Goal: Information Seeking & Learning: Learn about a topic

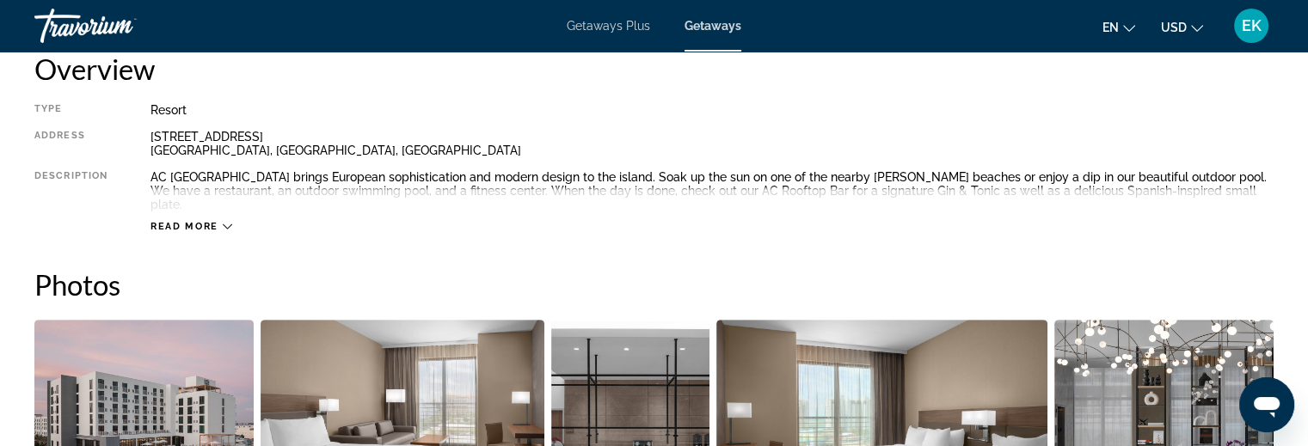
scroll to position [774, 0]
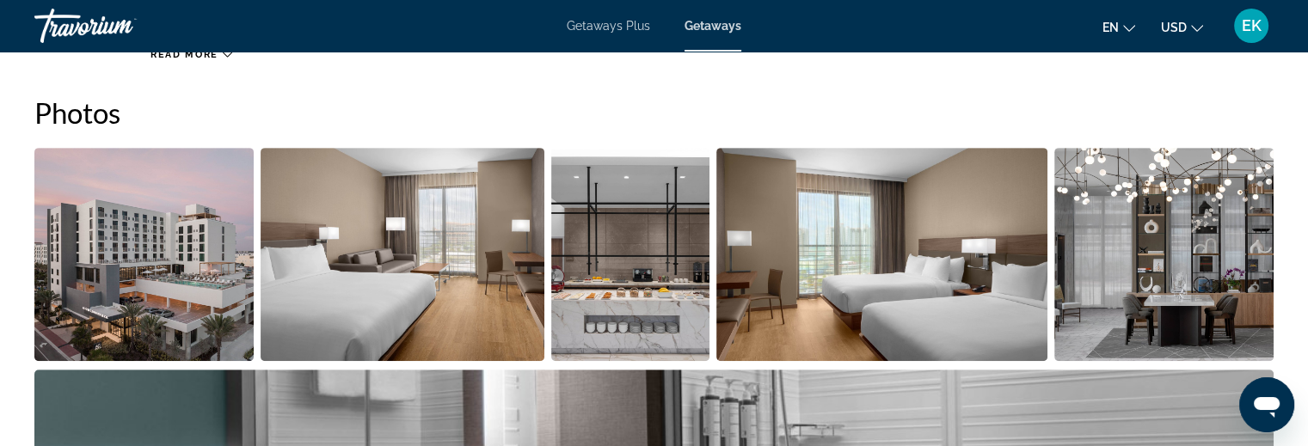
click at [195, 249] on img "Open full-screen image slider" at bounding box center [143, 254] width 219 height 213
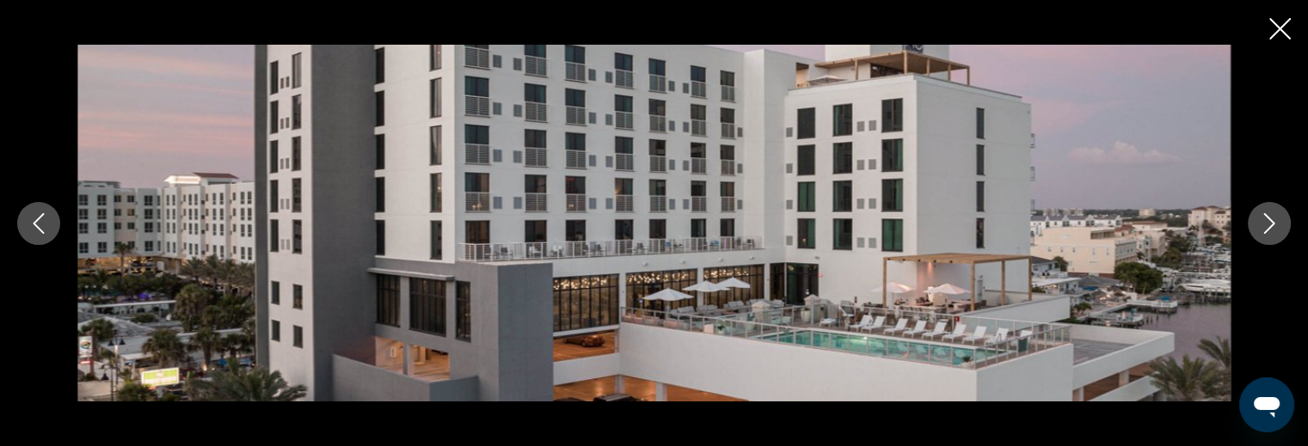
click at [1264, 224] on icon "Next image" at bounding box center [1269, 223] width 21 height 21
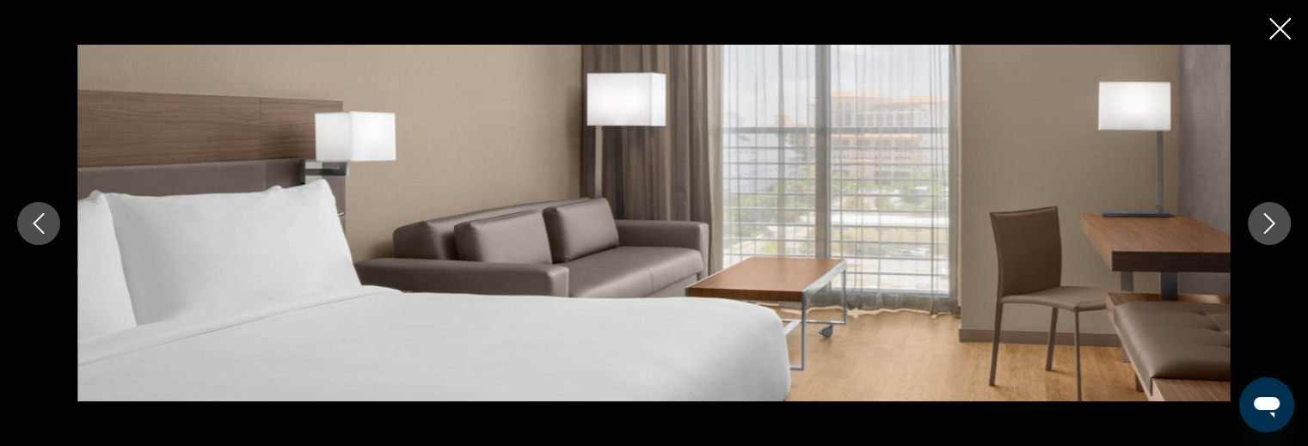
click at [1264, 224] on icon "Next image" at bounding box center [1269, 223] width 21 height 21
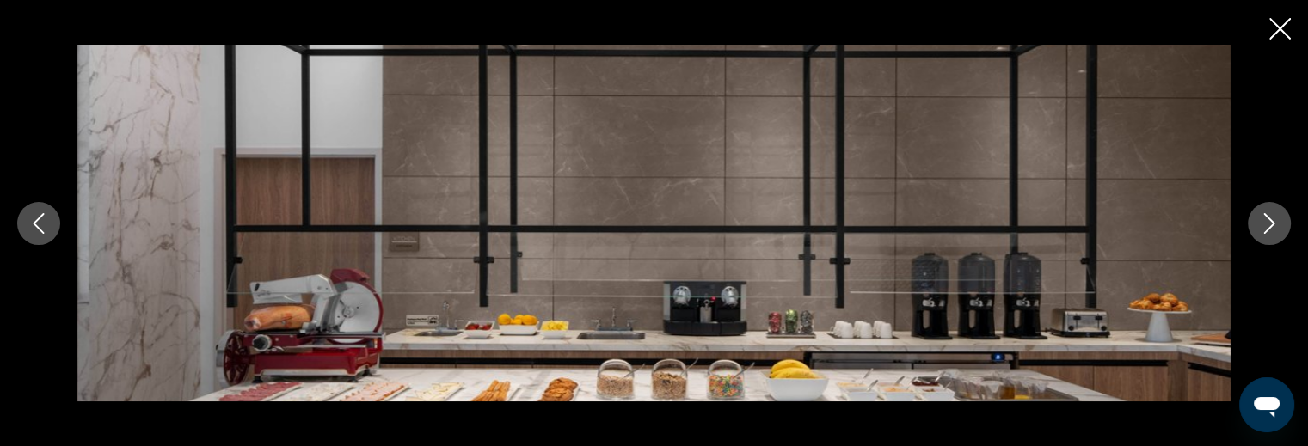
click at [1265, 220] on icon "Next image" at bounding box center [1269, 223] width 21 height 21
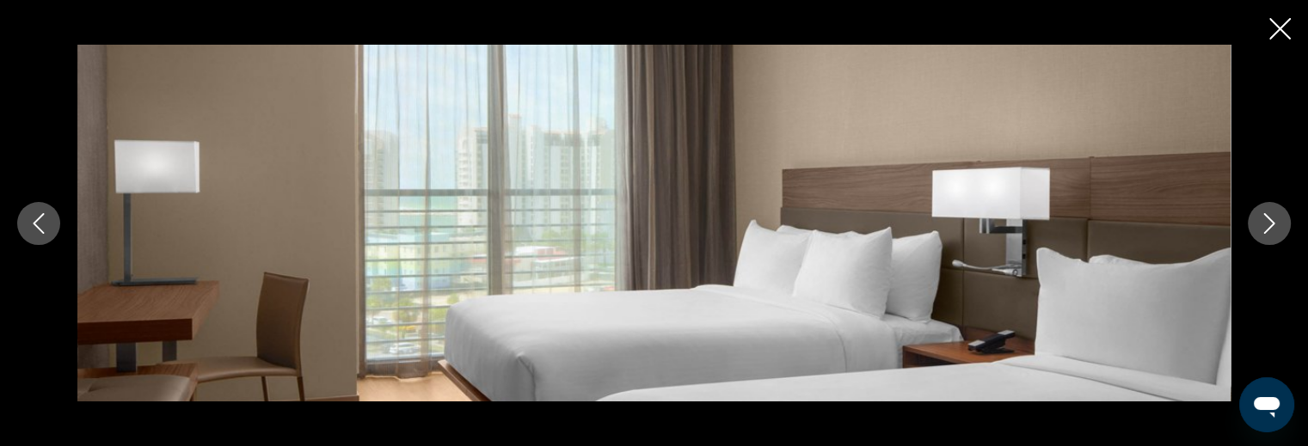
click at [1265, 220] on icon "Next image" at bounding box center [1269, 223] width 21 height 21
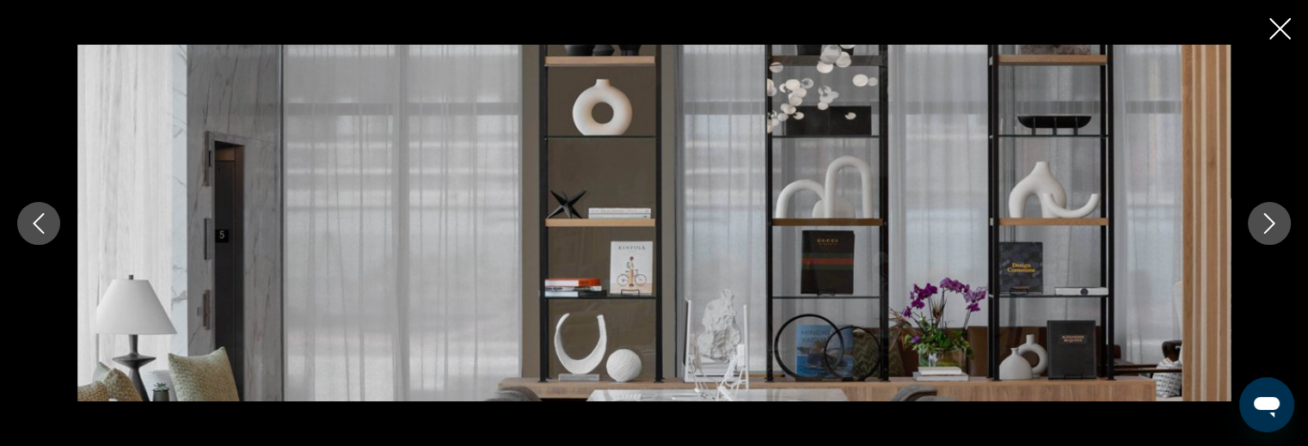
click at [1265, 220] on icon "Next image" at bounding box center [1269, 223] width 21 height 21
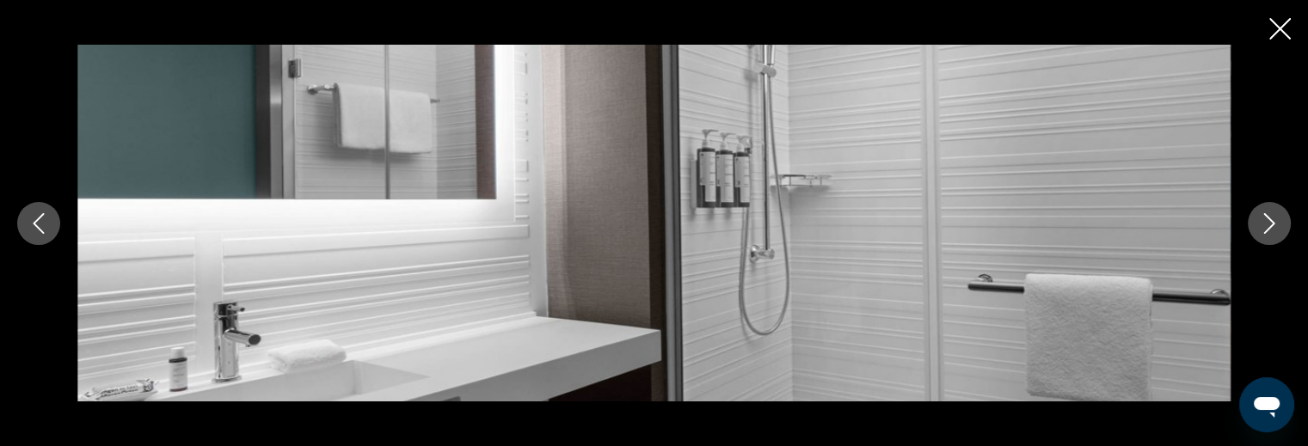
click at [54, 223] on button "Previous image" at bounding box center [38, 223] width 43 height 43
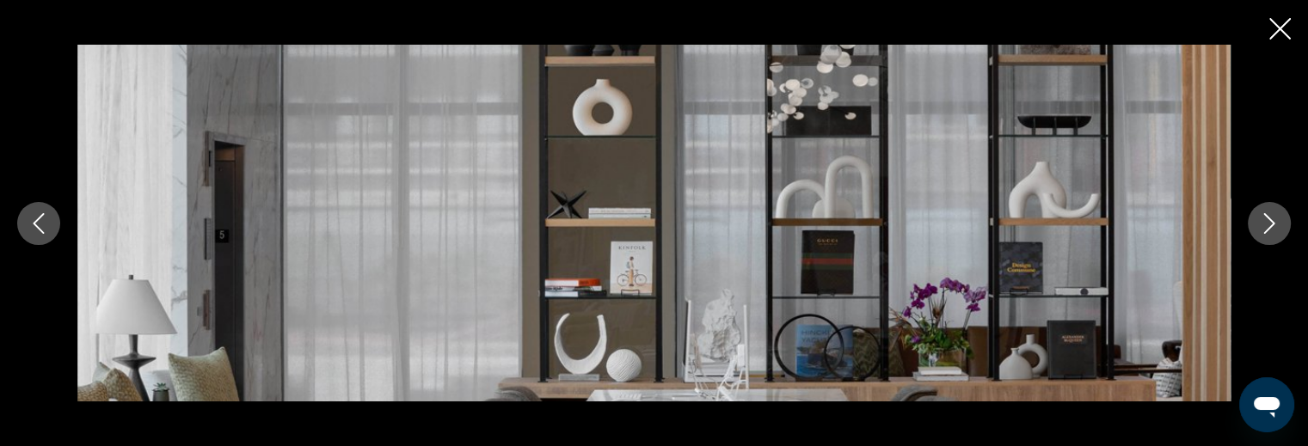
scroll to position [860, 0]
click at [1268, 223] on icon "Next image" at bounding box center [1269, 223] width 21 height 21
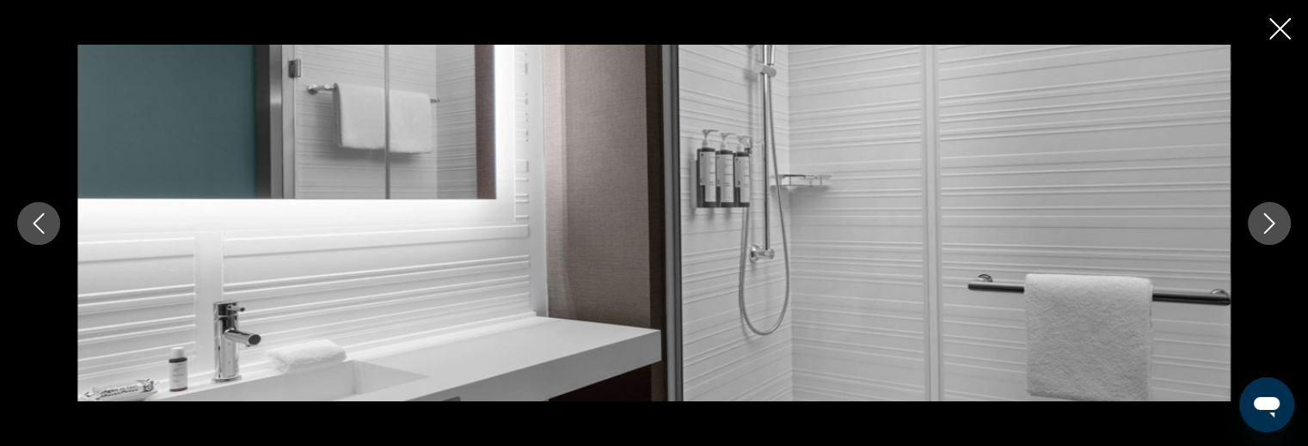
click at [1268, 223] on icon "Next image" at bounding box center [1269, 223] width 21 height 21
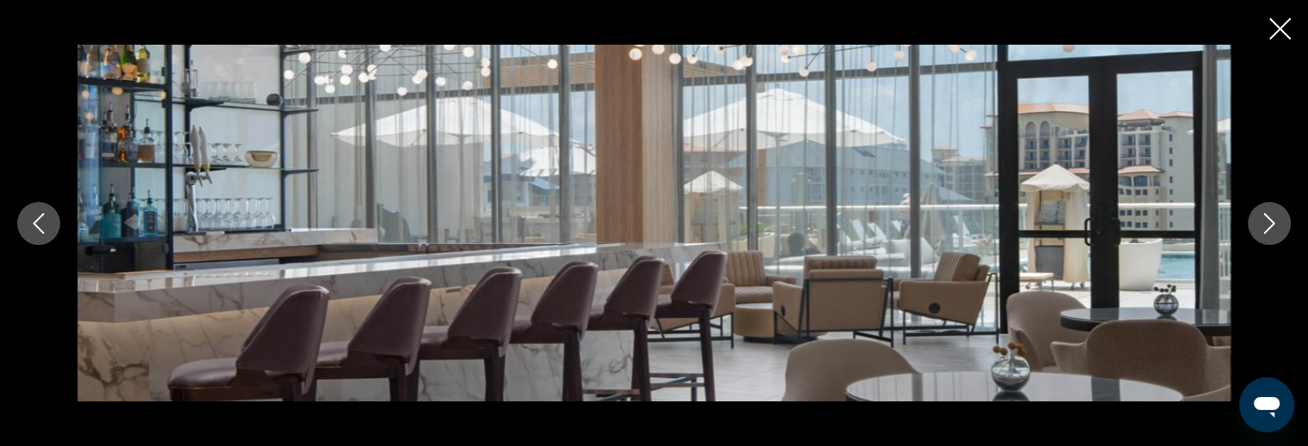
click at [1268, 223] on icon "Next image" at bounding box center [1269, 223] width 21 height 21
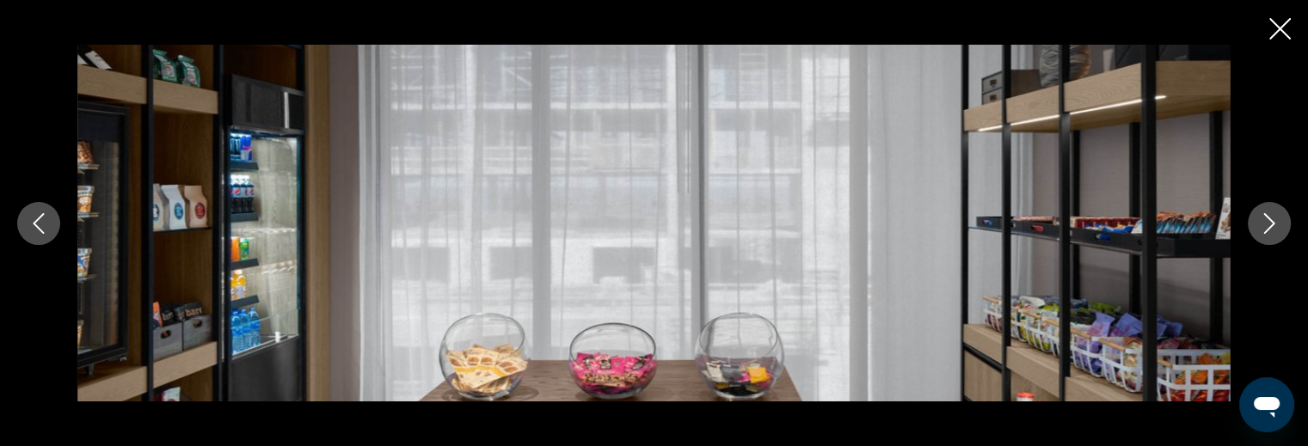
click at [1268, 223] on icon "Next image" at bounding box center [1269, 223] width 21 height 21
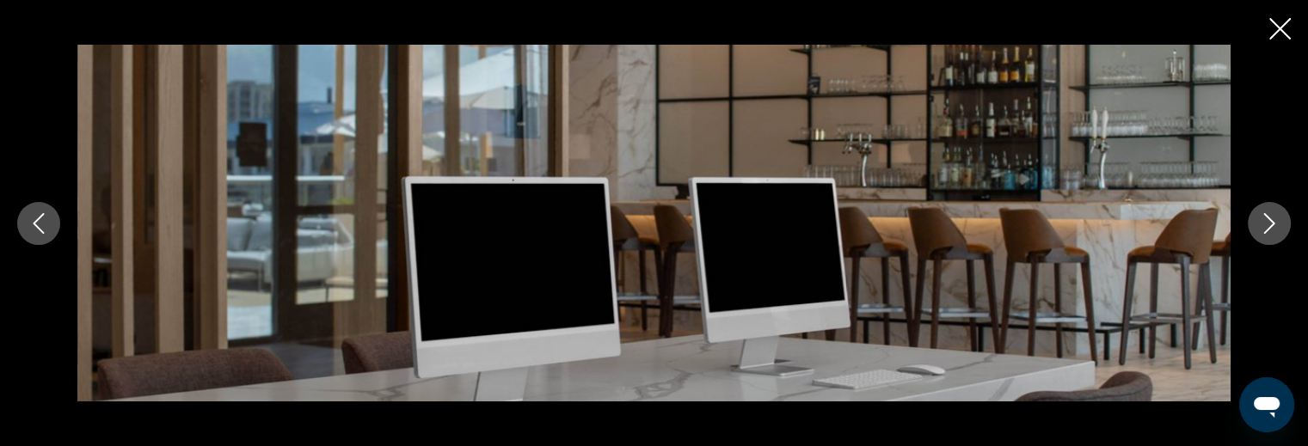
click at [1268, 223] on icon "Next image" at bounding box center [1269, 223] width 21 height 21
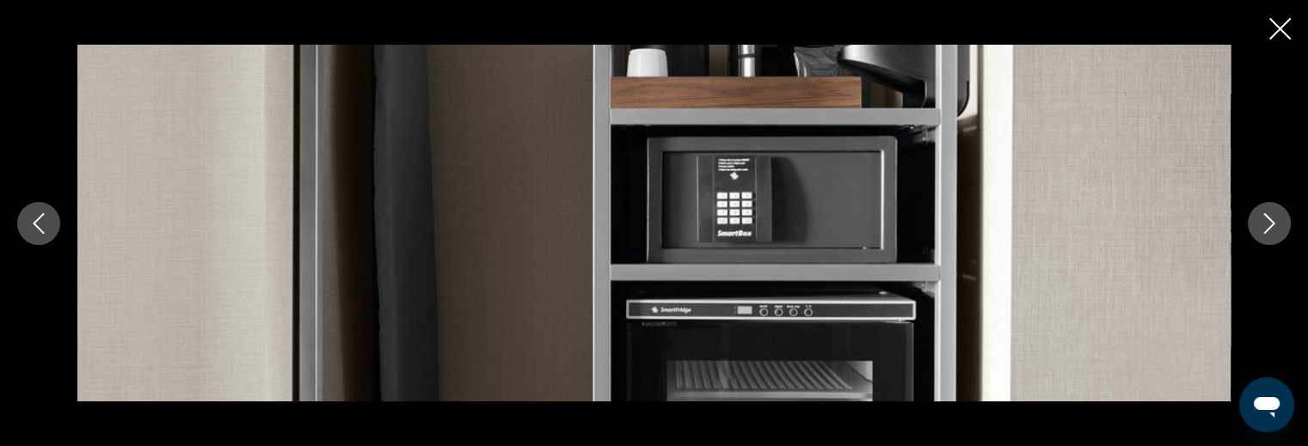
click at [1268, 223] on icon "Next image" at bounding box center [1269, 223] width 21 height 21
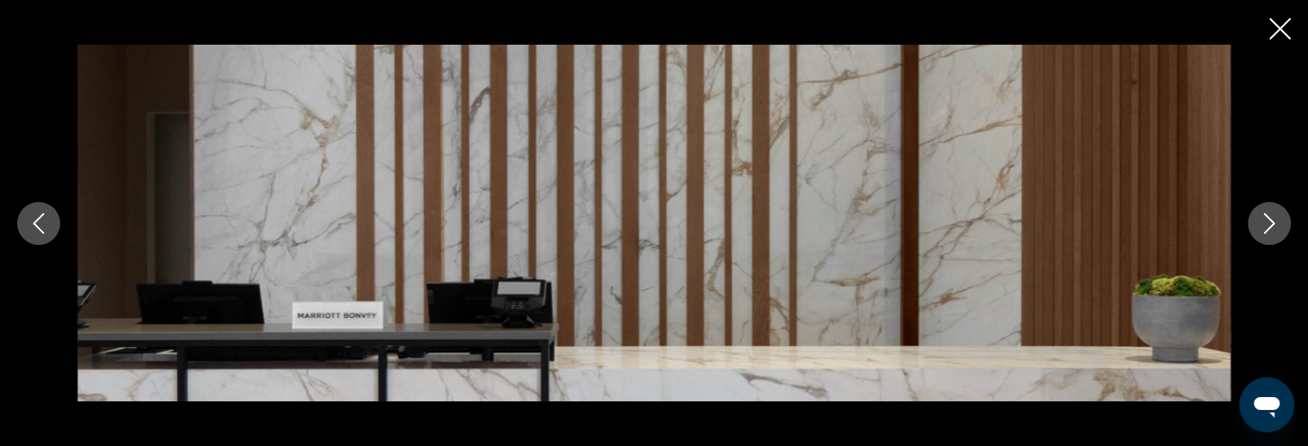
click at [1268, 223] on icon "Next image" at bounding box center [1269, 223] width 21 height 21
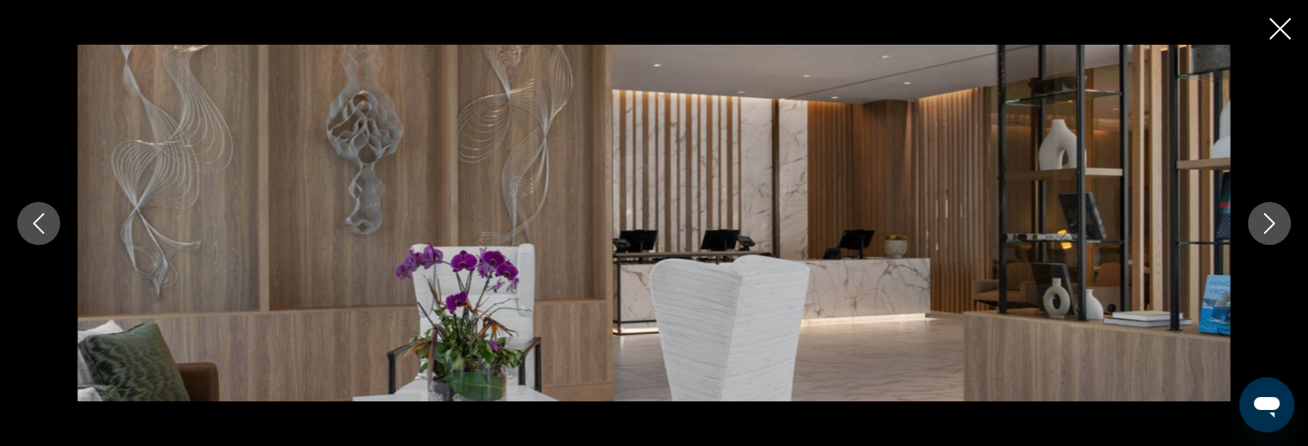
click at [1268, 223] on icon "Next image" at bounding box center [1269, 223] width 21 height 21
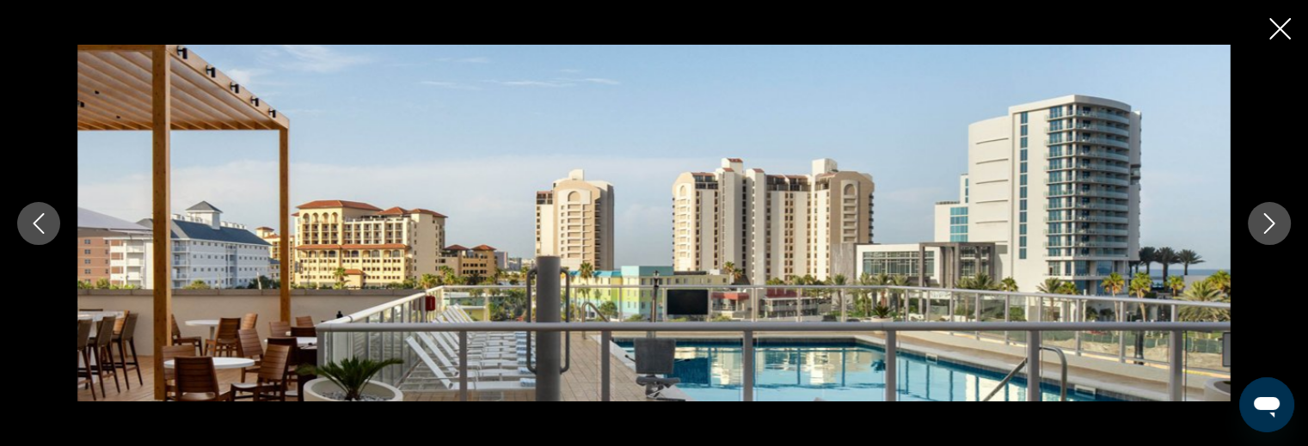
click at [1268, 223] on icon "Next image" at bounding box center [1269, 223] width 21 height 21
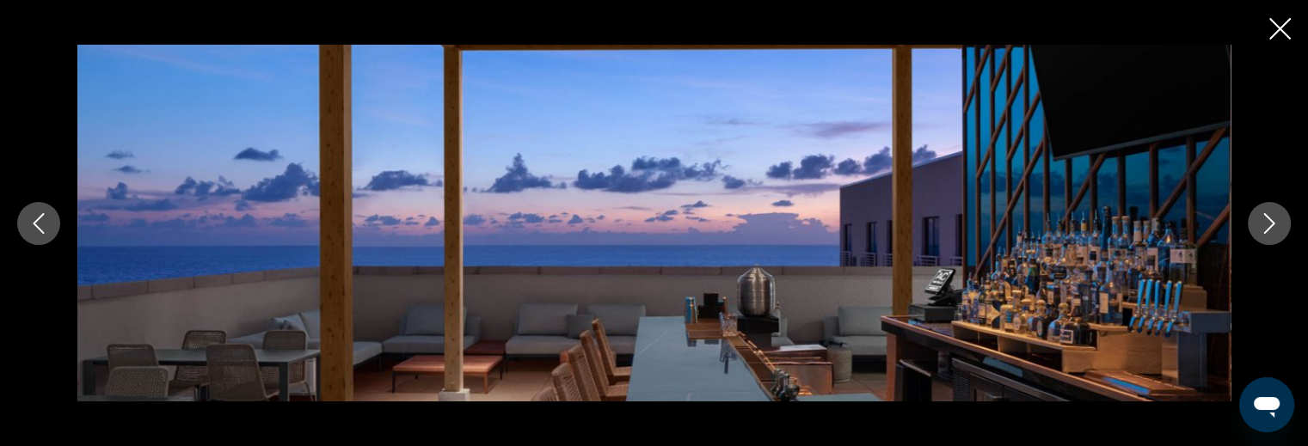
click at [1268, 223] on icon "Next image" at bounding box center [1269, 223] width 21 height 21
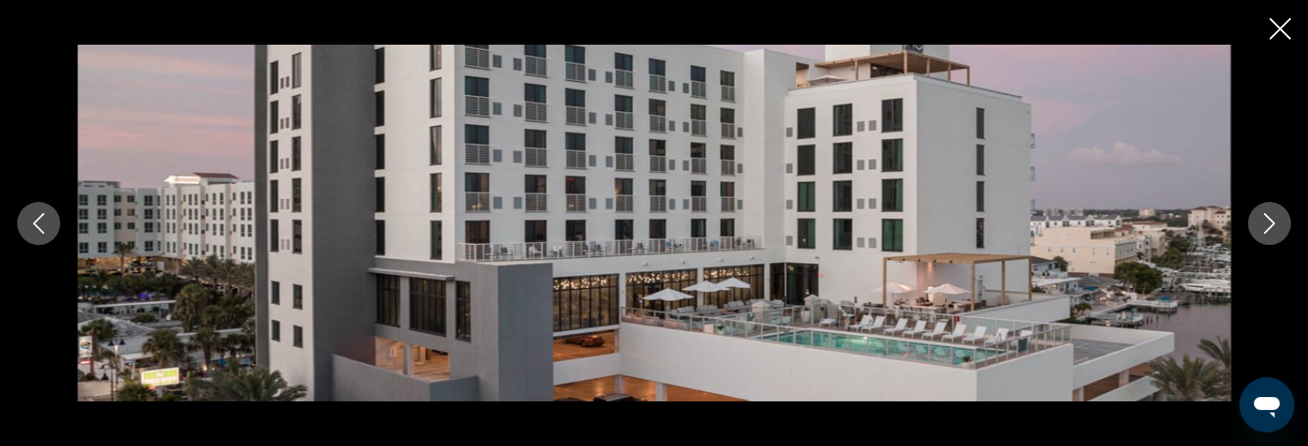
click at [1269, 219] on icon "Next image" at bounding box center [1269, 223] width 11 height 21
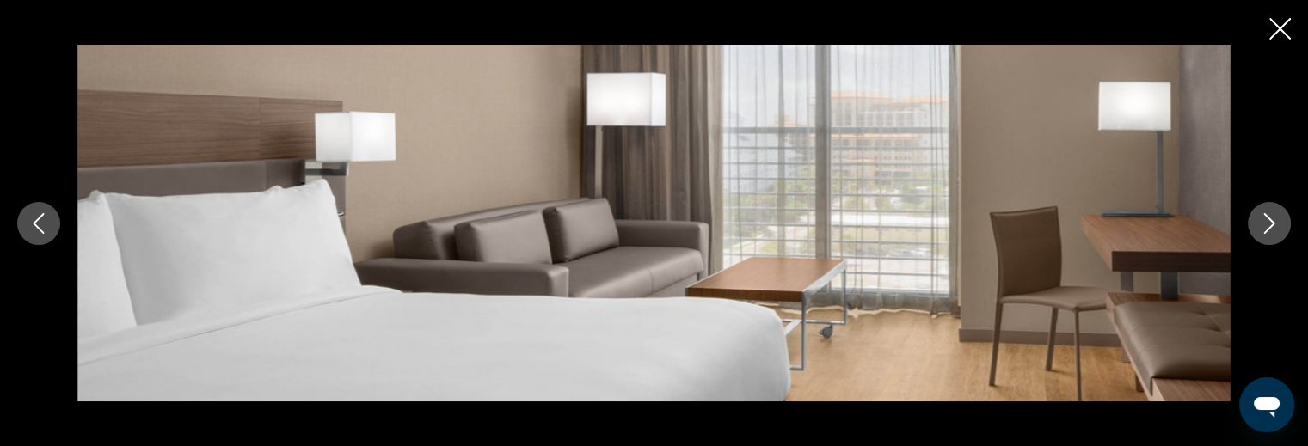
click at [1269, 219] on icon "Next image" at bounding box center [1269, 223] width 11 height 21
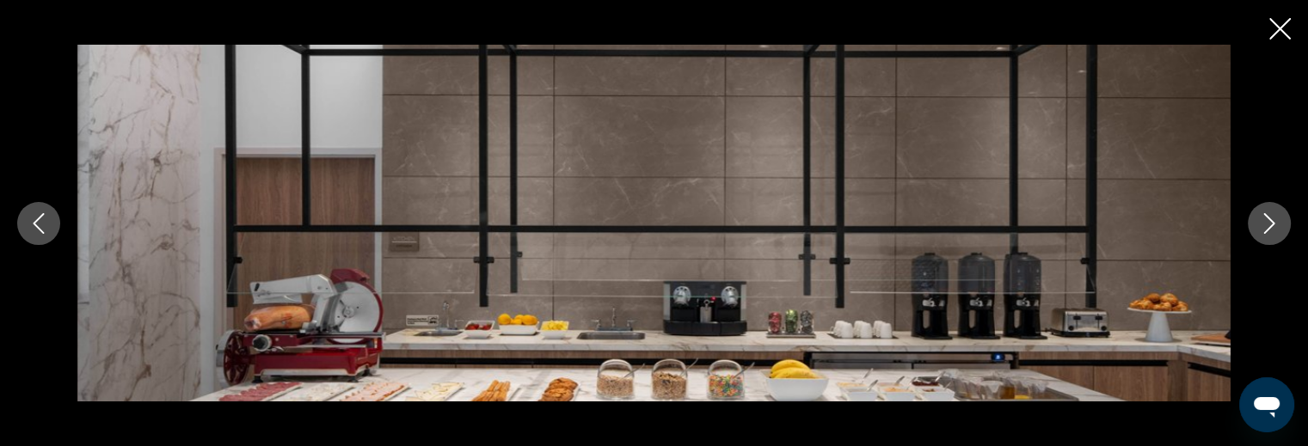
click at [1269, 219] on icon "Next image" at bounding box center [1269, 223] width 11 height 21
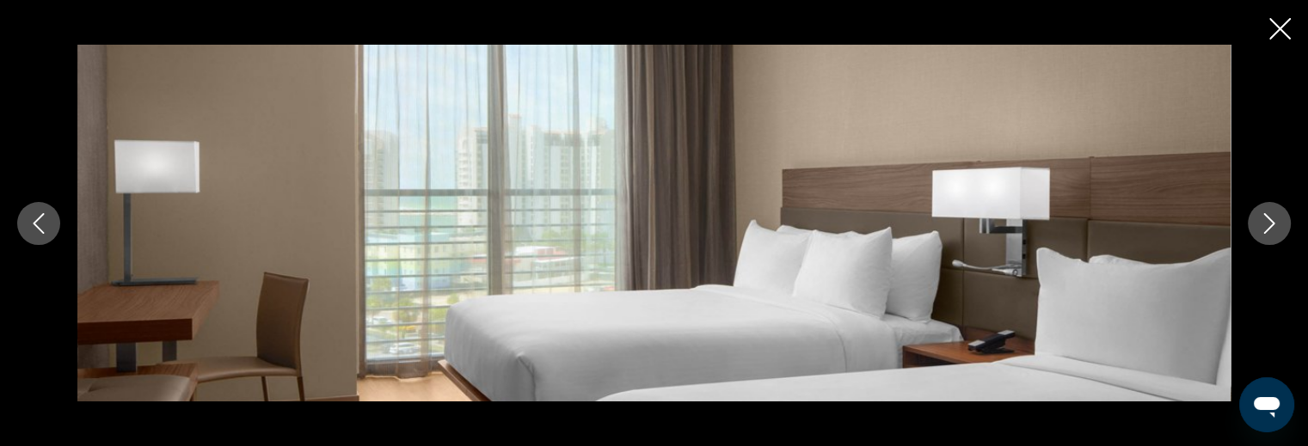
click at [1276, 17] on button "Close slideshow" at bounding box center [1280, 30] width 22 height 27
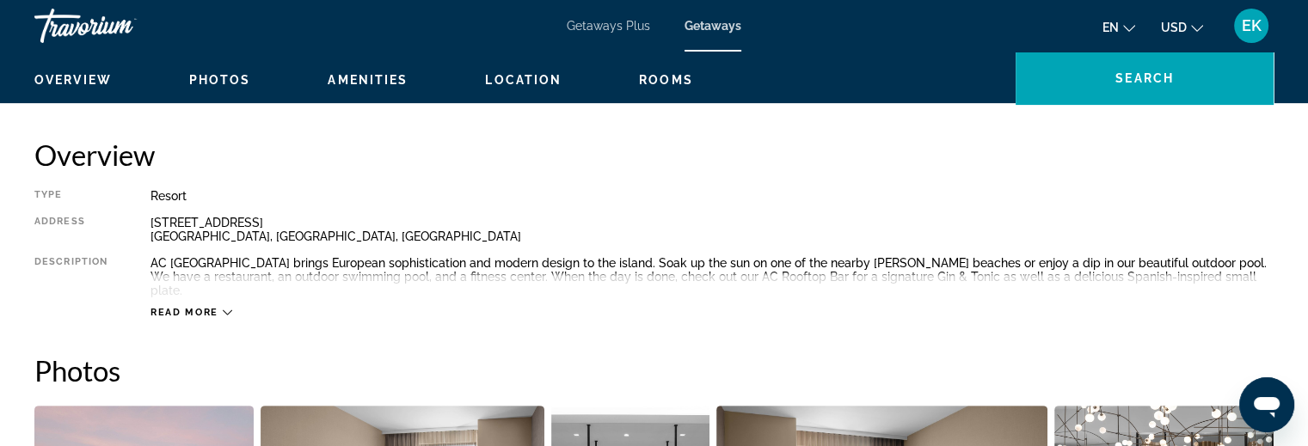
scroll to position [430, 0]
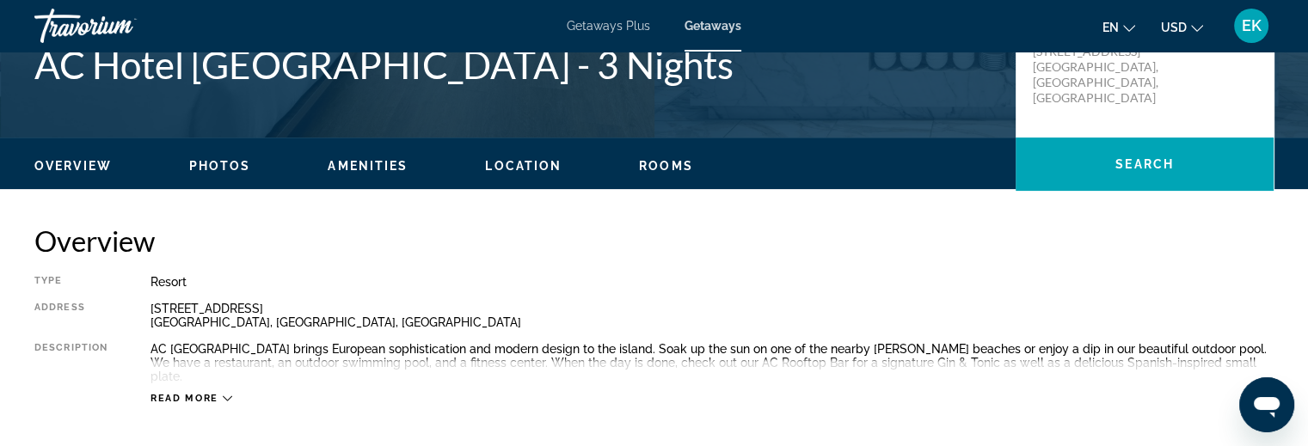
click at [226, 394] on icon "Main content" at bounding box center [227, 398] width 9 height 9
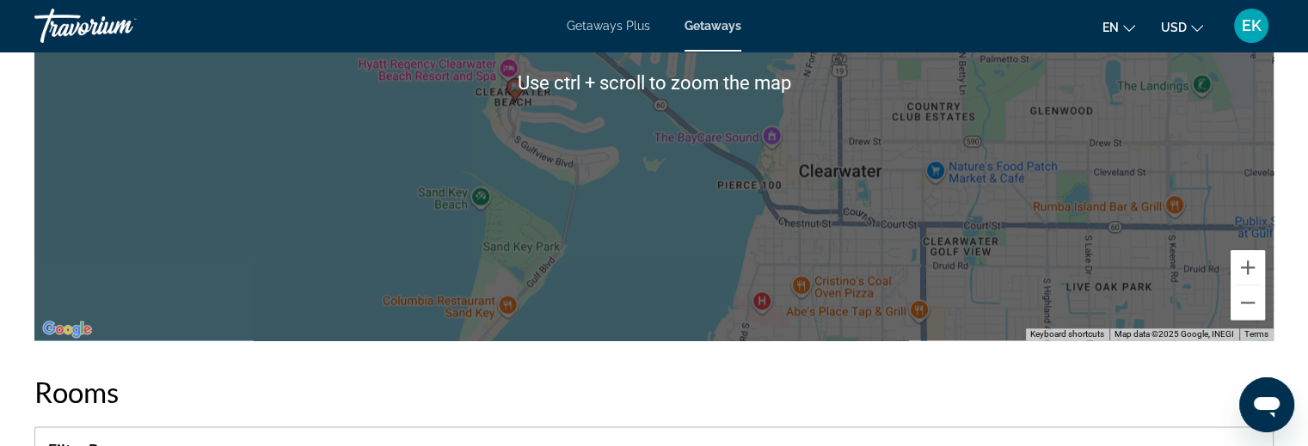
scroll to position [1978, 0]
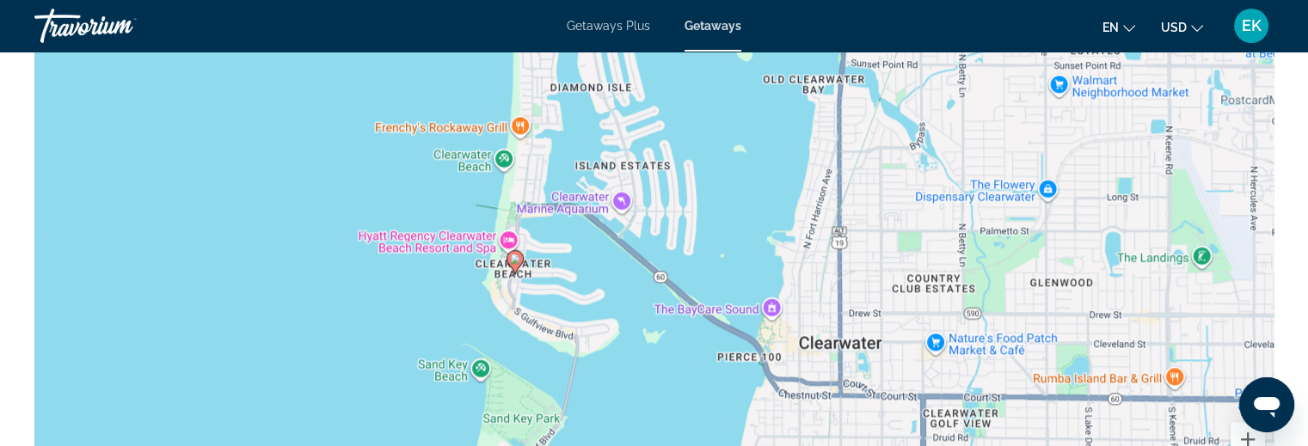
click at [611, 340] on div "To activate drag with keyboard, press Alt + Enter. Once in keyboard drag state,…" at bounding box center [653, 255] width 1239 height 516
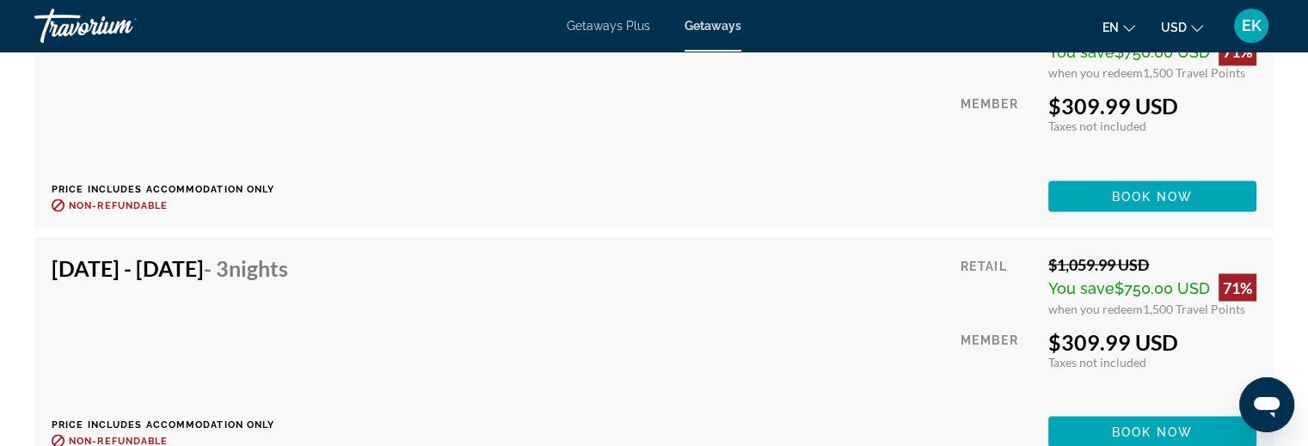
scroll to position [3182, 0]
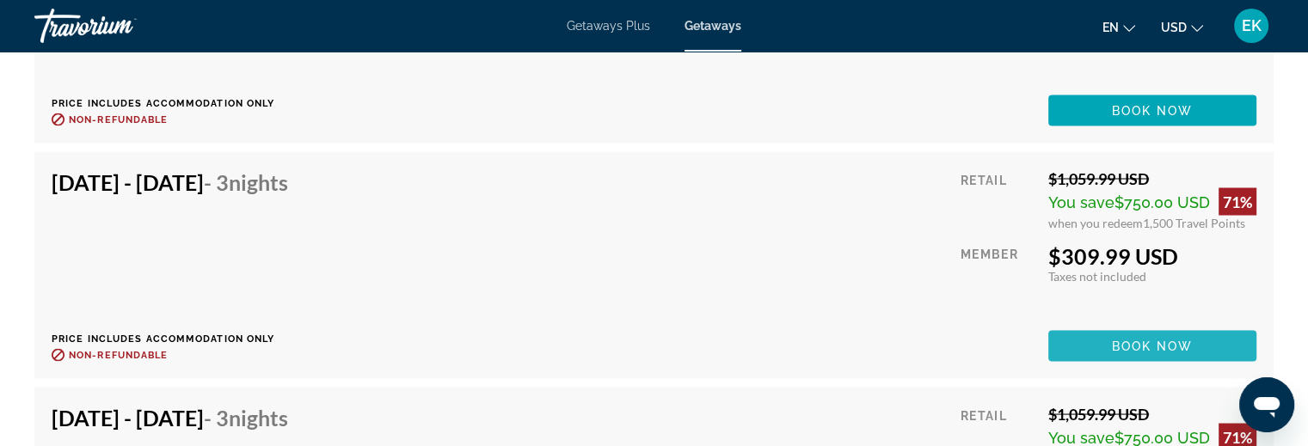
click at [1122, 339] on span "Book now" at bounding box center [1153, 346] width 82 height 14
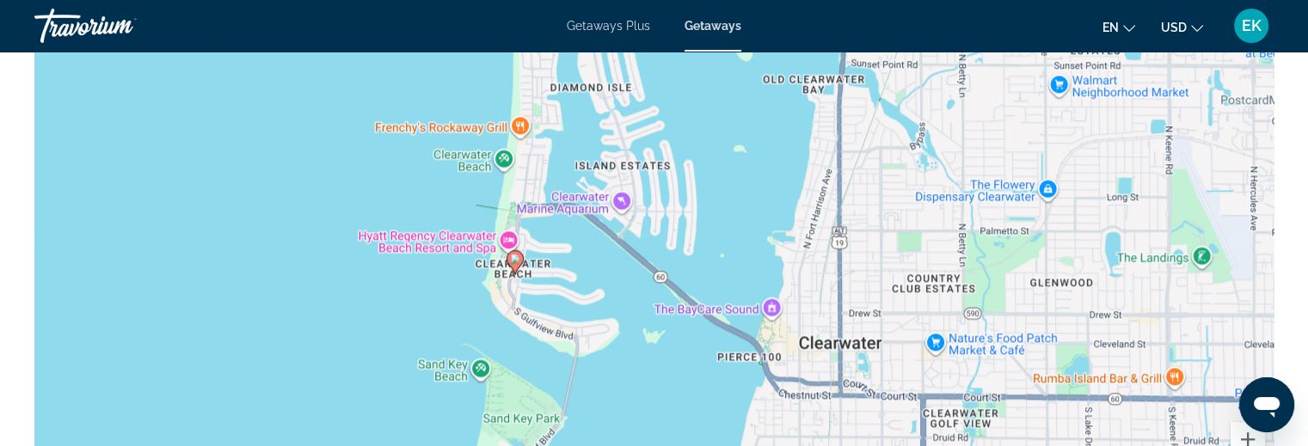
scroll to position [2064, 0]
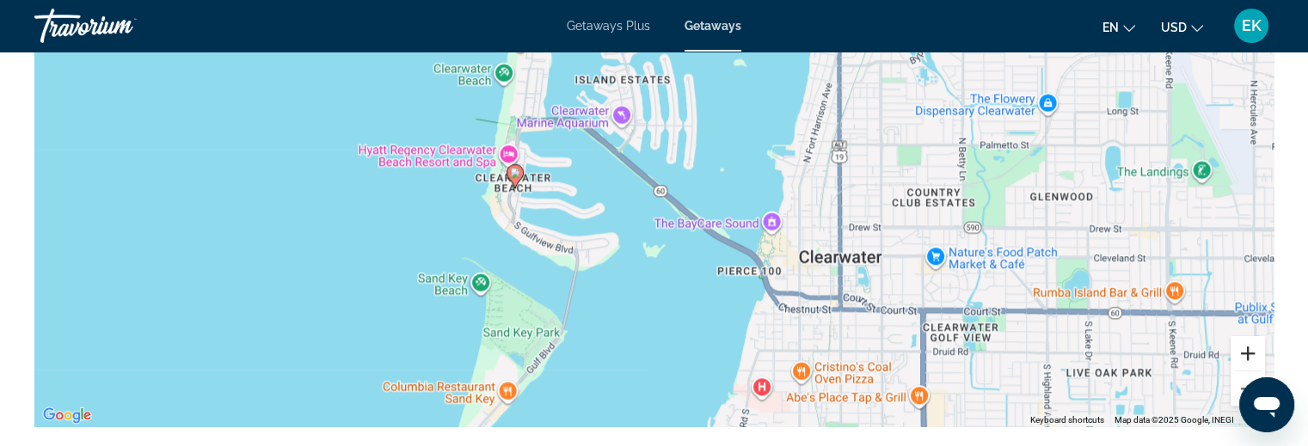
click at [1248, 343] on button "Zoom in" at bounding box center [1248, 353] width 34 height 34
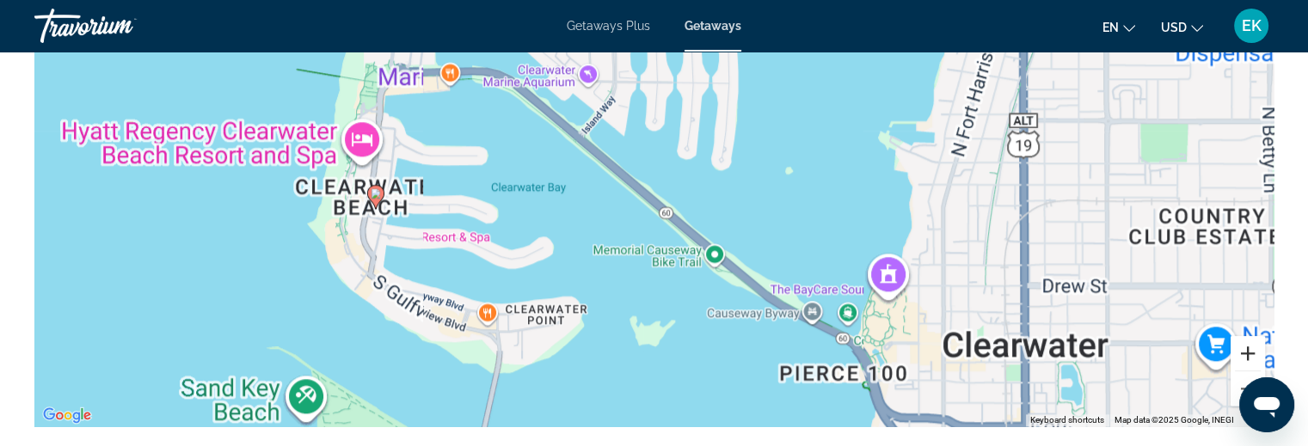
click at [1247, 342] on button "Zoom in" at bounding box center [1248, 353] width 34 height 34
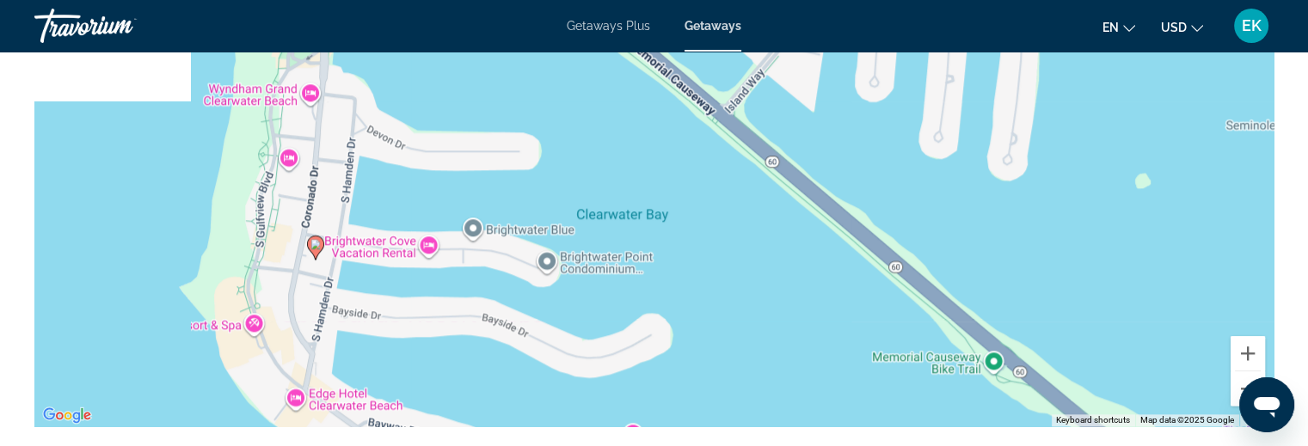
drag, startPoint x: 274, startPoint y: 286, endPoint x: 495, endPoint y: 295, distance: 221.2
click at [495, 295] on div "To activate drag with keyboard, press Alt + Enter. Once in keyboard drag state,…" at bounding box center [653, 169] width 1239 height 516
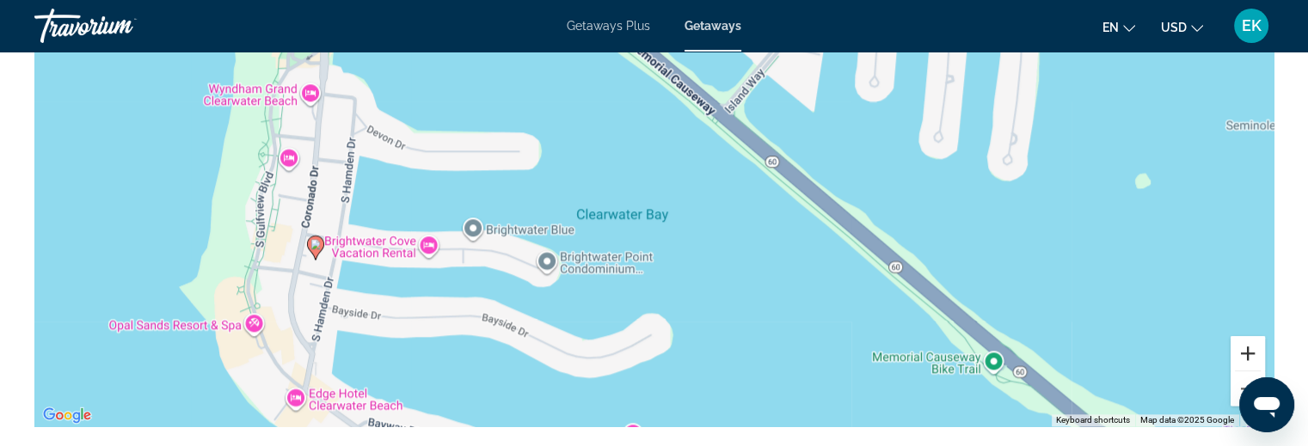
click at [1255, 343] on button "Zoom in" at bounding box center [1248, 353] width 34 height 34
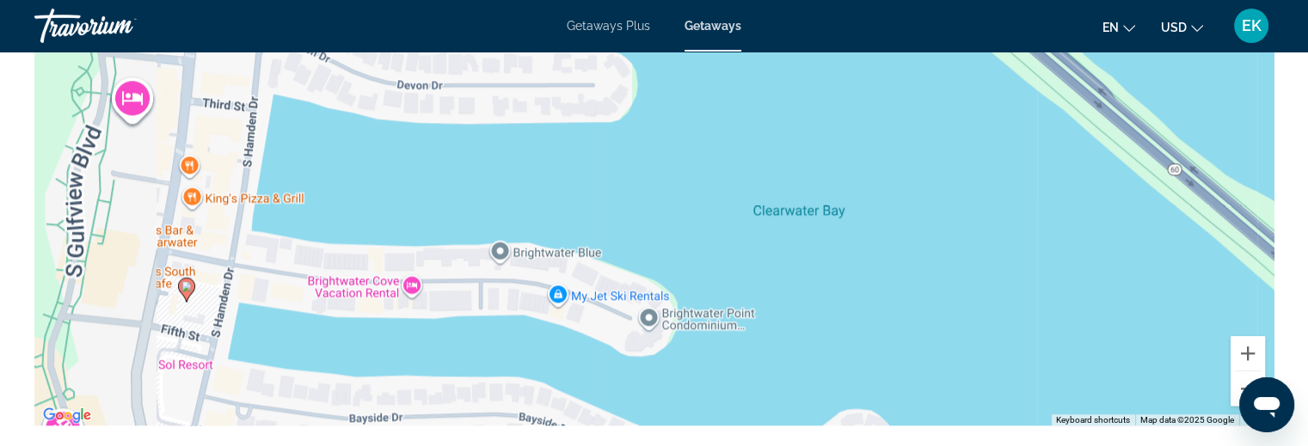
drag, startPoint x: 337, startPoint y: 328, endPoint x: 605, endPoint y: 264, distance: 275.0
click at [605, 264] on div "To activate drag with keyboard, press Alt + Enter. Once in keyboard drag state,…" at bounding box center [653, 169] width 1239 height 516
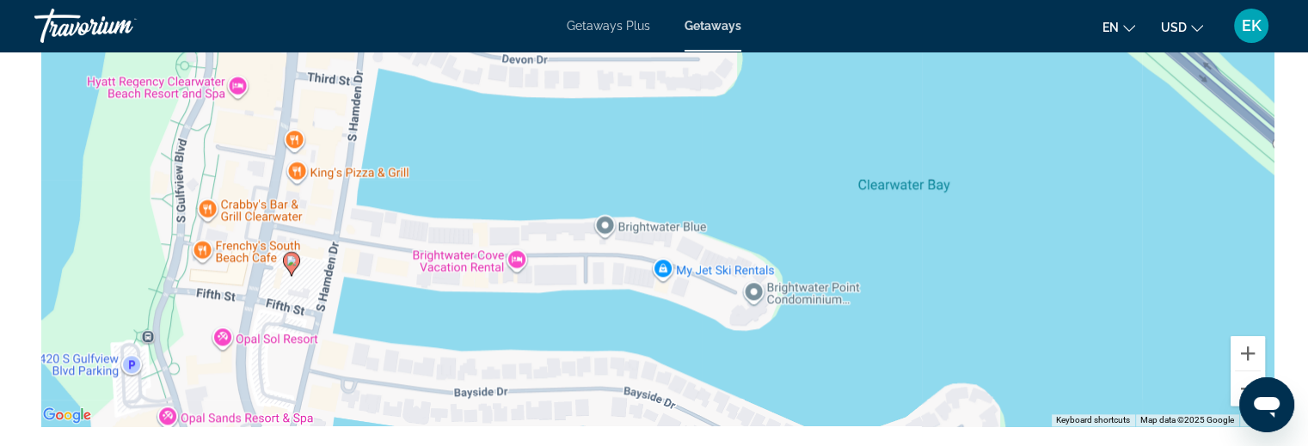
drag, startPoint x: 330, startPoint y: 310, endPoint x: 504, endPoint y: 262, distance: 180.3
click at [504, 262] on div "To activate drag with keyboard, press Alt + Enter. Once in keyboard drag state,…" at bounding box center [653, 169] width 1239 height 516
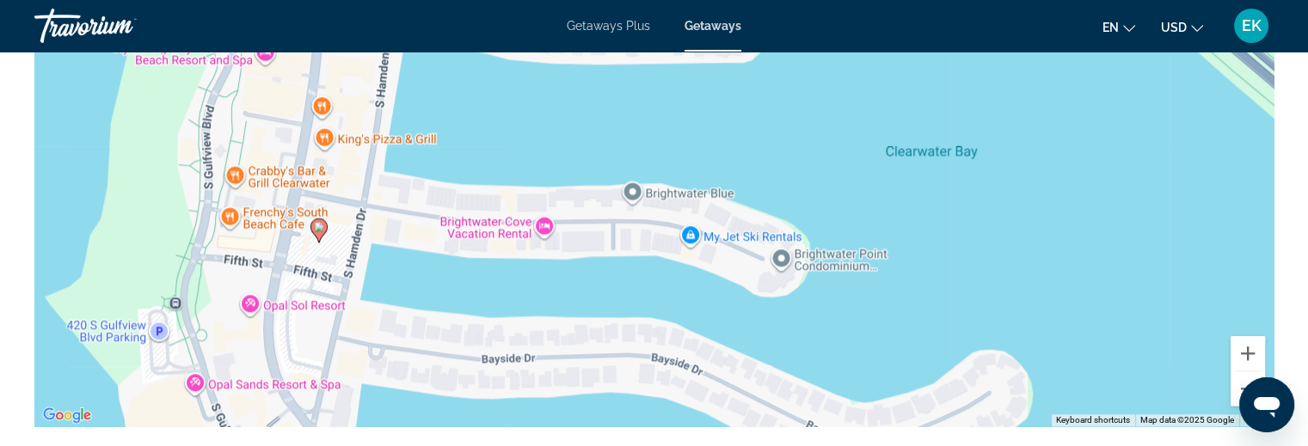
drag, startPoint x: 606, startPoint y: 320, endPoint x: 635, endPoint y: 285, distance: 45.3
click at [635, 285] on div "To activate drag with keyboard, press Alt + Enter. Once in keyboard drag state,…" at bounding box center [653, 169] width 1239 height 516
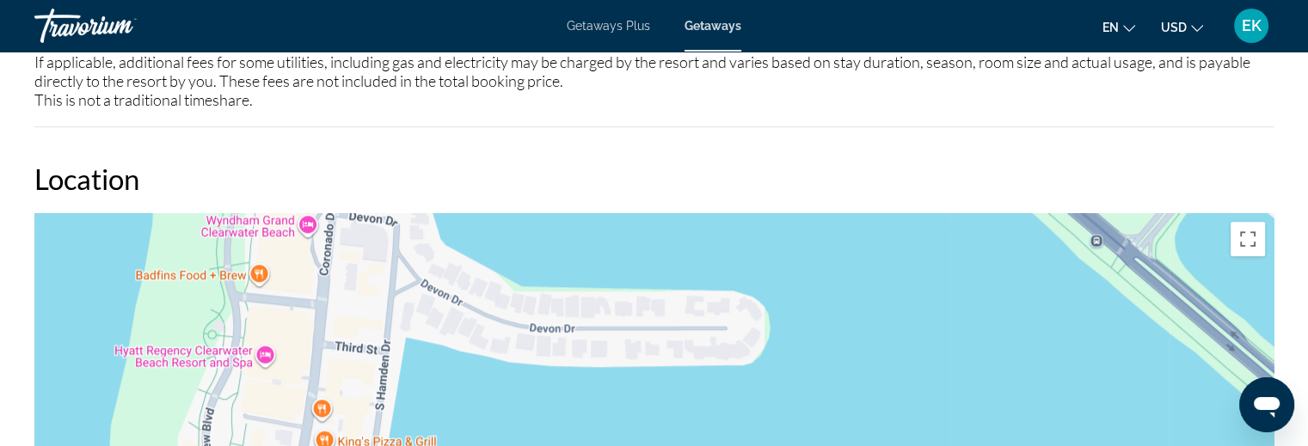
scroll to position [1806, 0]
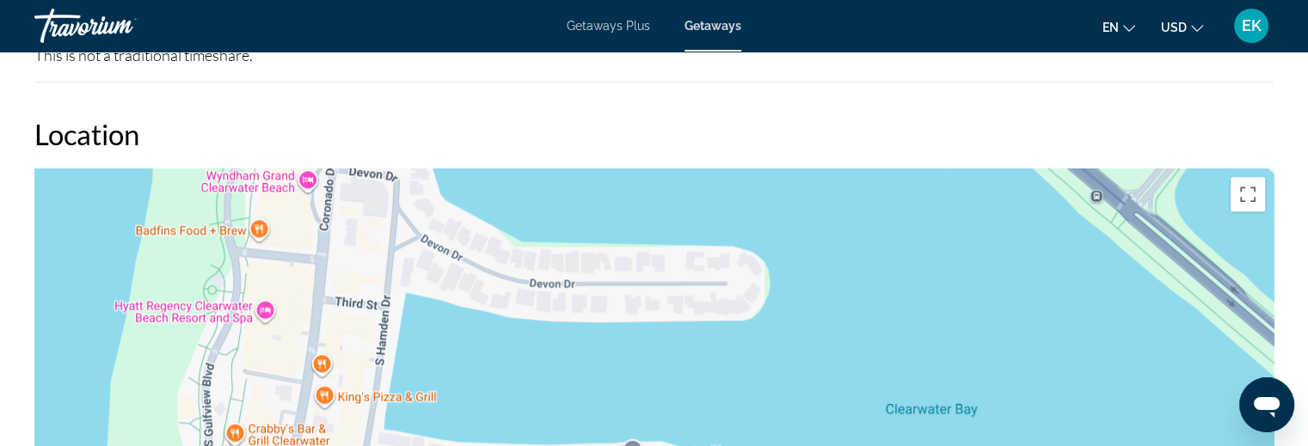
click at [843, 359] on div "To activate drag with keyboard, press Alt + Enter. Once in keyboard drag state,…" at bounding box center [653, 427] width 1239 height 516
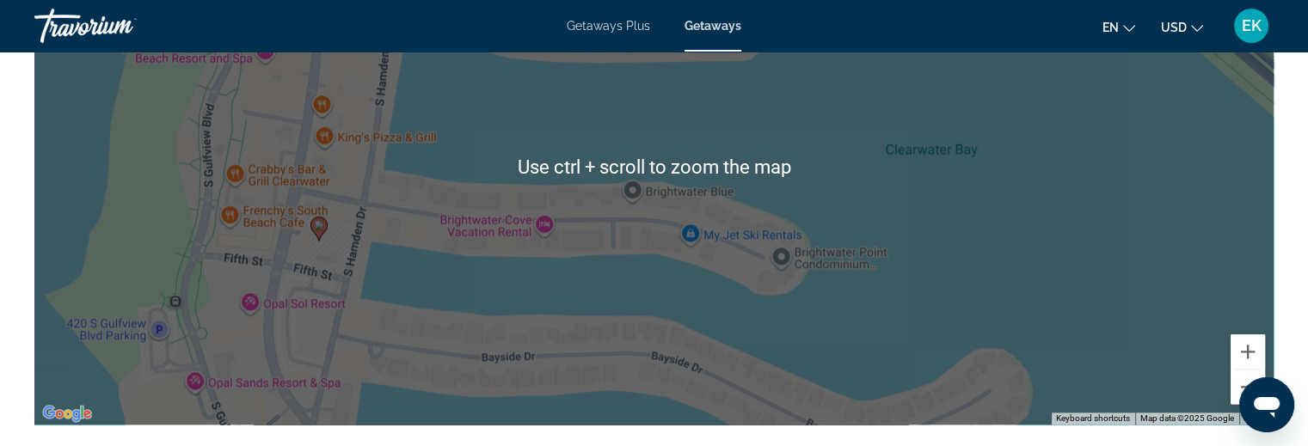
scroll to position [2150, 0]
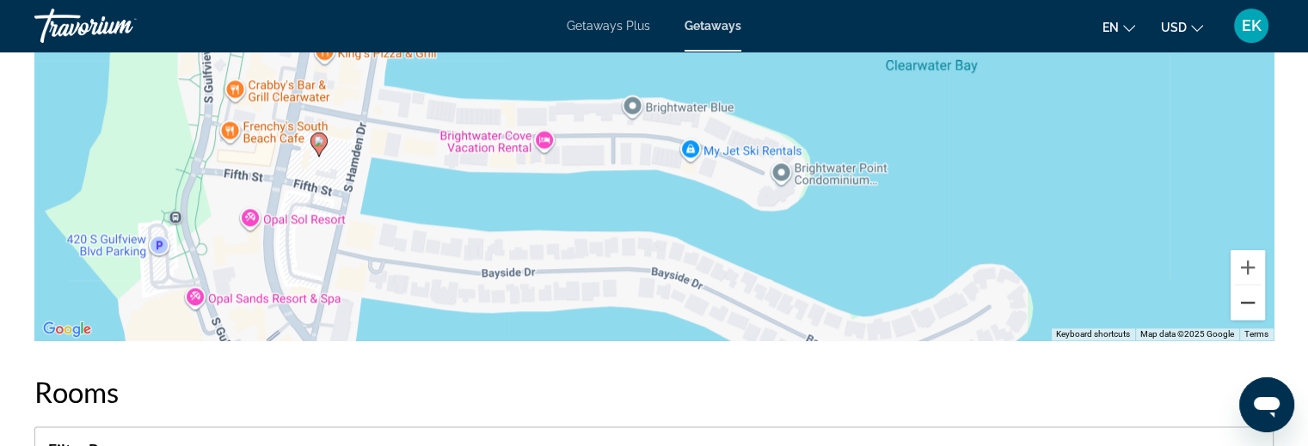
click at [1245, 288] on button "Zoom out" at bounding box center [1248, 303] width 34 height 34
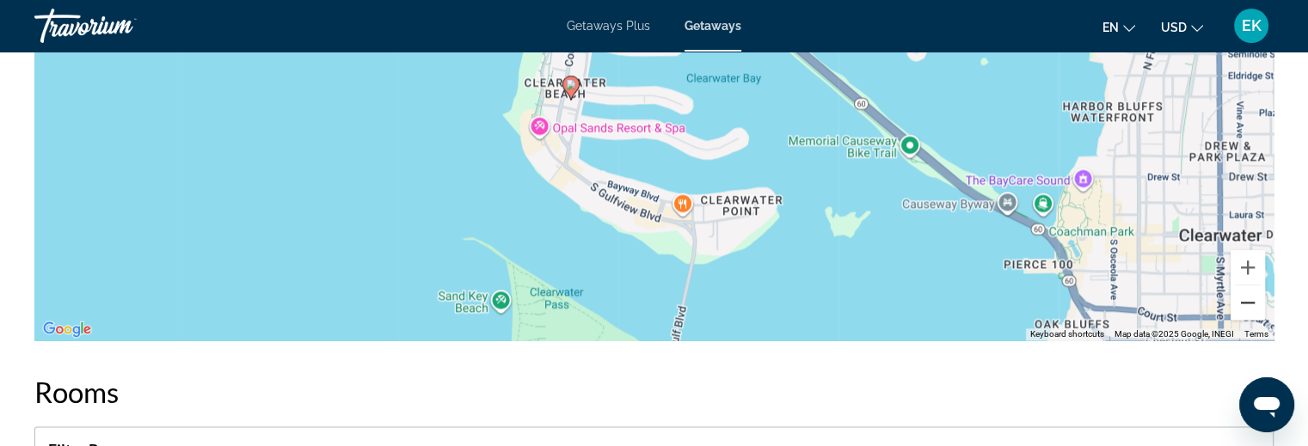
click at [1245, 288] on button "Zoom out" at bounding box center [1248, 303] width 34 height 34
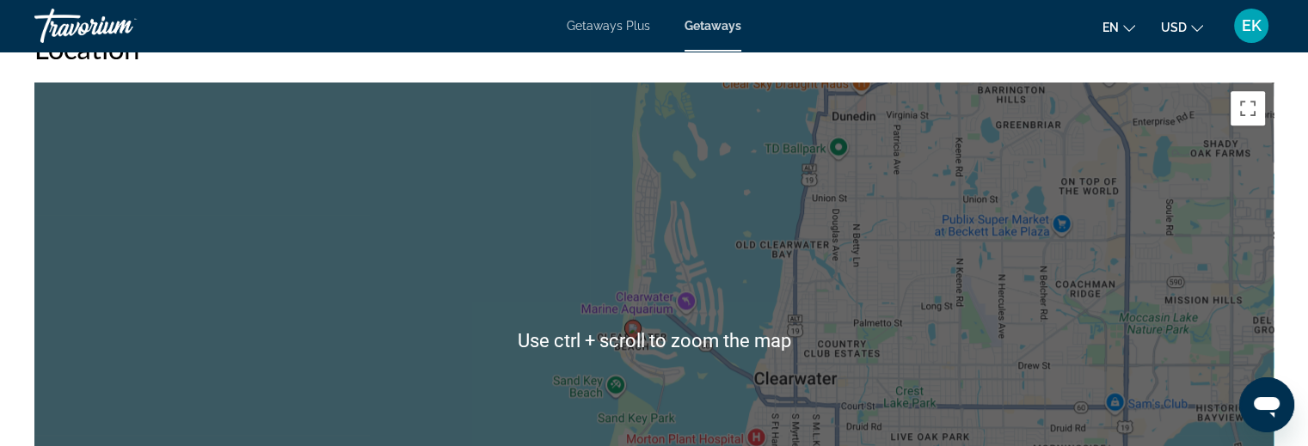
scroll to position [1978, 0]
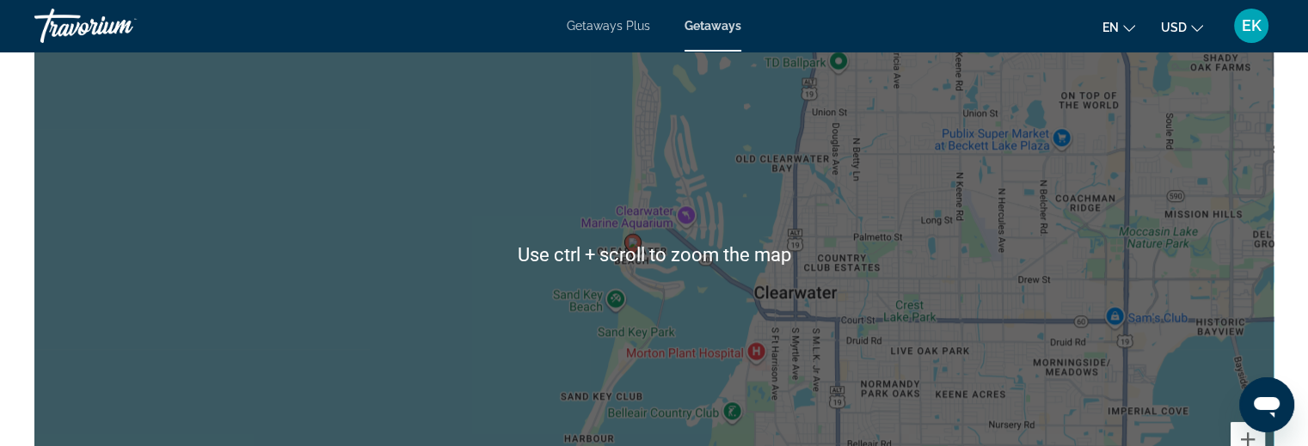
click at [808, 270] on div "To activate drag with keyboard, press Alt + Enter. Once in keyboard drag state,…" at bounding box center [653, 255] width 1239 height 516
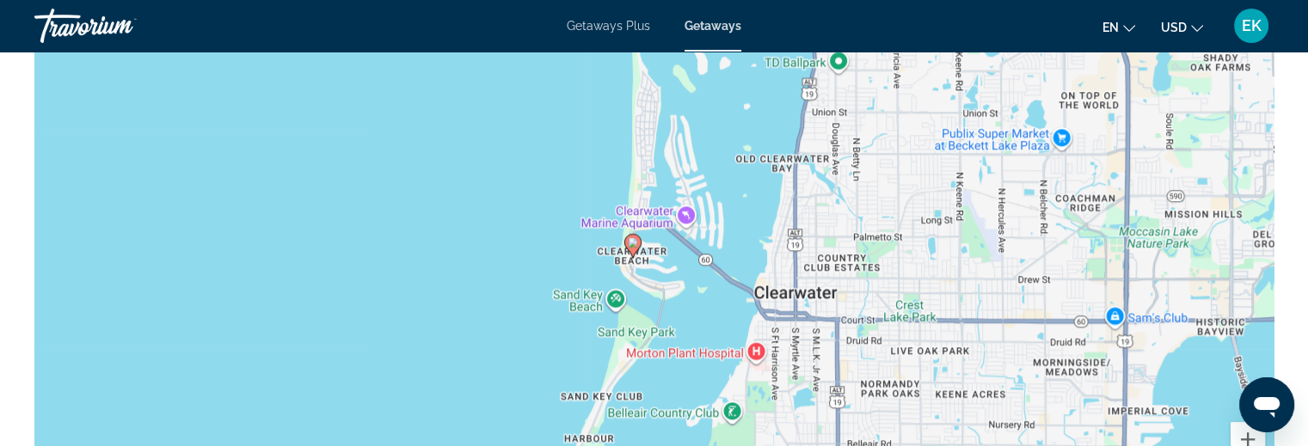
scroll to position [2064, 0]
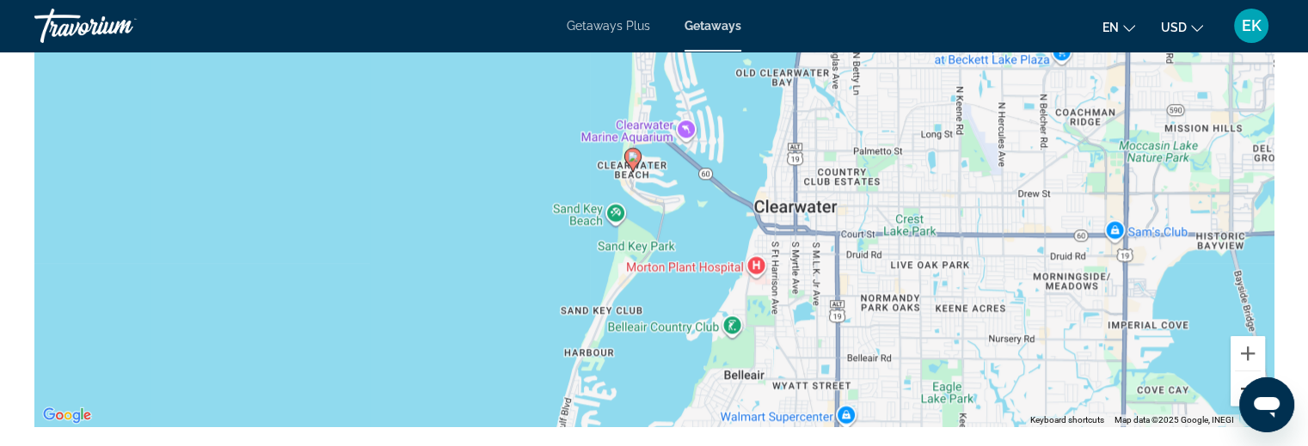
click at [1239, 372] on button "Zoom out" at bounding box center [1248, 389] width 34 height 34
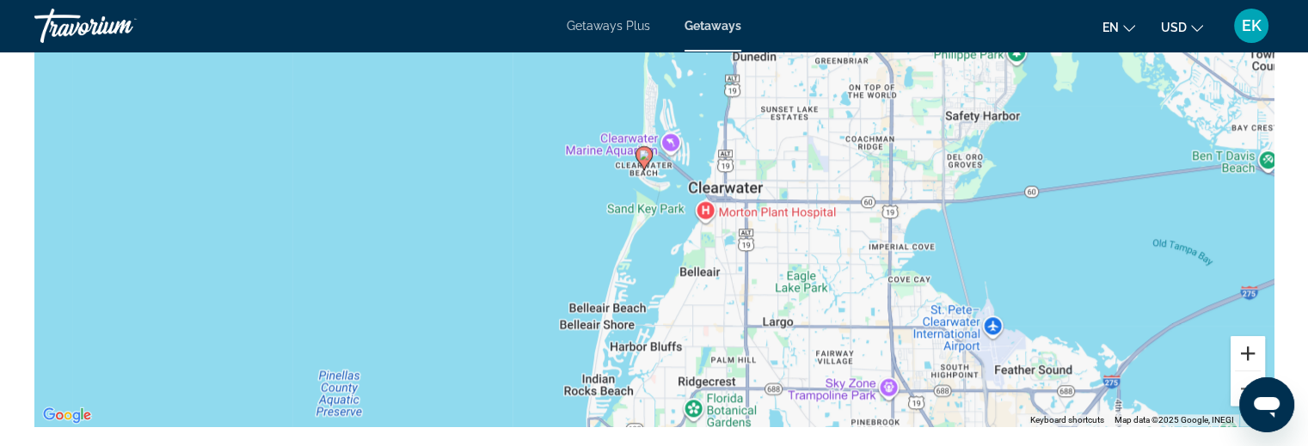
click at [1239, 341] on button "Zoom in" at bounding box center [1248, 353] width 34 height 34
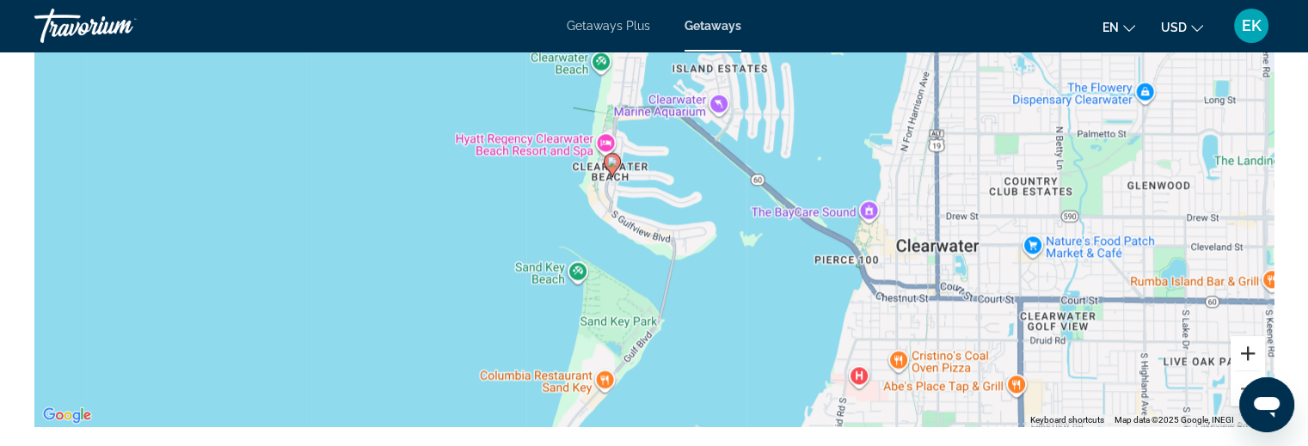
click at [1247, 336] on button "Zoom in" at bounding box center [1248, 353] width 34 height 34
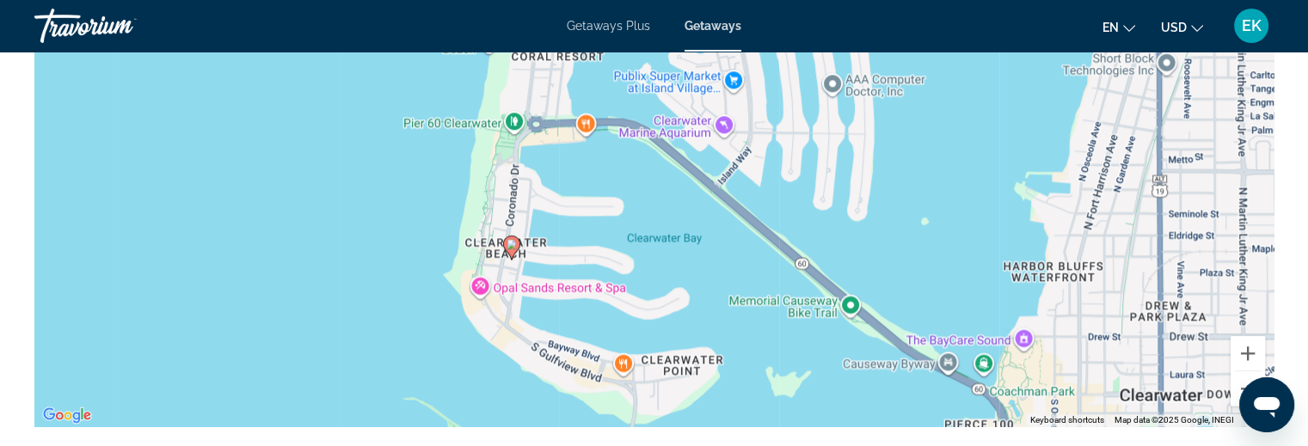
drag, startPoint x: 750, startPoint y: 226, endPoint x: 692, endPoint y: 302, distance: 95.1
click at [692, 302] on div "To activate drag with keyboard, press Alt + Enter. Once in keyboard drag state,…" at bounding box center [653, 169] width 1239 height 516
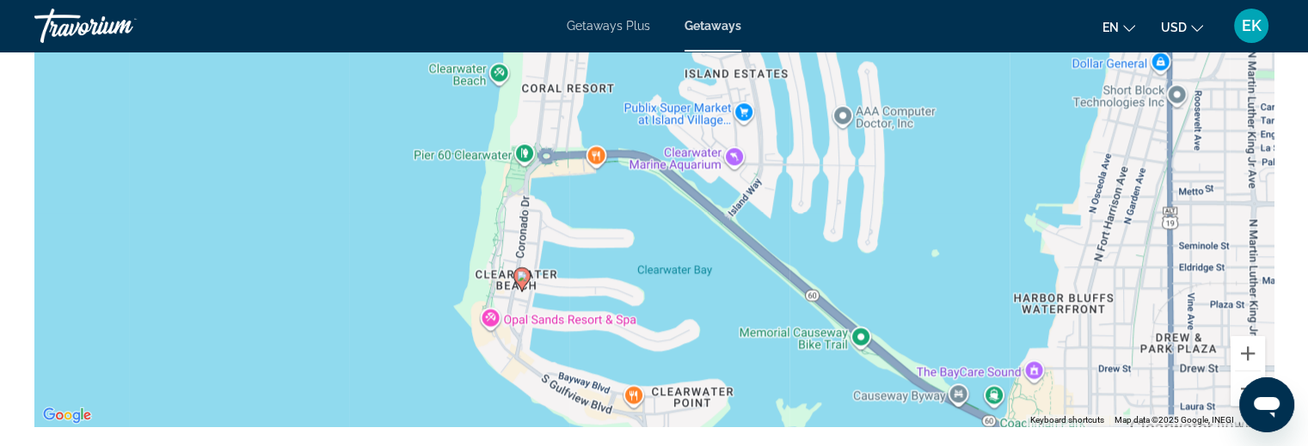
drag, startPoint x: 662, startPoint y: 285, endPoint x: 673, endPoint y: 318, distance: 35.1
click at [673, 318] on div "To activate drag with keyboard, press Alt + Enter. Once in keyboard drag state,…" at bounding box center [653, 169] width 1239 height 516
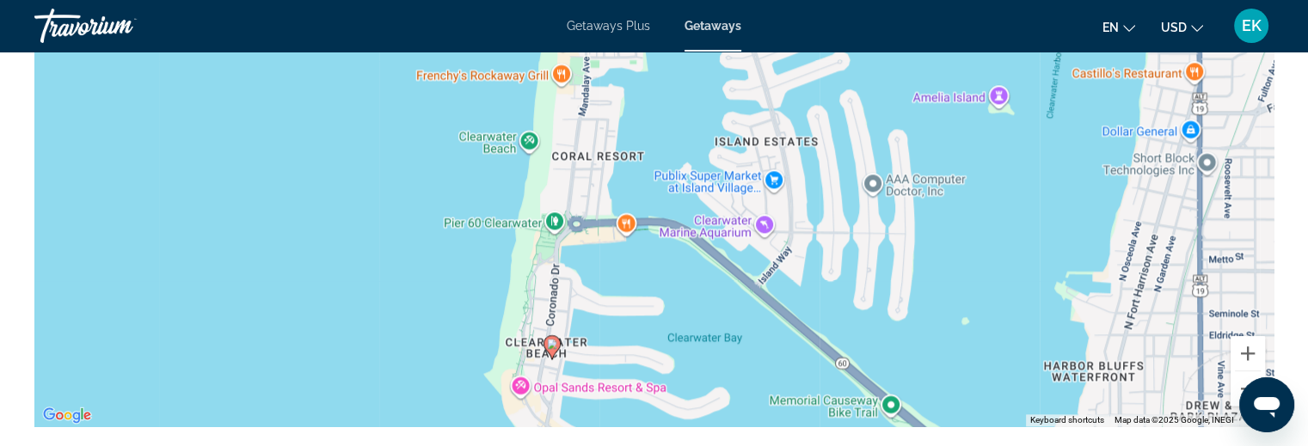
drag, startPoint x: 647, startPoint y: 243, endPoint x: 679, endPoint y: 312, distance: 76.6
click at [679, 312] on div "To activate drag with keyboard, press Alt + Enter. Once in keyboard drag state,…" at bounding box center [653, 169] width 1239 height 516
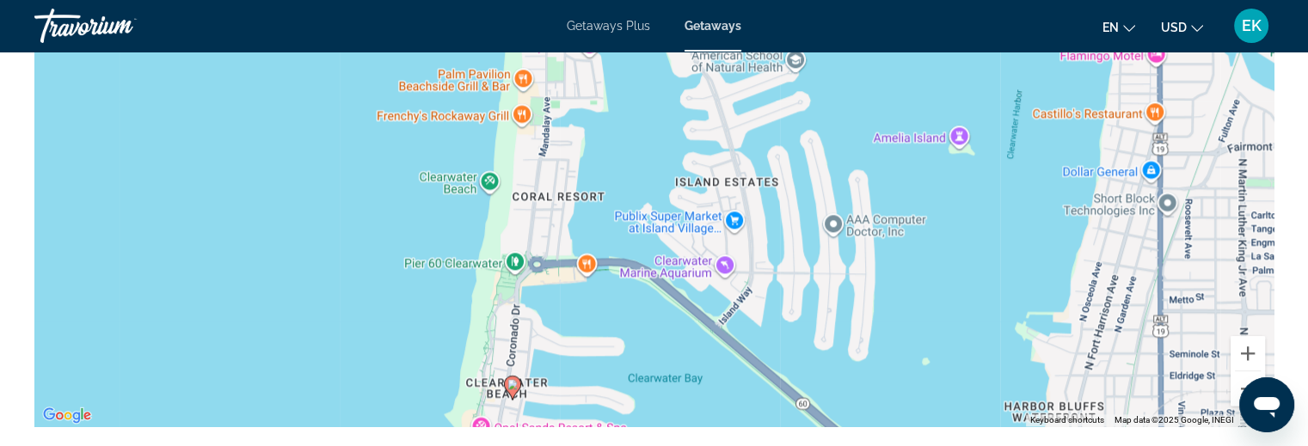
drag, startPoint x: 665, startPoint y: 258, endPoint x: 623, endPoint y: 302, distance: 60.8
click at [623, 302] on div "To activate drag with keyboard, press Alt + Enter. Once in keyboard drag state,…" at bounding box center [653, 169] width 1239 height 516
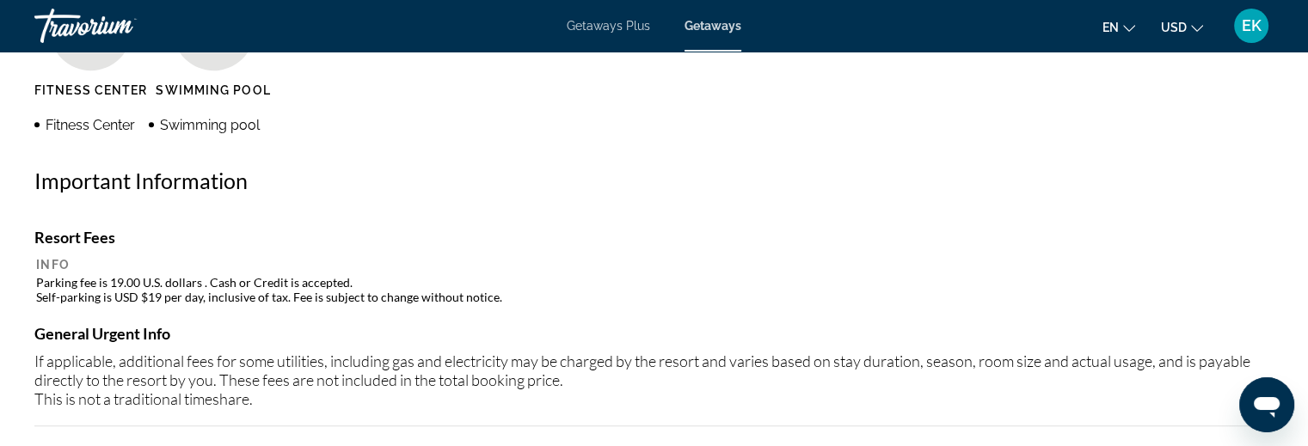
scroll to position [1548, 0]
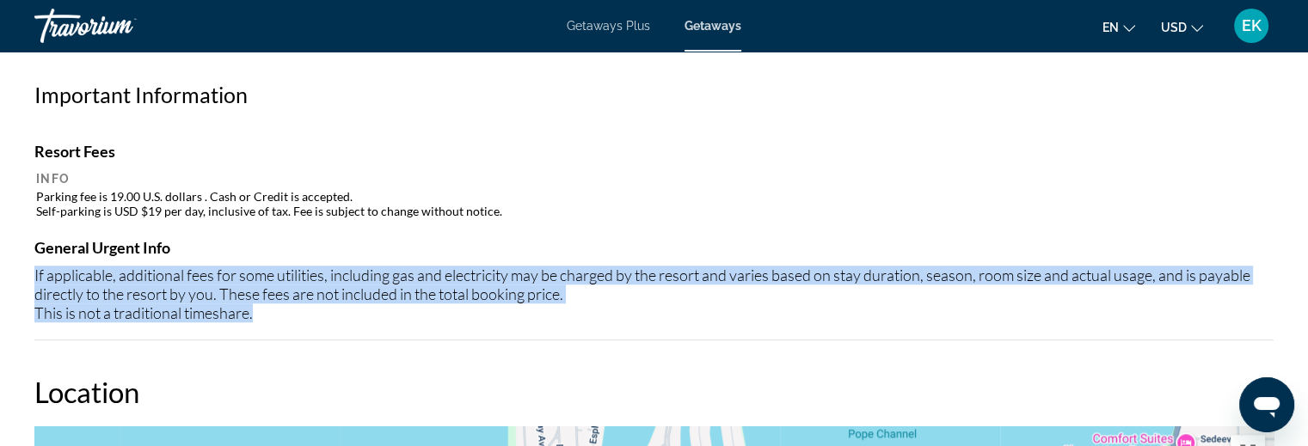
drag, startPoint x: 33, startPoint y: 260, endPoint x: 263, endPoint y: 302, distance: 234.3
copy div "If applicable, additional fees for some utilities, including gas and electricit…"
click at [666, 295] on div "If applicable, additional fees for some utilities, including gas and electricit…" at bounding box center [653, 294] width 1239 height 57
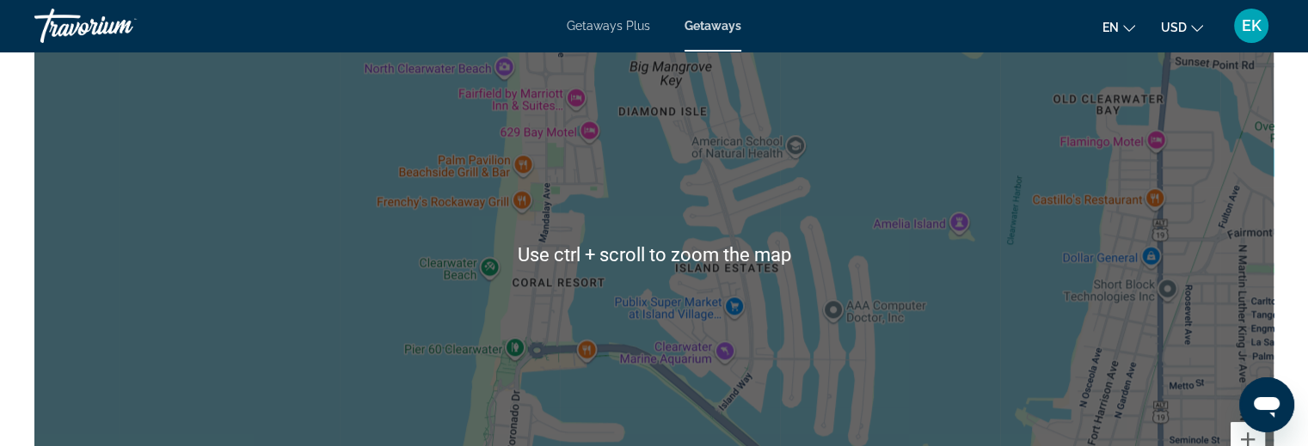
scroll to position [2064, 0]
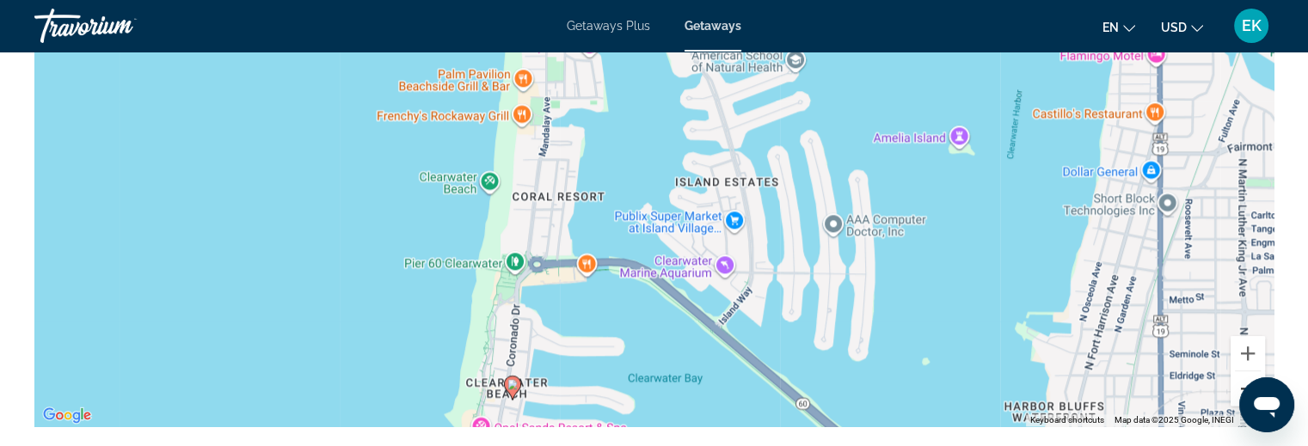
click at [1242, 372] on button "Zoom out" at bounding box center [1248, 389] width 34 height 34
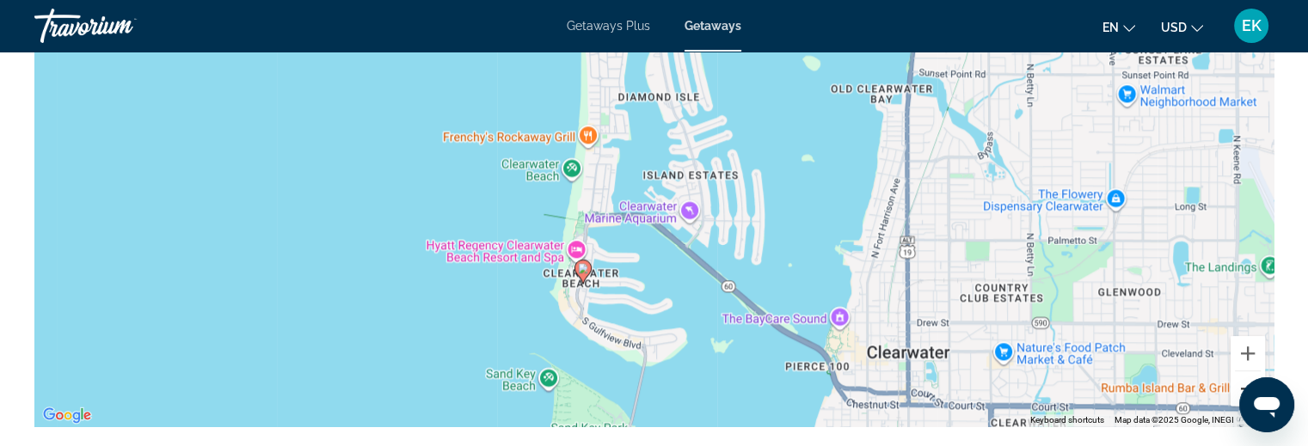
click at [1240, 372] on button "Zoom out" at bounding box center [1248, 389] width 34 height 34
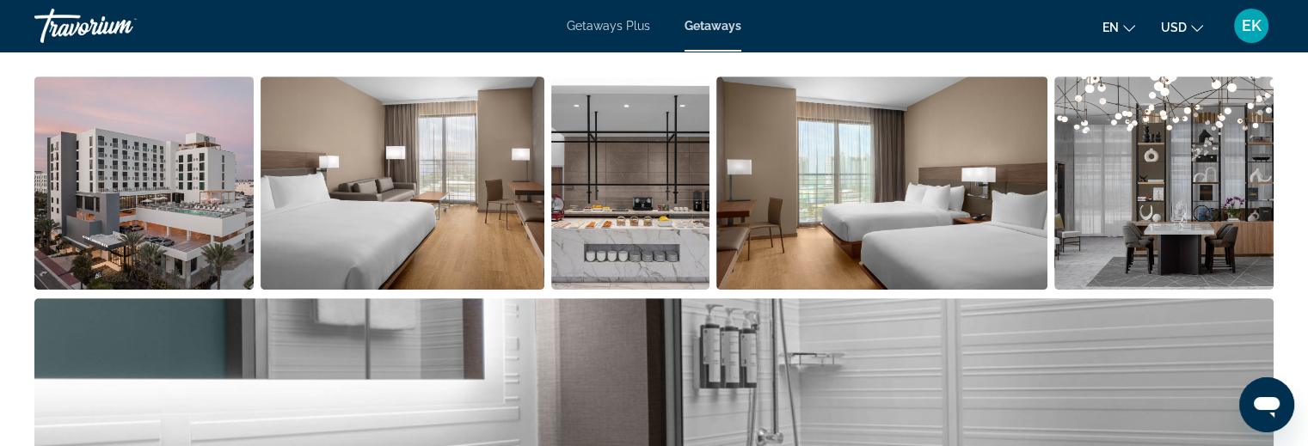
scroll to position [774, 0]
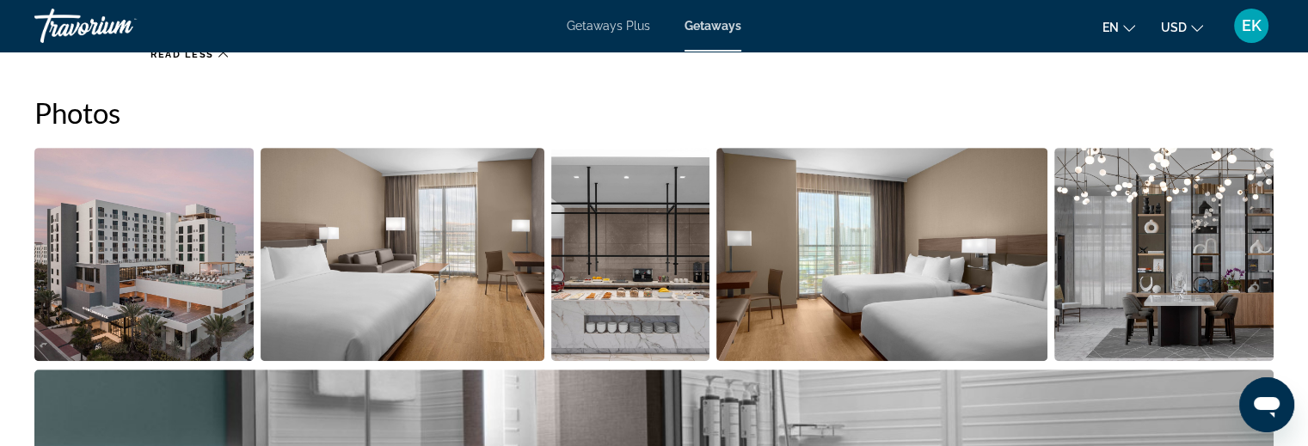
click at [951, 285] on img "Open full-screen image slider" at bounding box center [881, 254] width 331 height 213
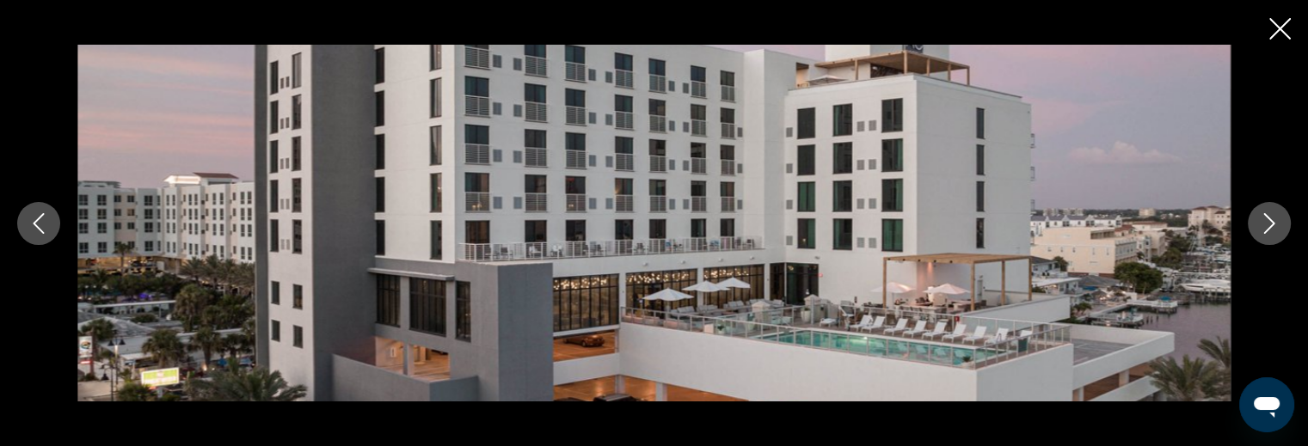
click at [1271, 221] on icon "Next image" at bounding box center [1269, 223] width 11 height 21
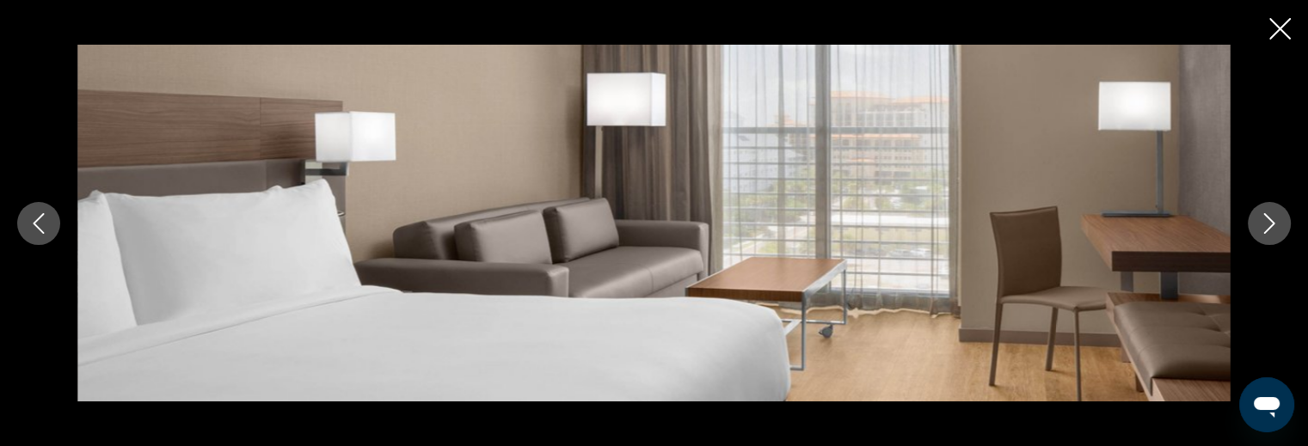
click at [1271, 221] on icon "Next image" at bounding box center [1269, 223] width 11 height 21
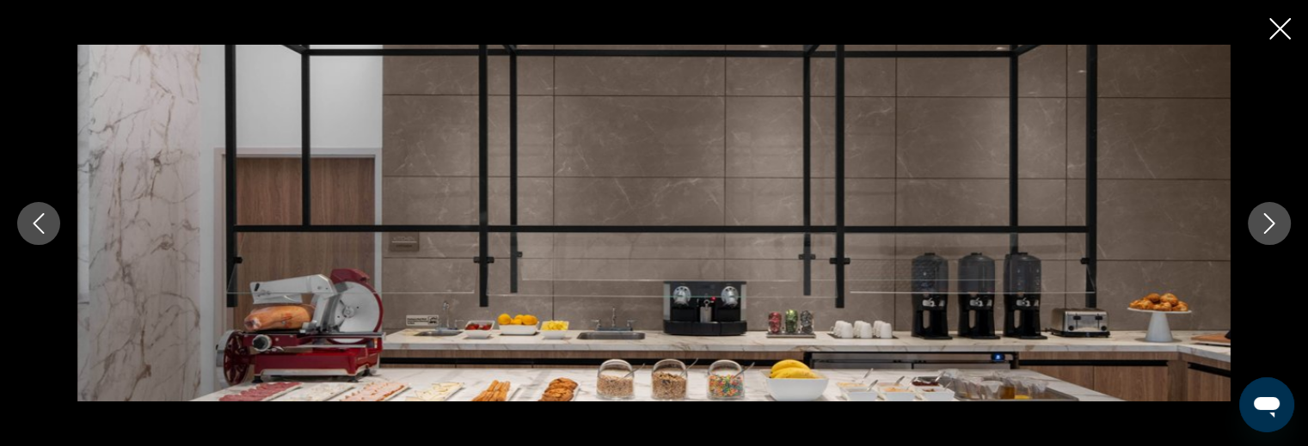
click at [1271, 221] on icon "Next image" at bounding box center [1269, 223] width 11 height 21
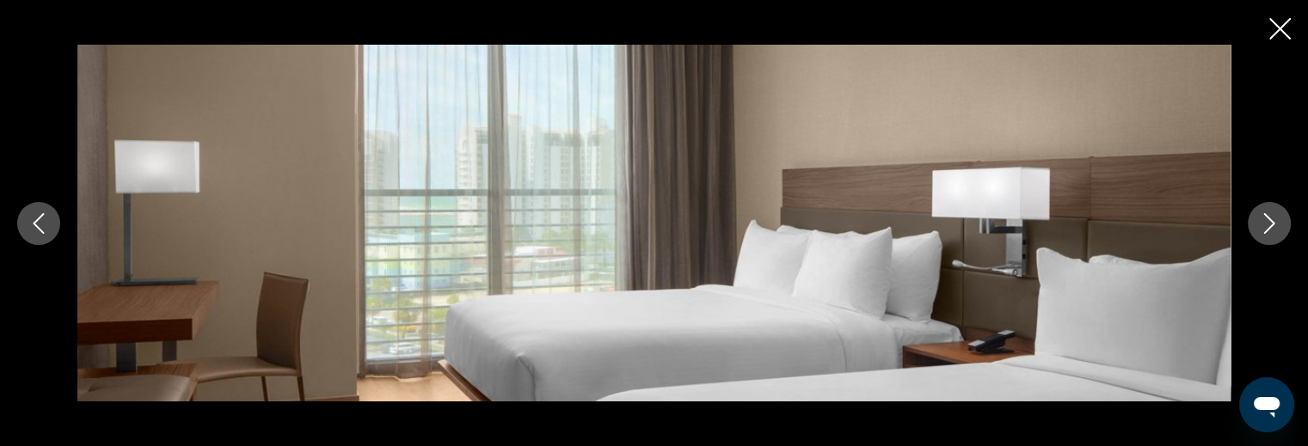
click at [1270, 218] on icon "Next image" at bounding box center [1269, 223] width 21 height 21
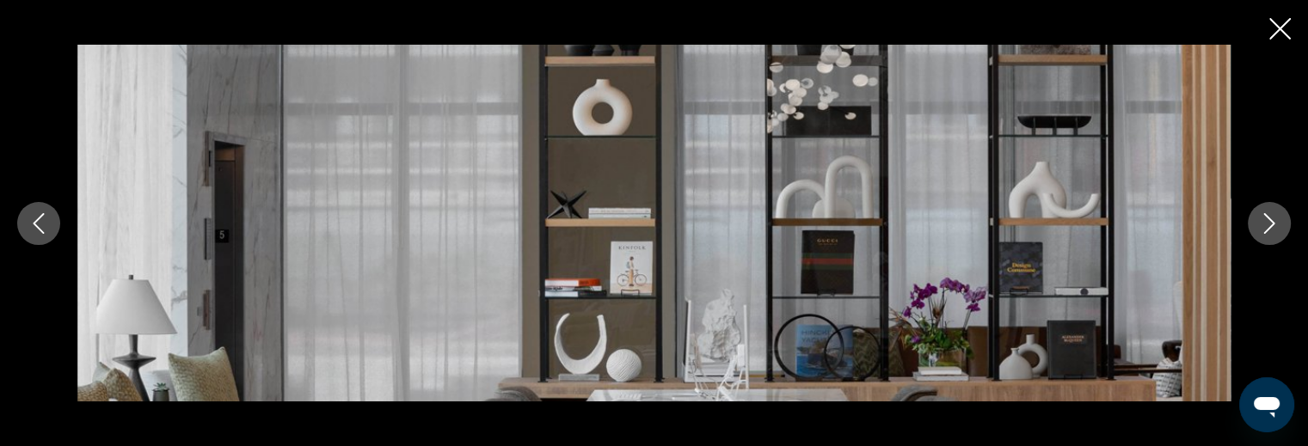
click at [1269, 217] on icon "Next image" at bounding box center [1269, 223] width 21 height 21
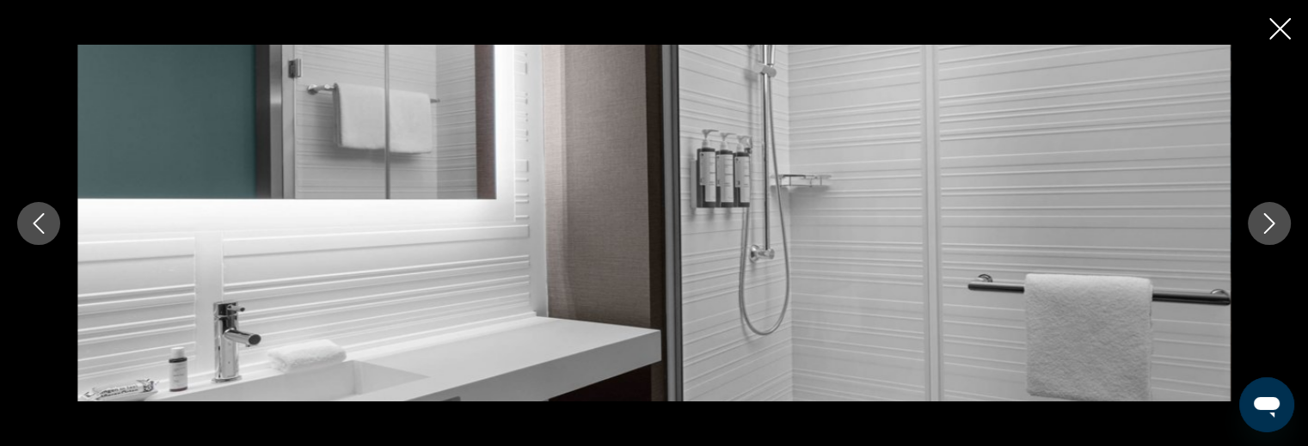
click at [1269, 217] on icon "Next image" at bounding box center [1269, 223] width 21 height 21
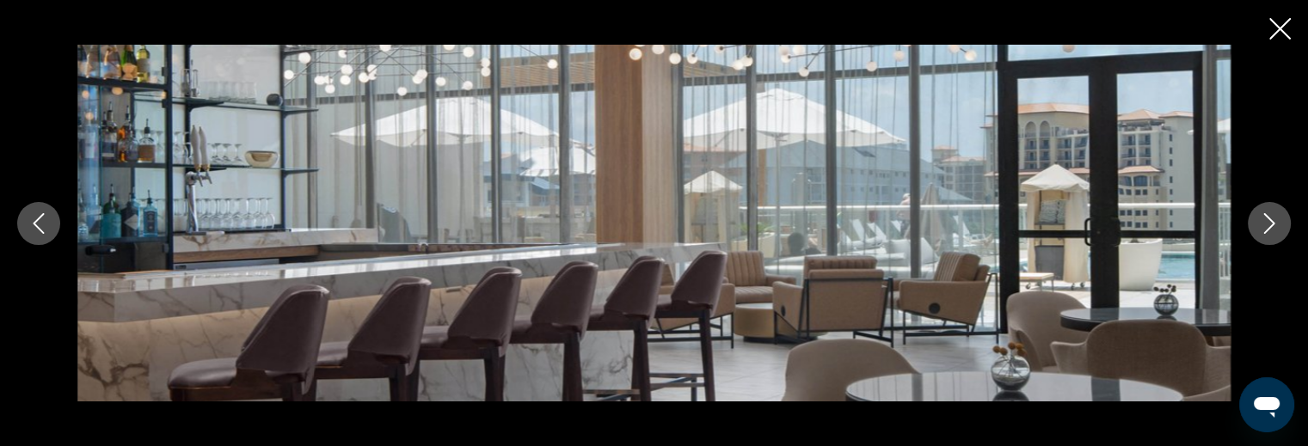
click at [1269, 217] on icon "Next image" at bounding box center [1269, 223] width 21 height 21
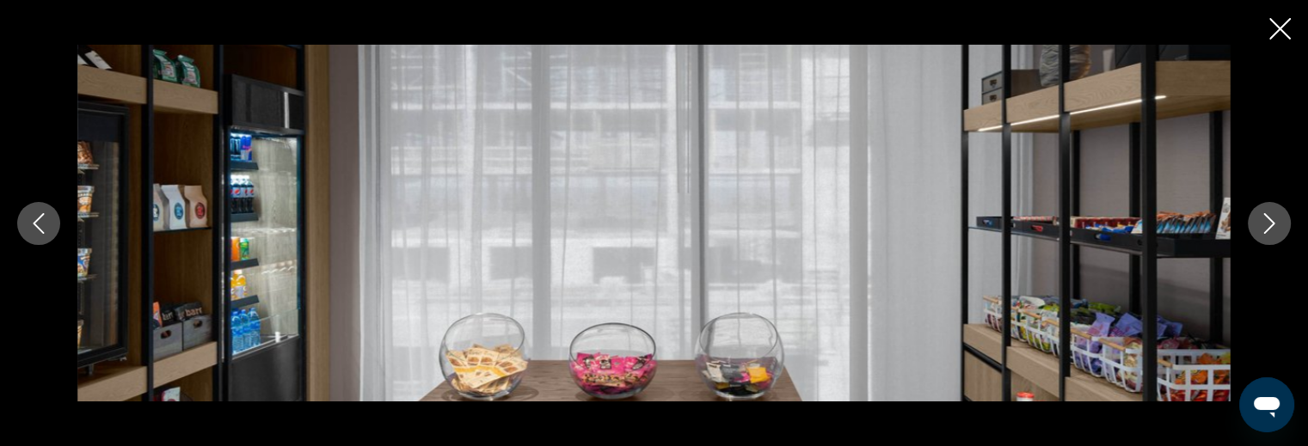
click at [1269, 217] on icon "Next image" at bounding box center [1269, 223] width 21 height 21
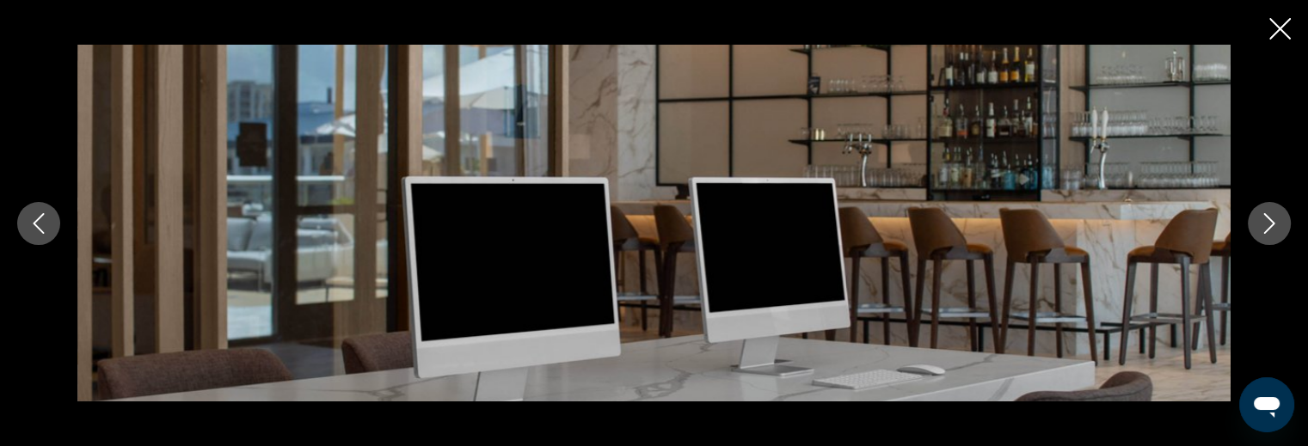
click at [1269, 217] on icon "Next image" at bounding box center [1269, 223] width 21 height 21
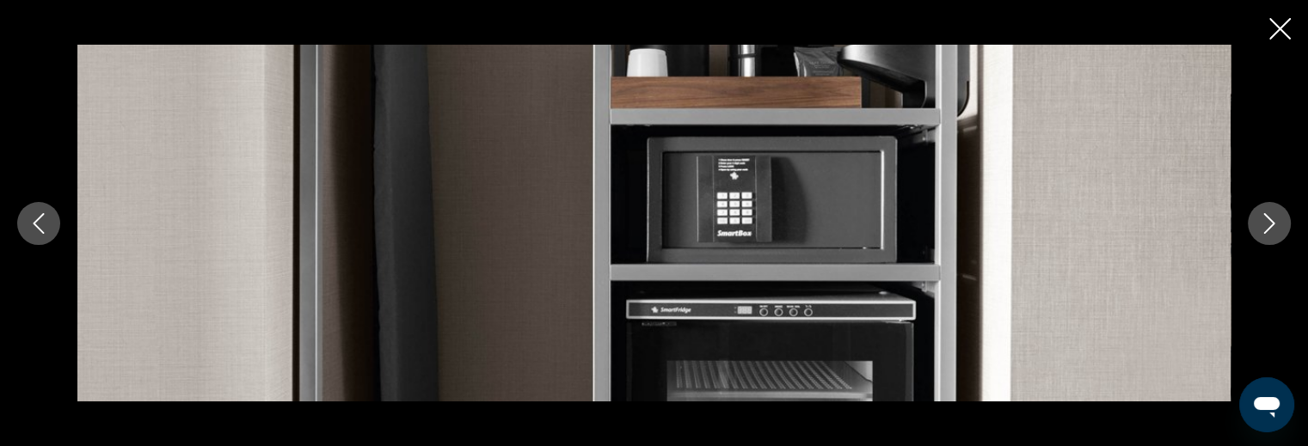
click at [1269, 217] on icon "Next image" at bounding box center [1269, 223] width 21 height 21
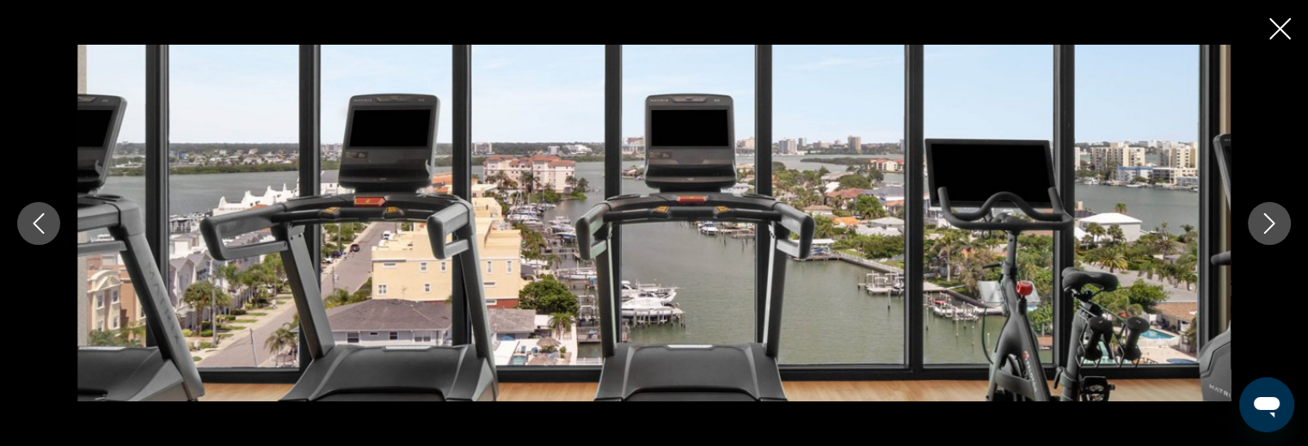
click at [1266, 216] on icon "Next image" at bounding box center [1269, 223] width 11 height 21
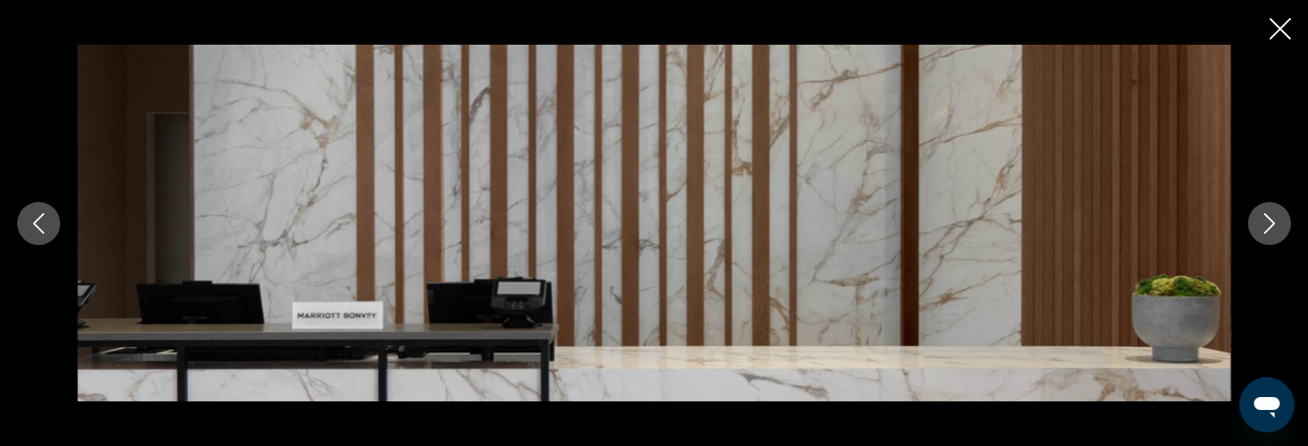
click at [1264, 217] on icon "Next image" at bounding box center [1269, 223] width 21 height 21
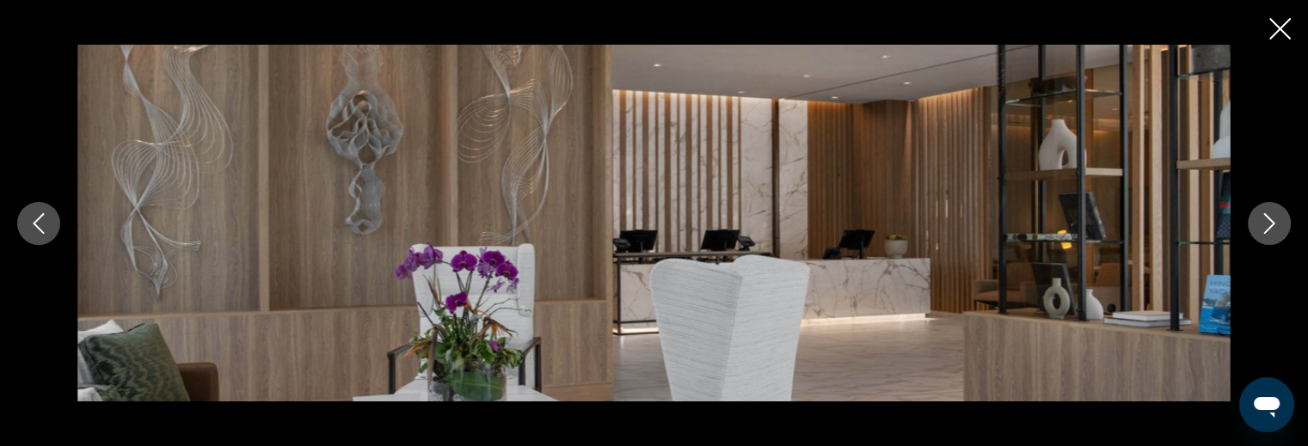
click at [1264, 217] on icon "Next image" at bounding box center [1269, 223] width 21 height 21
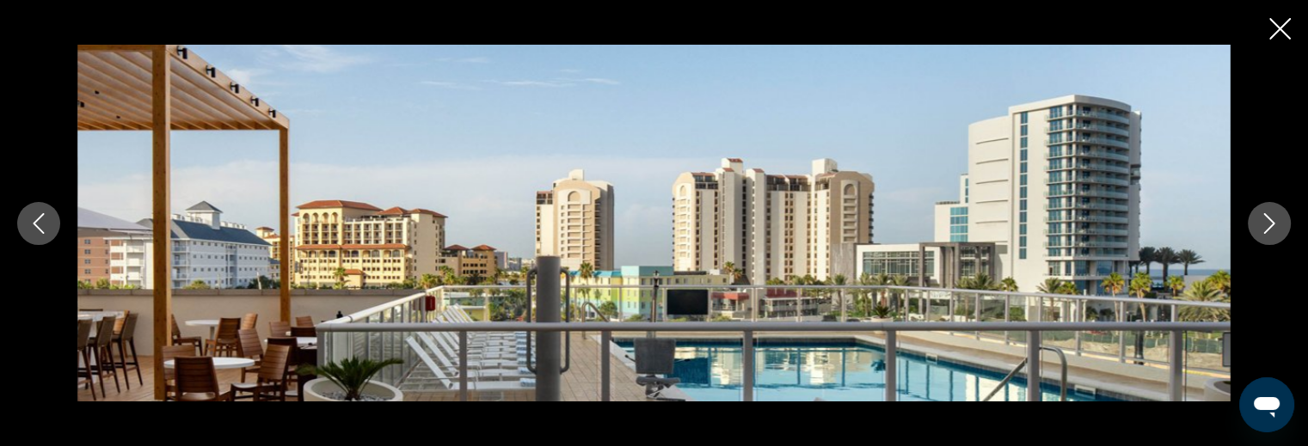
scroll to position [430, 0]
click at [1280, 24] on icon "Close slideshow" at bounding box center [1280, 29] width 22 height 22
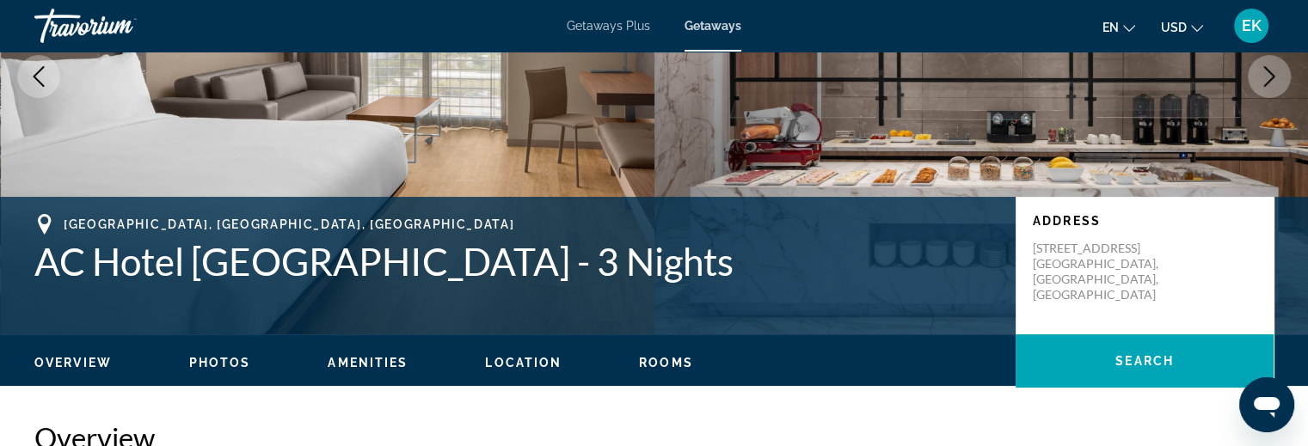
scroll to position [258, 0]
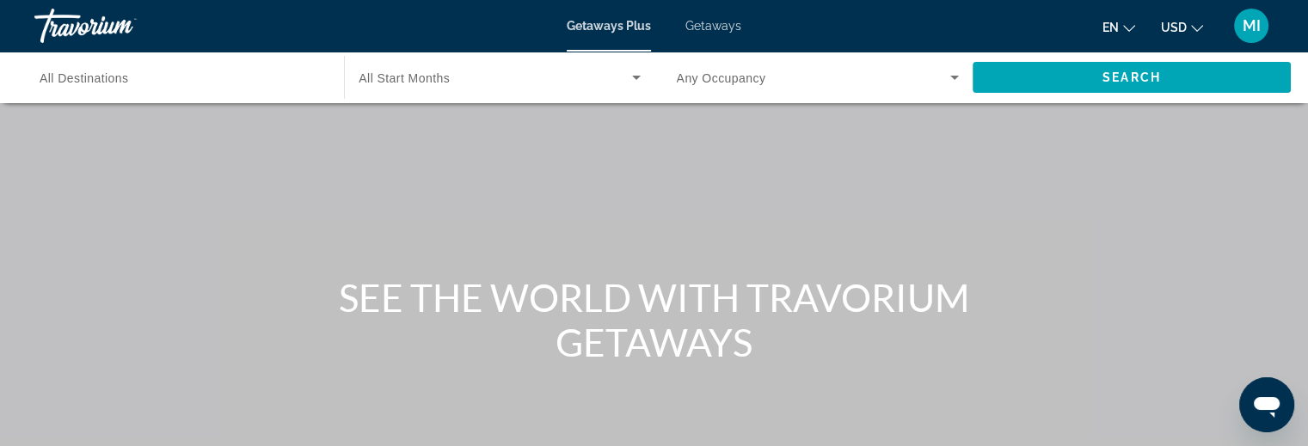
click at [1251, 23] on span "MI" at bounding box center [1252, 25] width 18 height 17
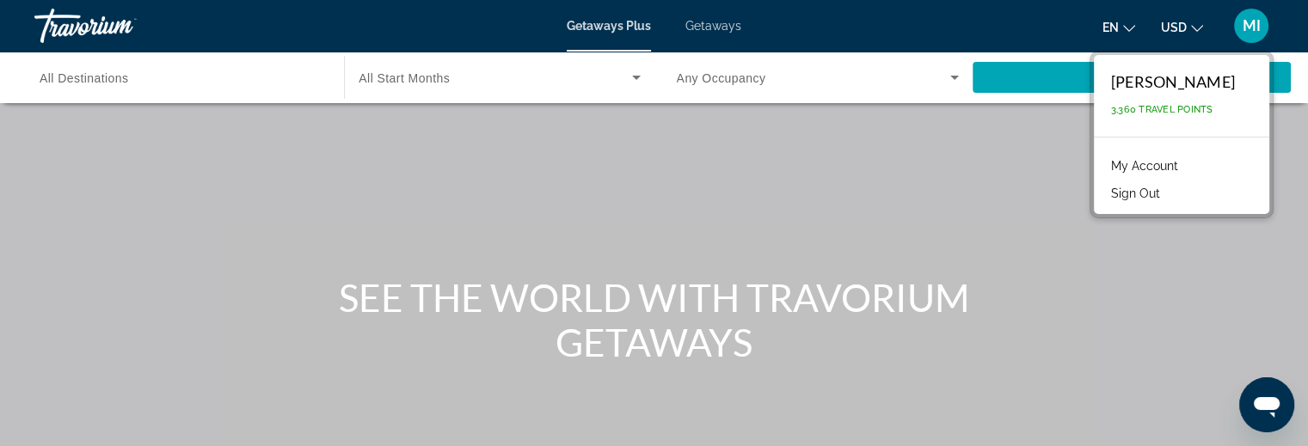
click at [1160, 170] on link "My Account" at bounding box center [1145, 166] width 84 height 22
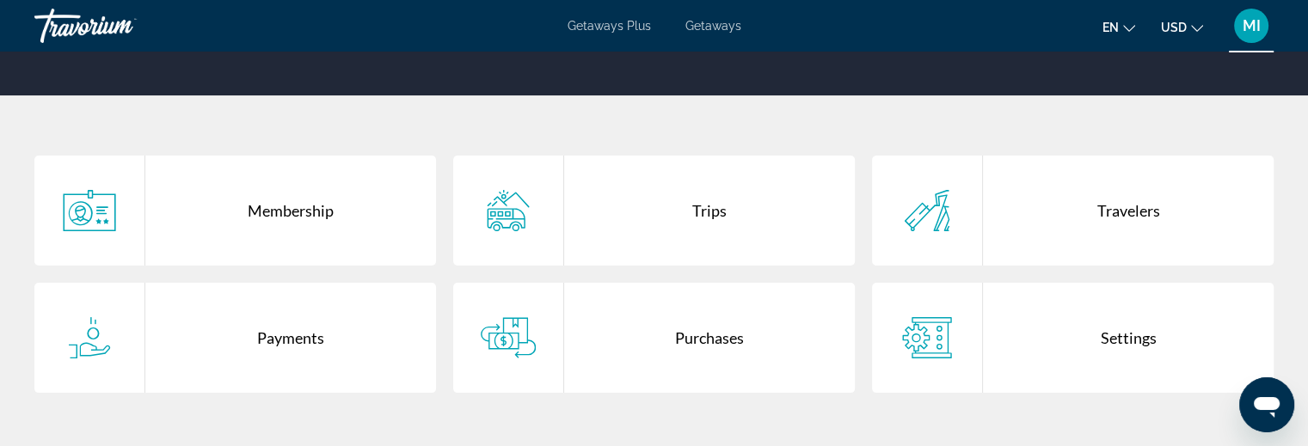
scroll to position [344, 0]
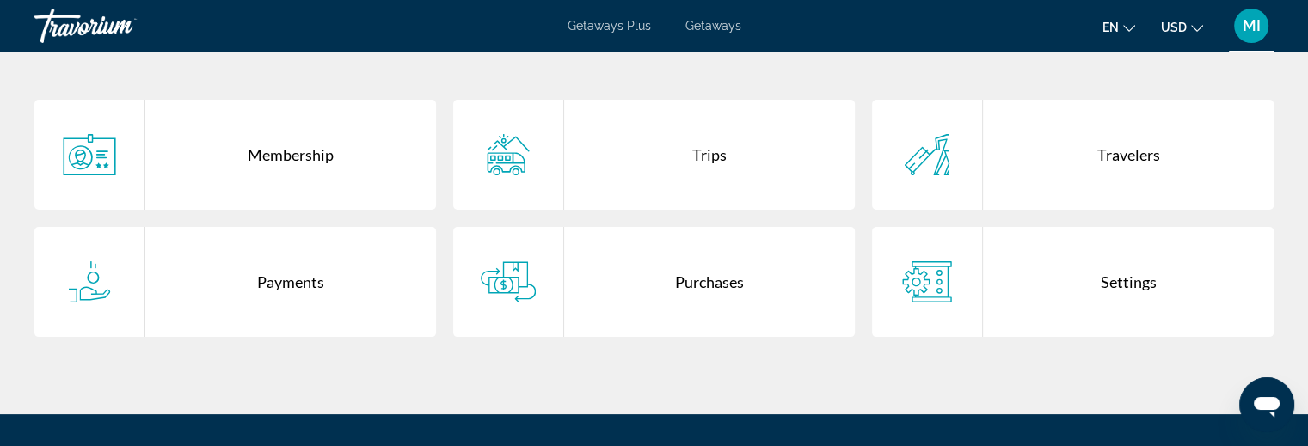
click at [664, 159] on div "Trips" at bounding box center [709, 155] width 291 height 110
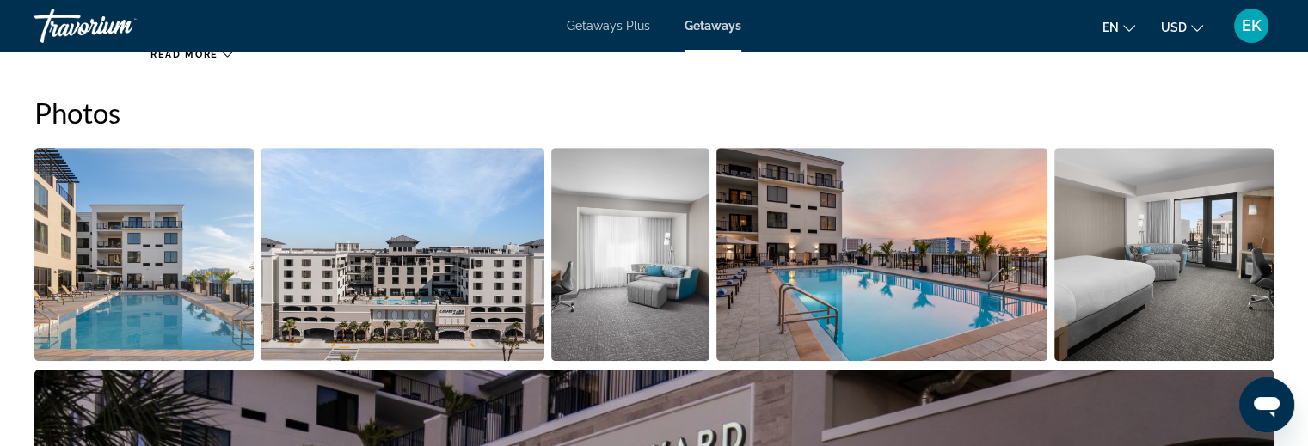
scroll to position [688, 0]
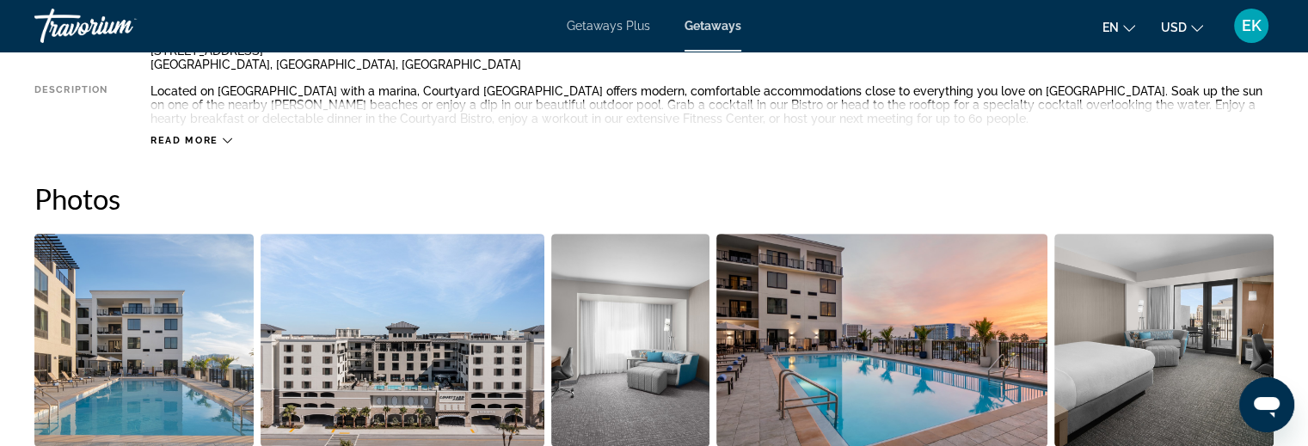
click at [150, 298] on img "Open full-screen image slider" at bounding box center [143, 340] width 219 height 213
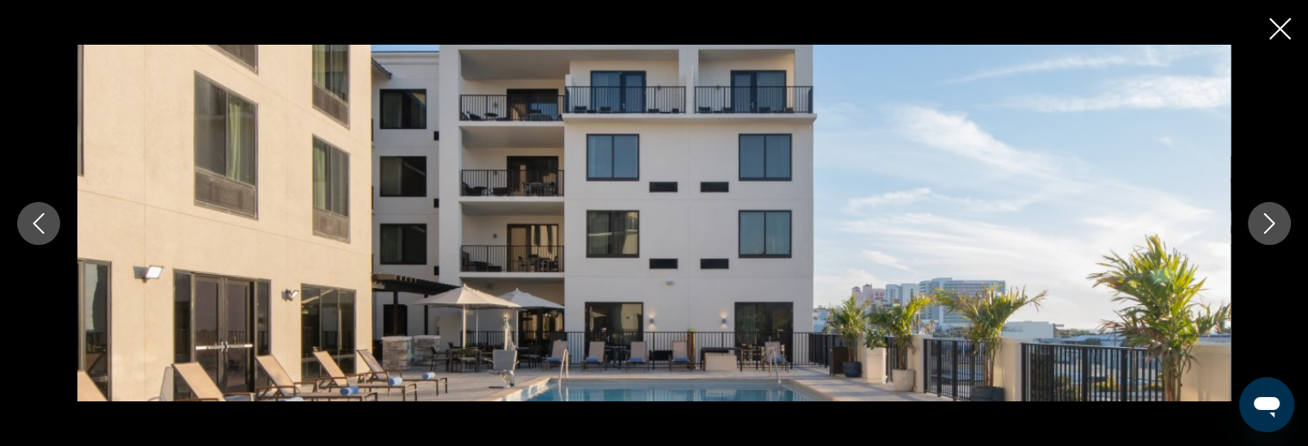
click at [1262, 224] on icon "Next image" at bounding box center [1269, 223] width 21 height 21
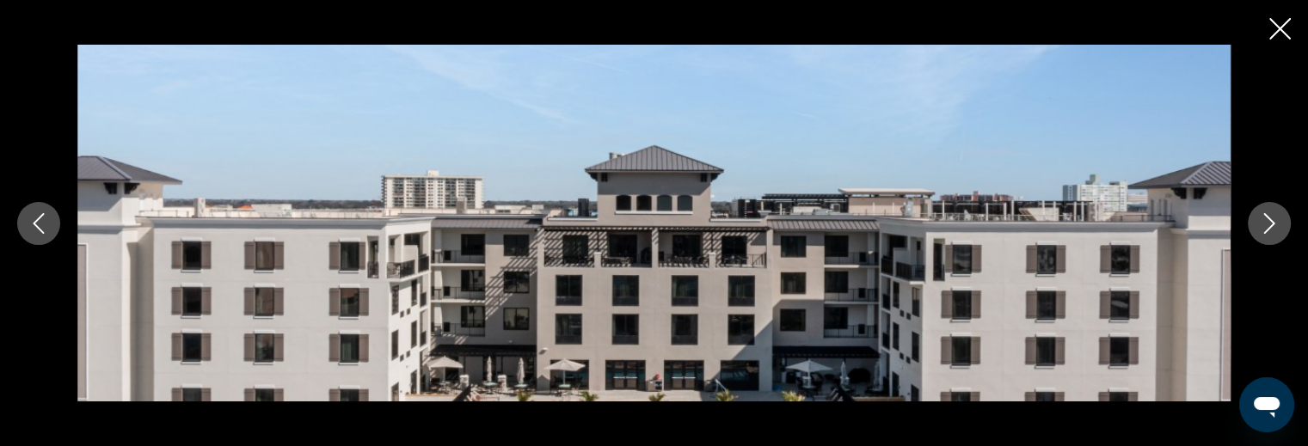
scroll to position [860, 0]
click at [1275, 213] on icon "Next image" at bounding box center [1269, 223] width 21 height 21
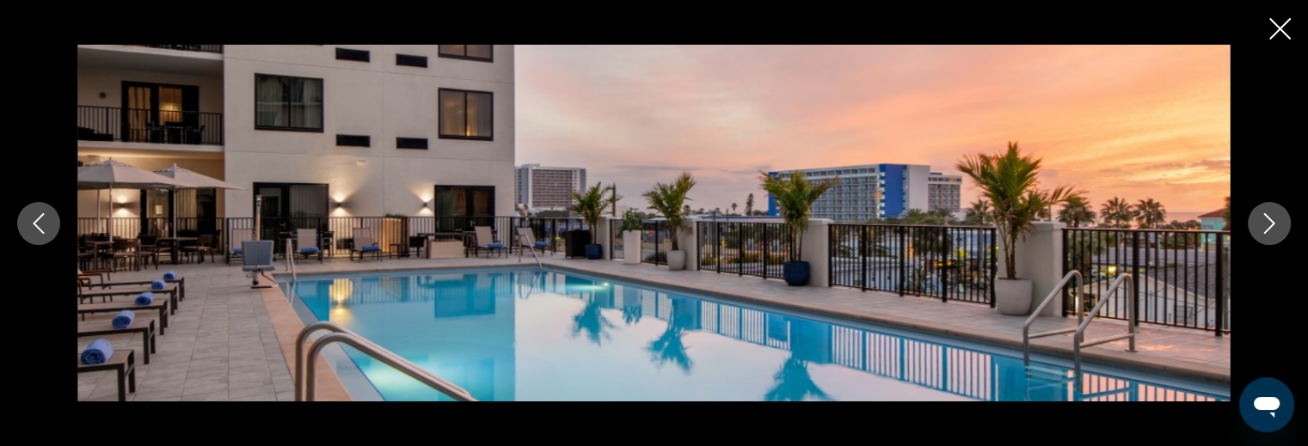
click at [1275, 220] on icon "Next image" at bounding box center [1269, 223] width 21 height 21
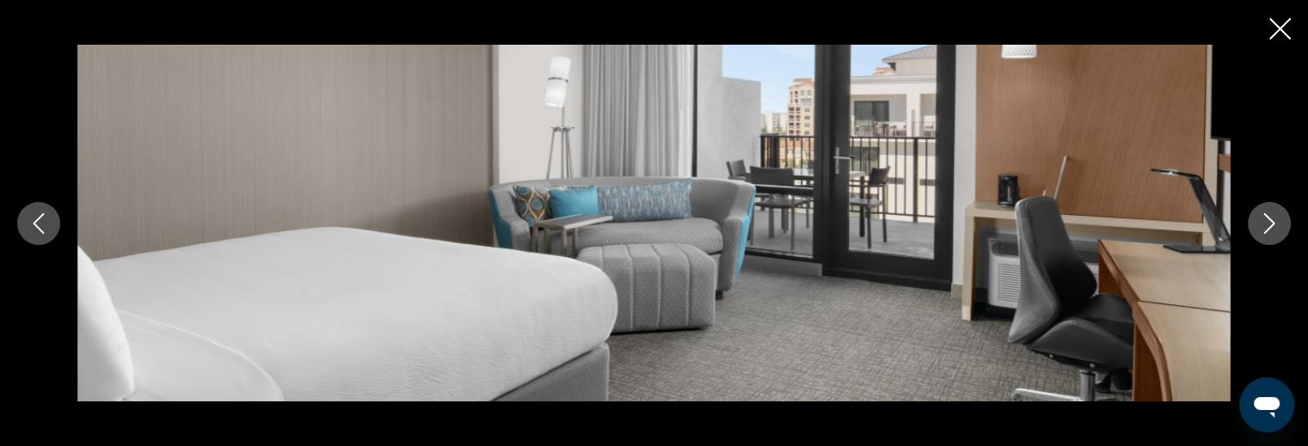
click at [1266, 227] on icon "Next image" at bounding box center [1269, 223] width 21 height 21
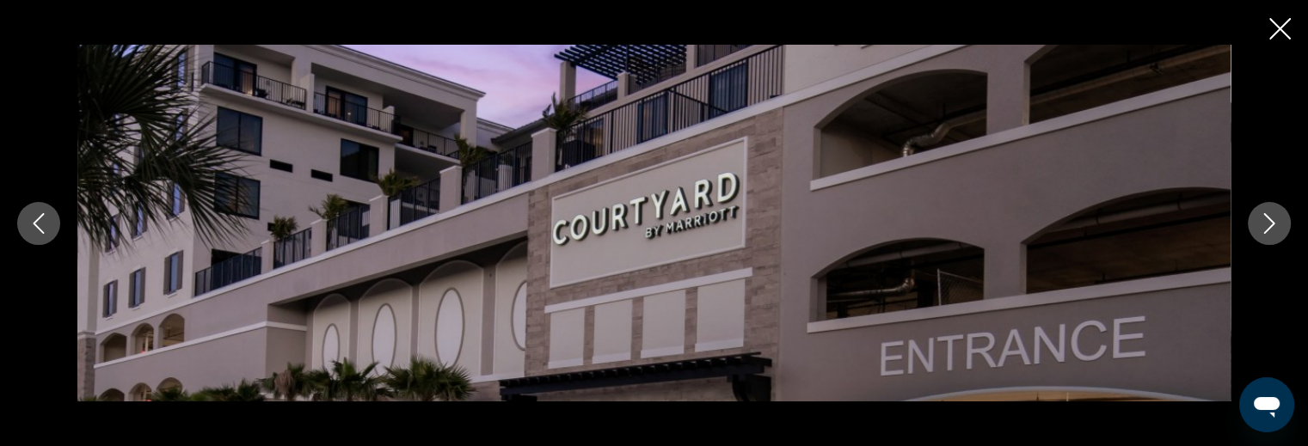
click at [1266, 227] on icon "Next image" at bounding box center [1269, 223] width 21 height 21
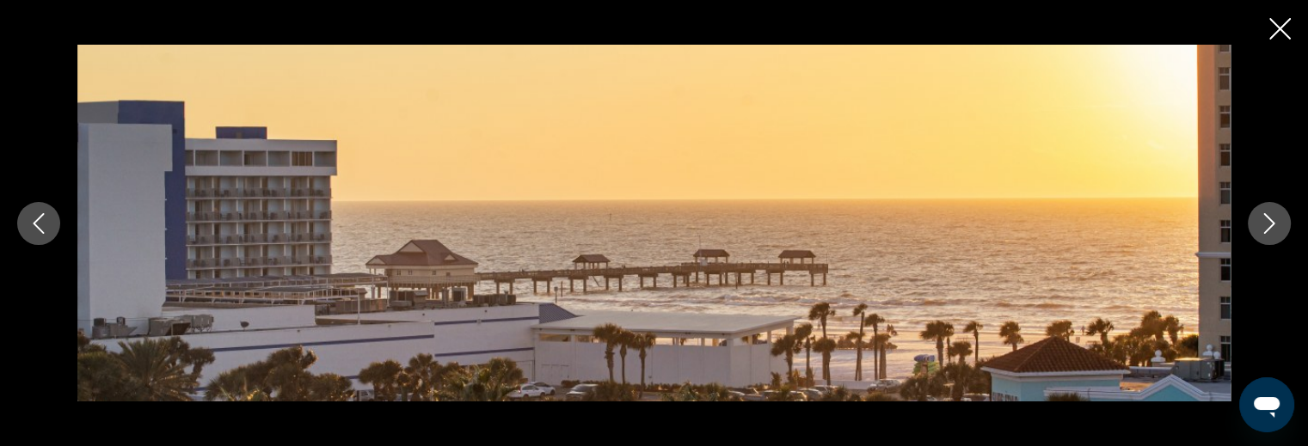
click at [1269, 222] on icon "Next image" at bounding box center [1269, 223] width 21 height 21
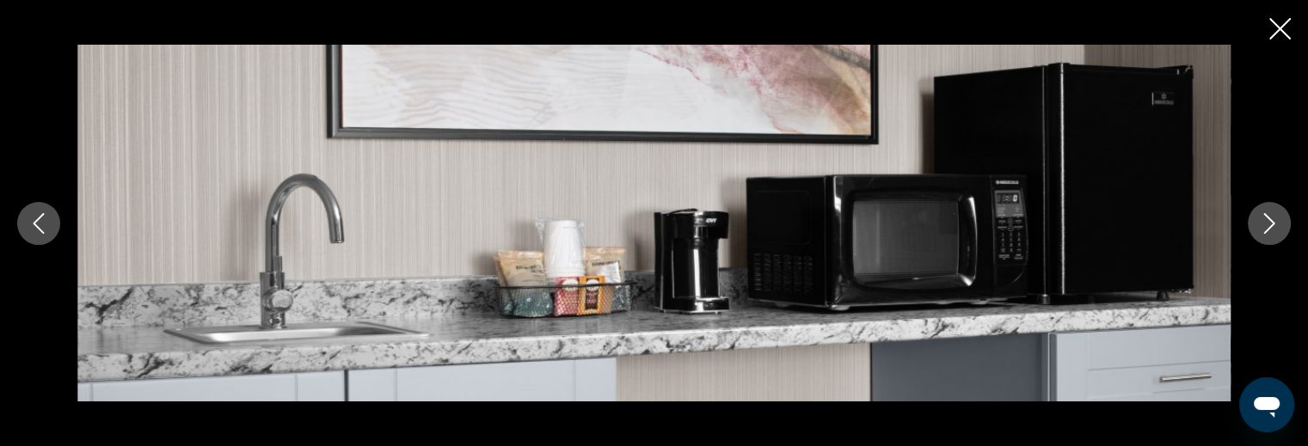
click at [1266, 221] on icon "Next image" at bounding box center [1269, 223] width 21 height 21
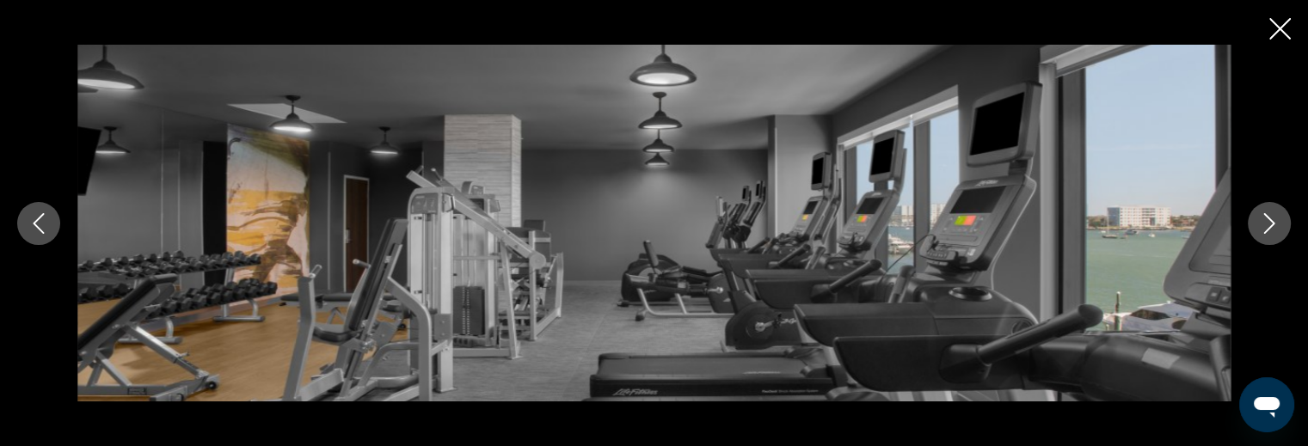
click at [1266, 221] on icon "Next image" at bounding box center [1269, 223] width 21 height 21
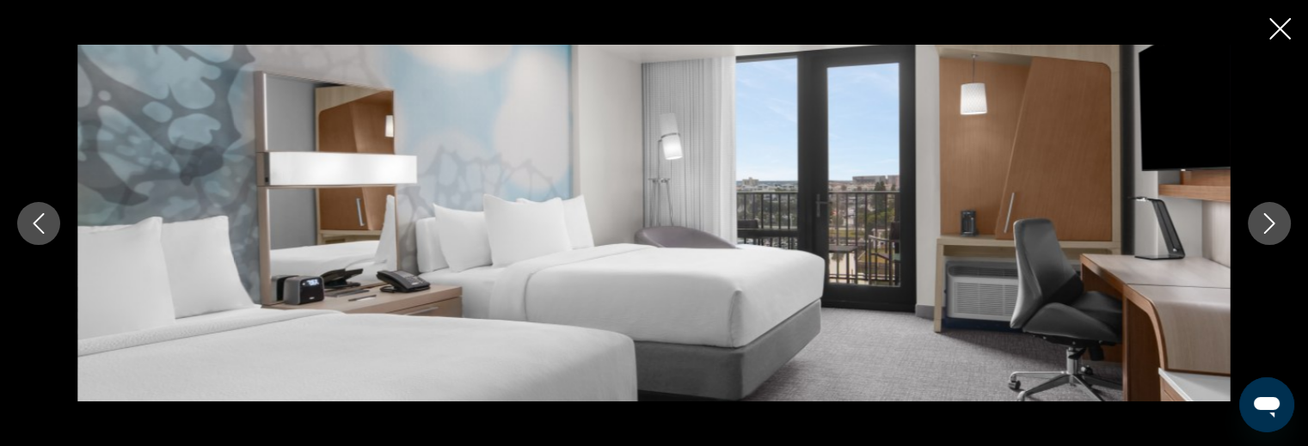
click at [1264, 214] on icon "Next image" at bounding box center [1269, 223] width 11 height 21
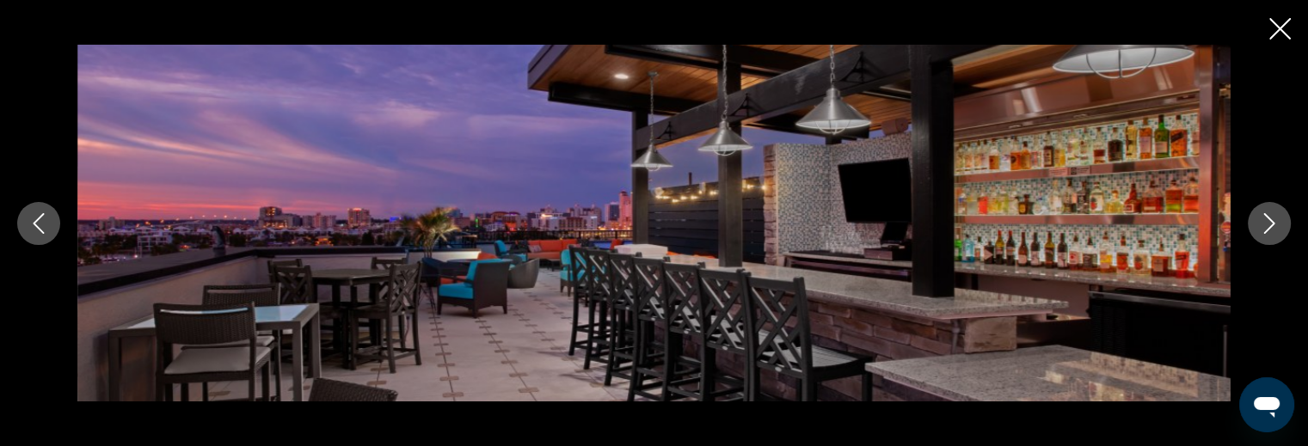
click at [1264, 214] on icon "Next image" at bounding box center [1269, 223] width 11 height 21
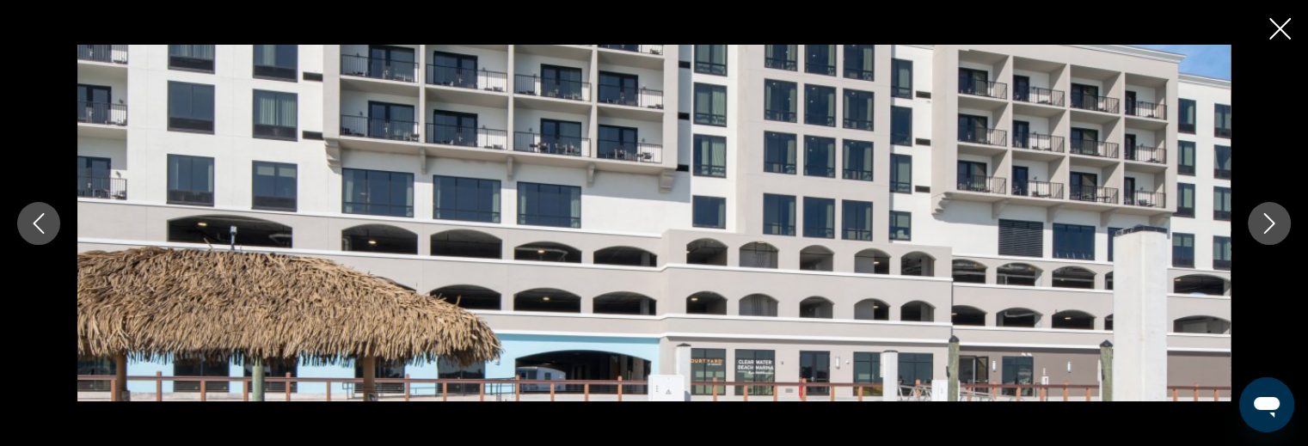
click at [1264, 214] on icon "Next image" at bounding box center [1269, 223] width 11 height 21
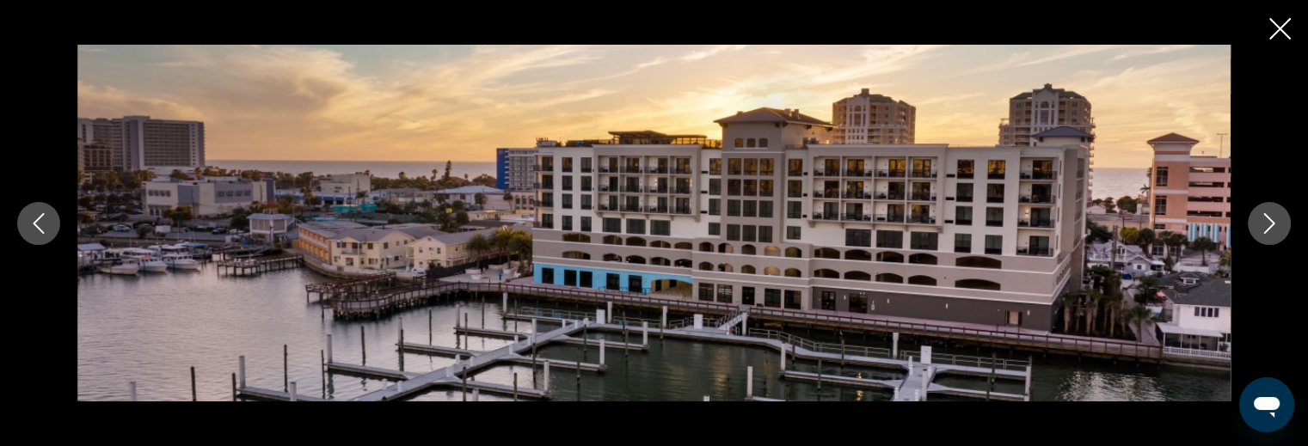
scroll to position [946, 0]
click at [1273, 218] on icon "Next image" at bounding box center [1269, 223] width 21 height 21
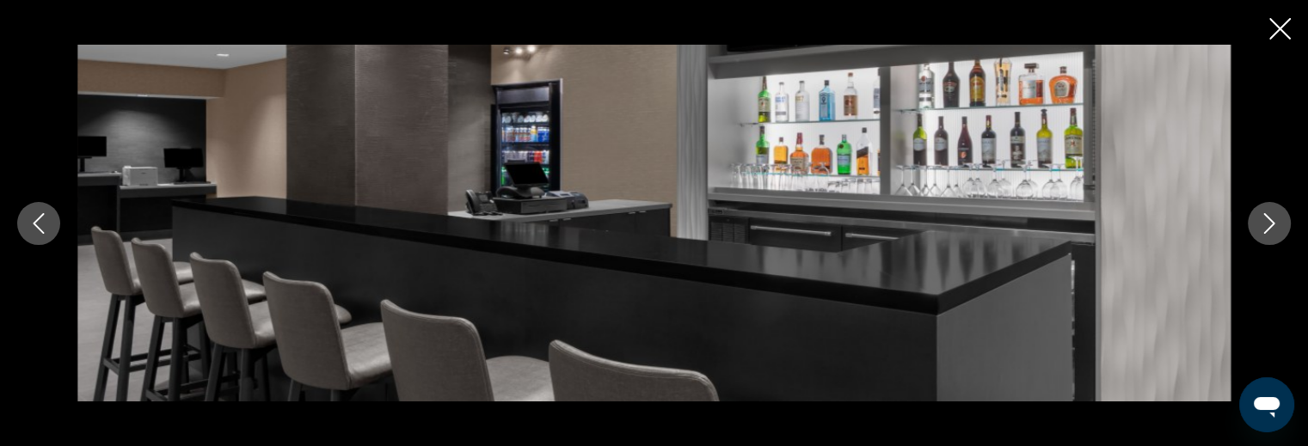
click at [1273, 218] on icon "Next image" at bounding box center [1269, 223] width 21 height 21
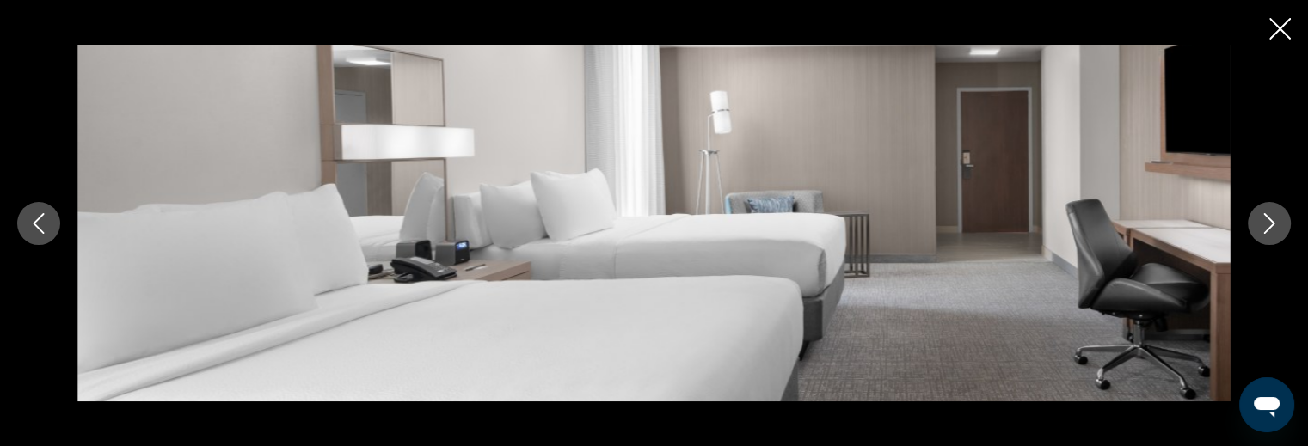
click at [1283, 225] on button "Next image" at bounding box center [1269, 223] width 43 height 43
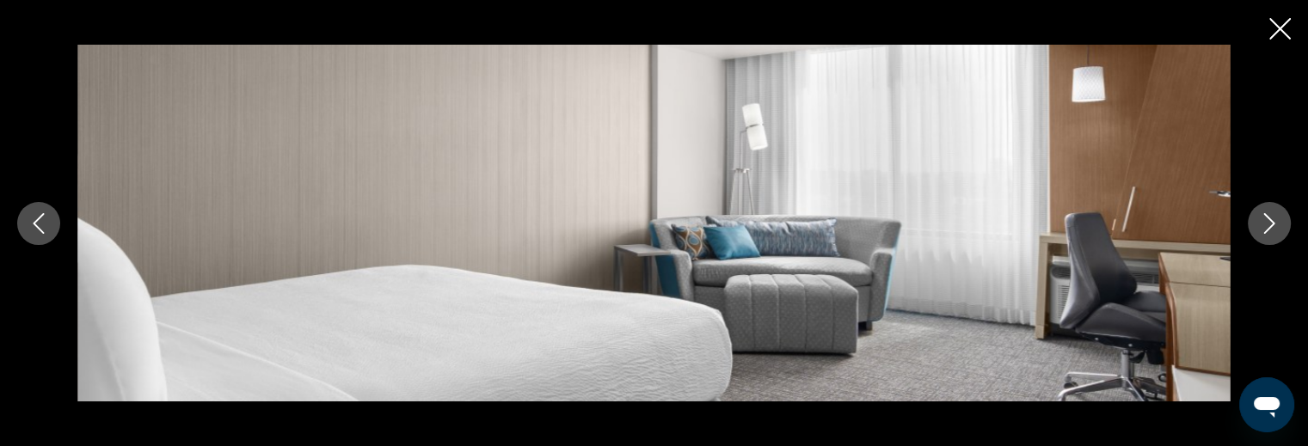
click at [1274, 223] on icon "Next image" at bounding box center [1269, 223] width 21 height 21
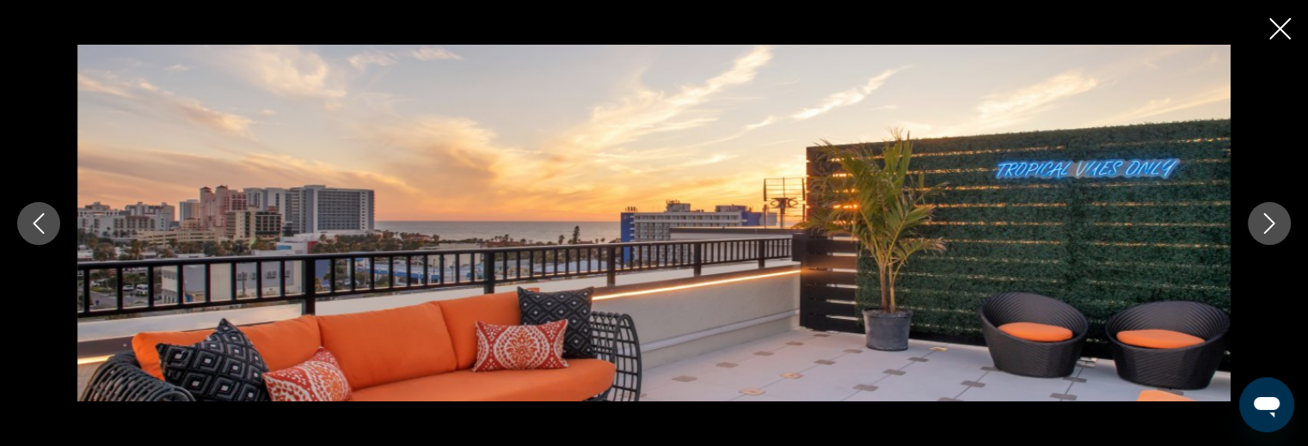
click at [1274, 221] on icon "Next image" at bounding box center [1269, 223] width 21 height 21
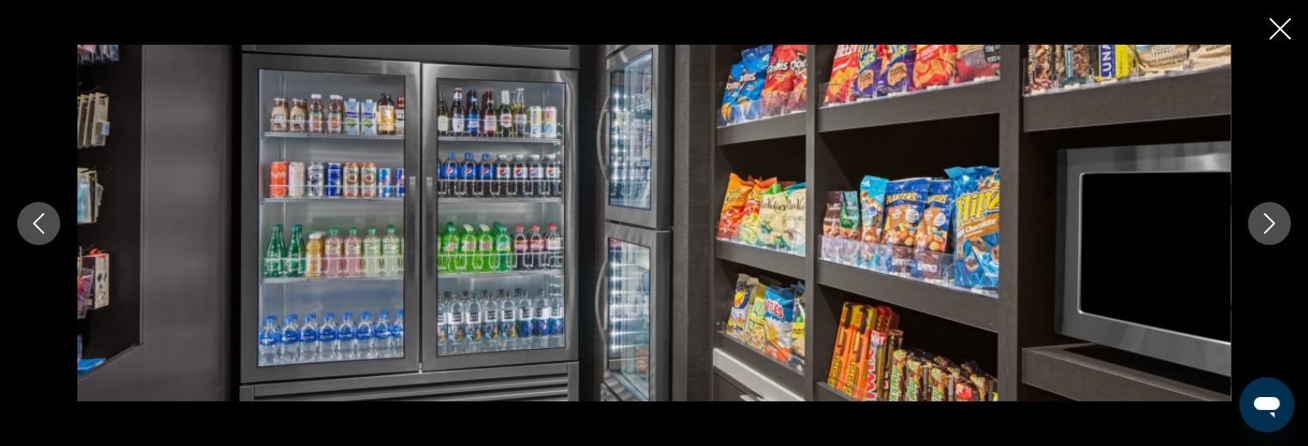
click at [1274, 221] on icon "Next image" at bounding box center [1269, 223] width 21 height 21
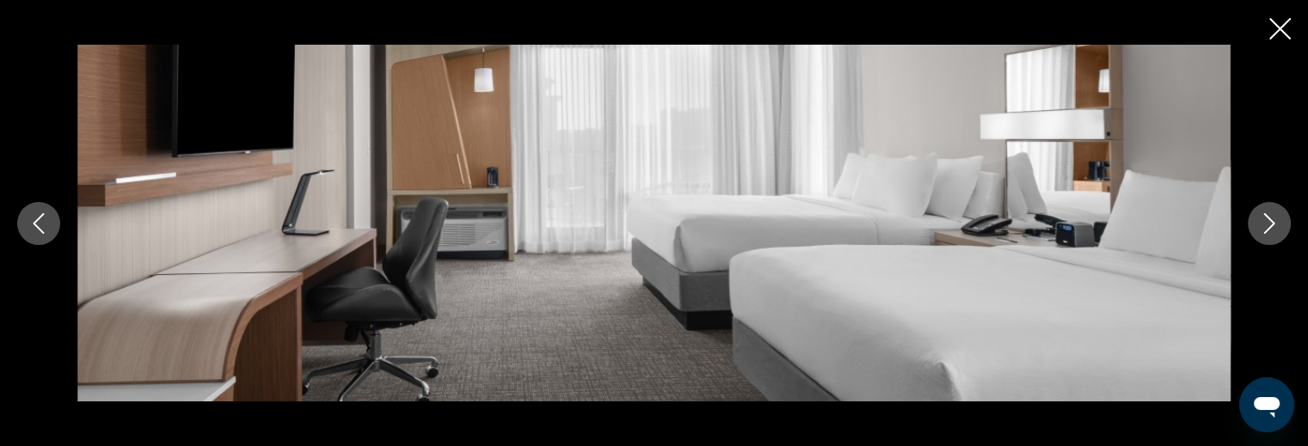
click at [1274, 221] on icon "Next image" at bounding box center [1269, 223] width 21 height 21
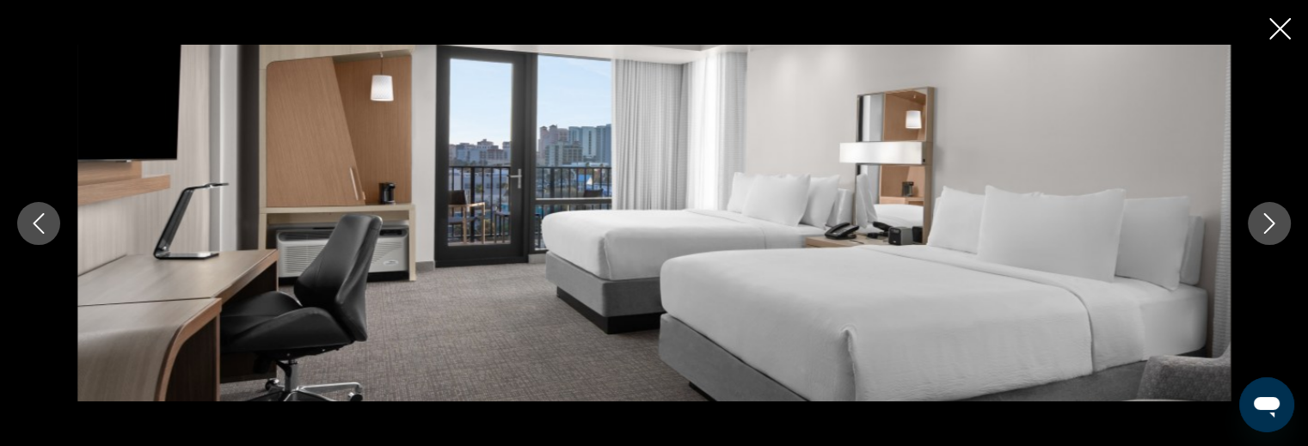
click at [1274, 221] on icon "Next image" at bounding box center [1269, 223] width 21 height 21
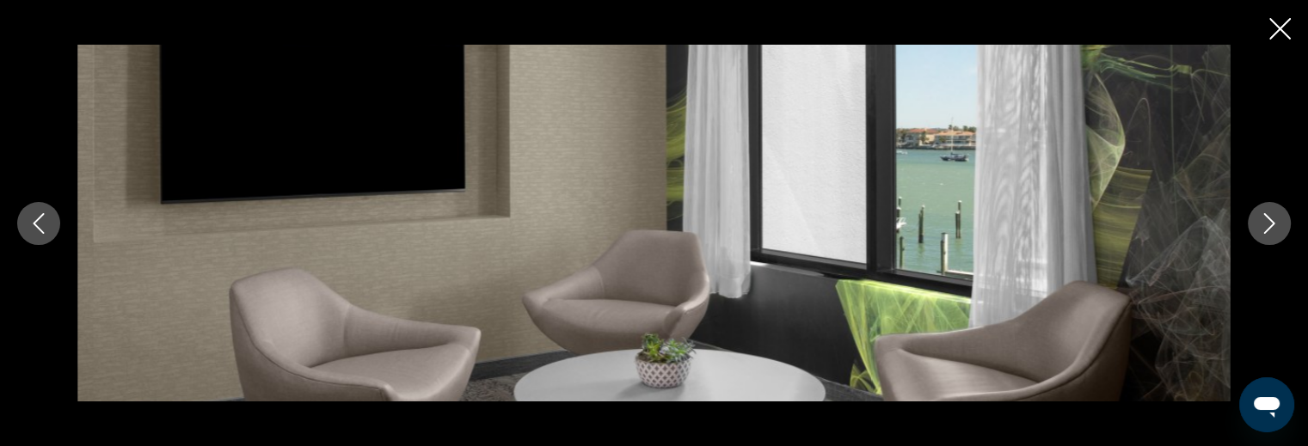
click at [1274, 221] on icon "Next image" at bounding box center [1269, 223] width 21 height 21
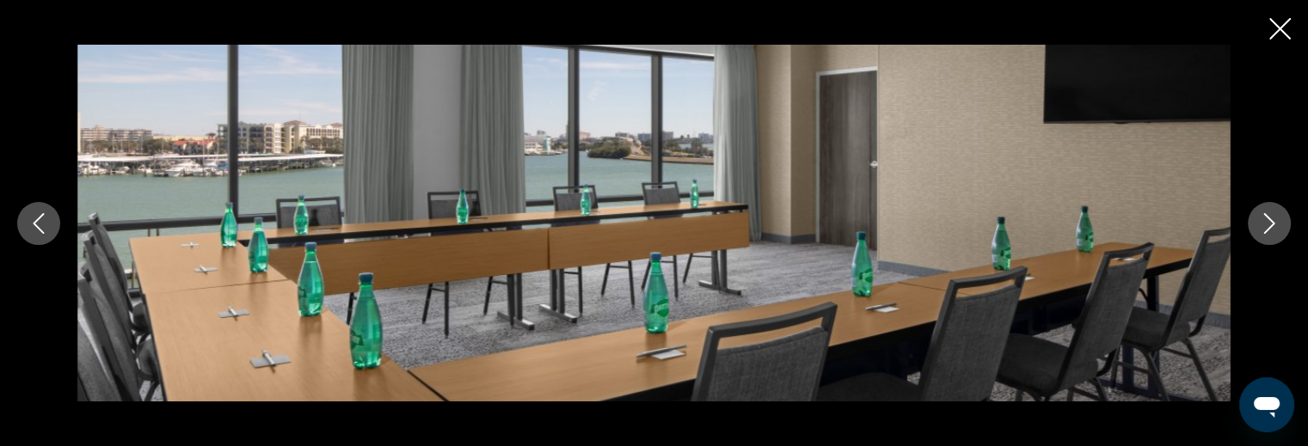
click at [1274, 221] on icon "Next image" at bounding box center [1269, 223] width 21 height 21
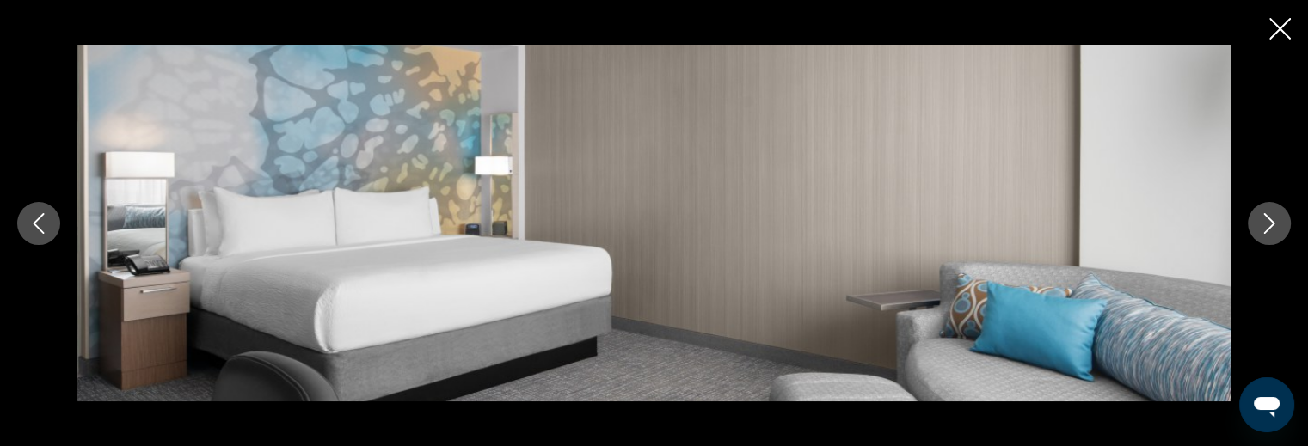
click at [1274, 222] on icon "Next image" at bounding box center [1269, 223] width 21 height 21
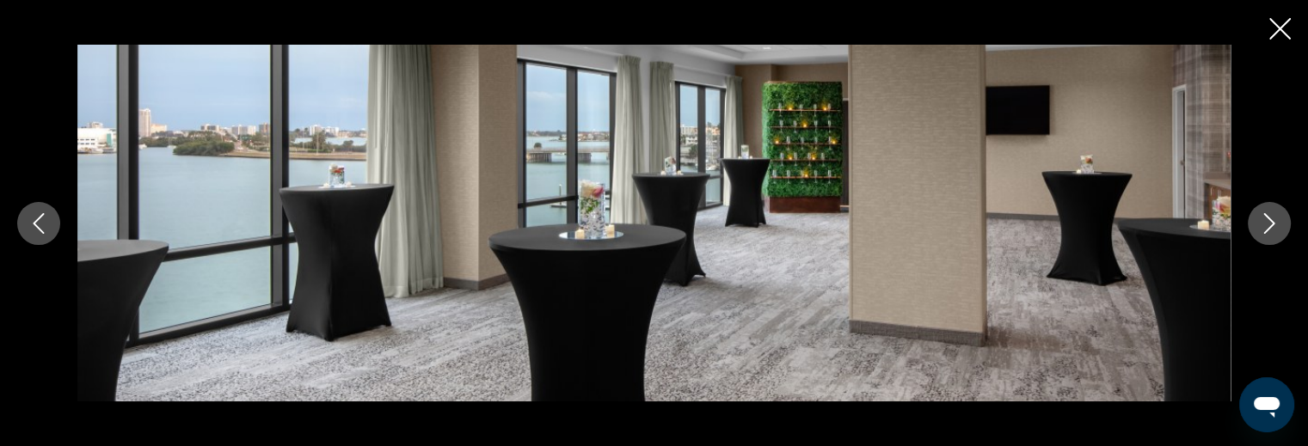
click at [1274, 222] on icon "Next image" at bounding box center [1269, 223] width 21 height 21
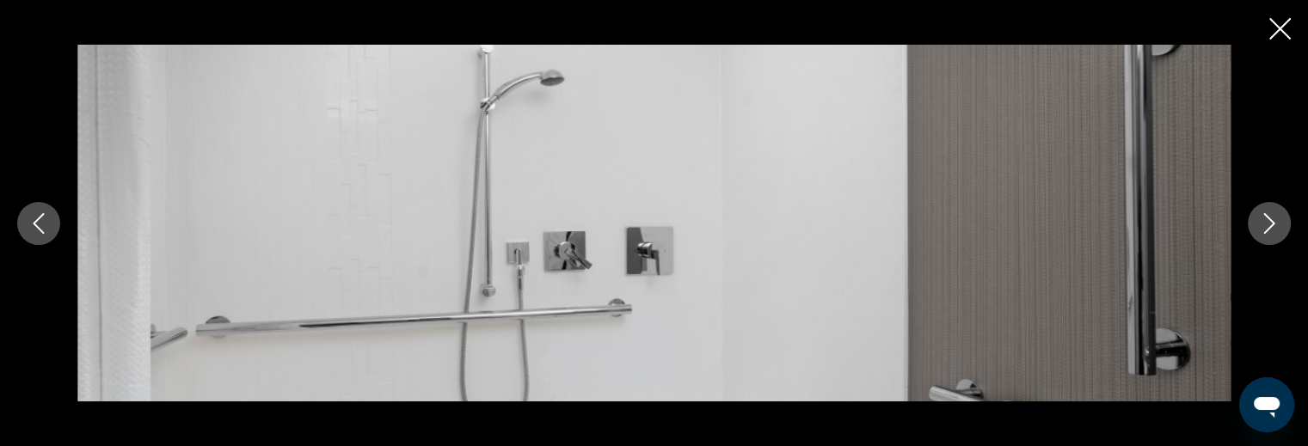
click at [1274, 222] on icon "Next image" at bounding box center [1269, 223] width 21 height 21
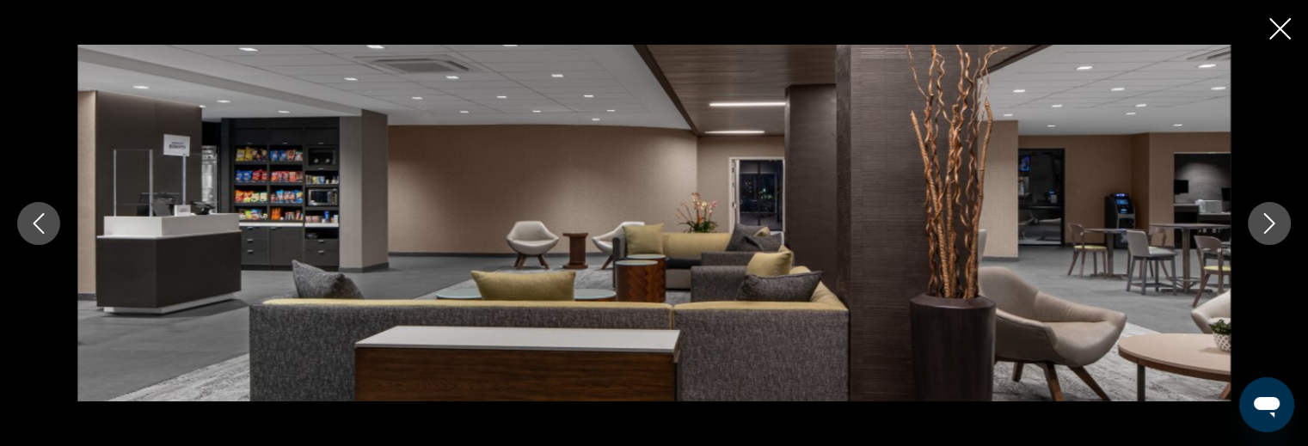
click at [1274, 223] on icon "Next image" at bounding box center [1269, 223] width 11 height 21
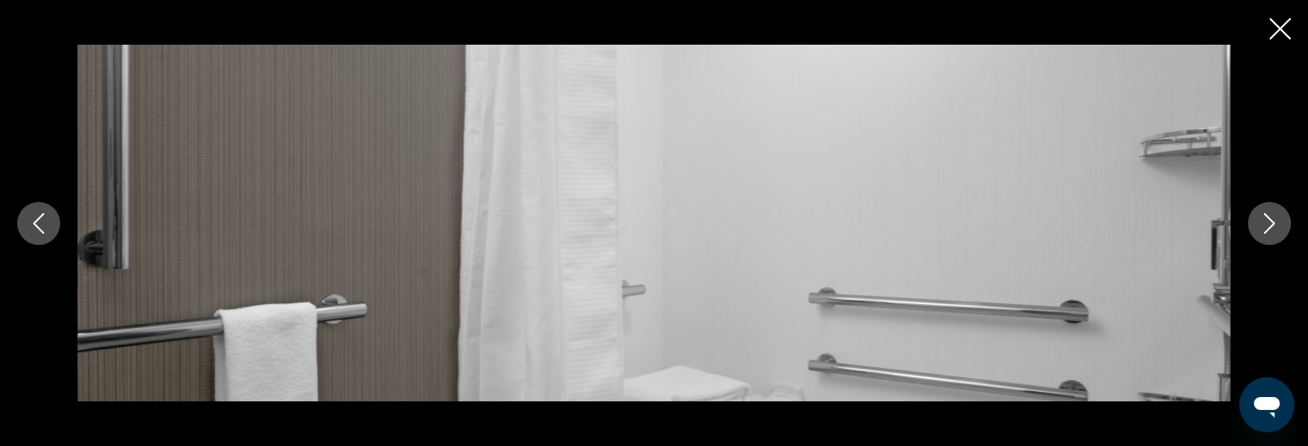
click at [1274, 223] on icon "Next image" at bounding box center [1269, 223] width 11 height 21
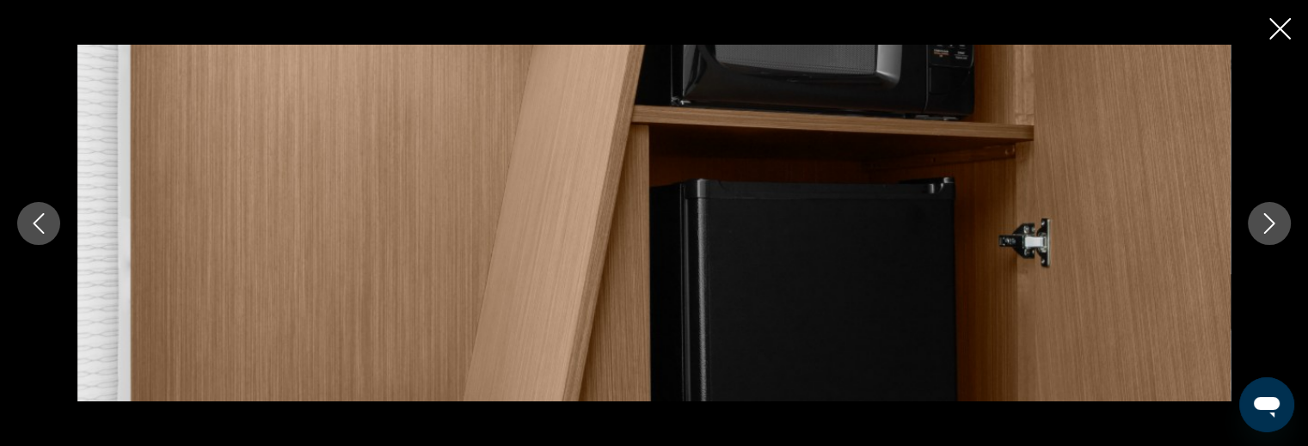
click at [1269, 224] on icon "Next image" at bounding box center [1269, 223] width 21 height 21
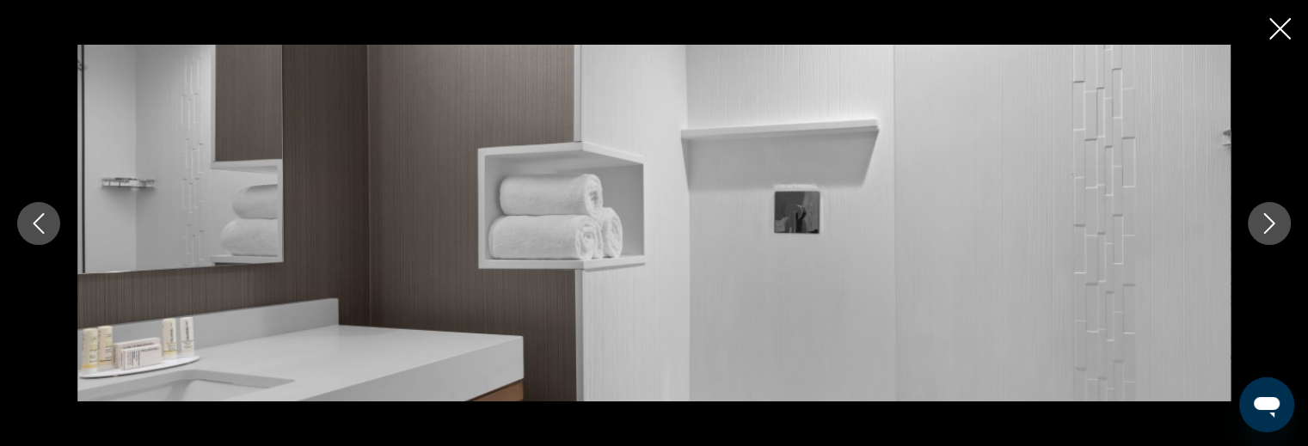
click at [1269, 224] on icon "Next image" at bounding box center [1269, 223] width 21 height 21
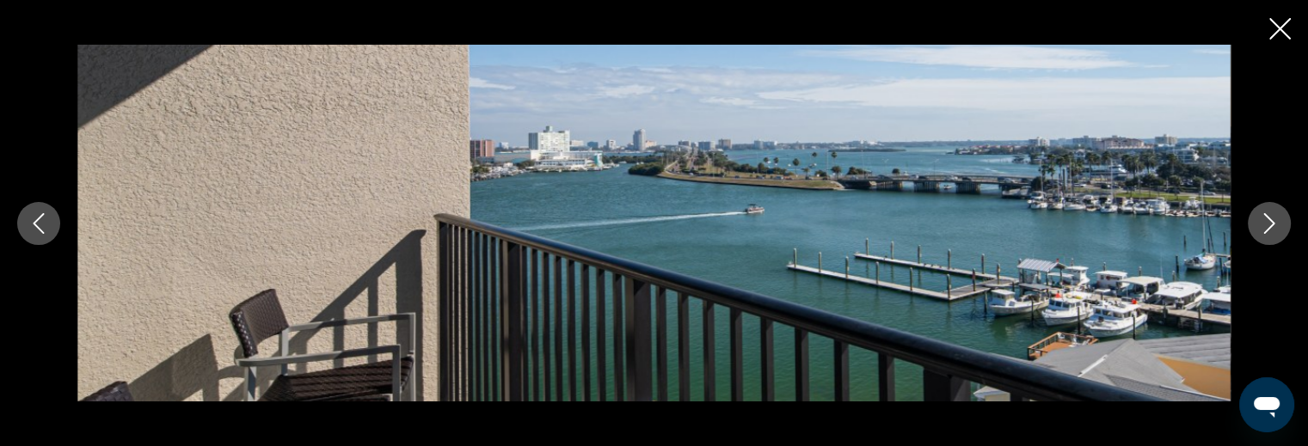
click at [1269, 224] on icon "Next image" at bounding box center [1269, 223] width 21 height 21
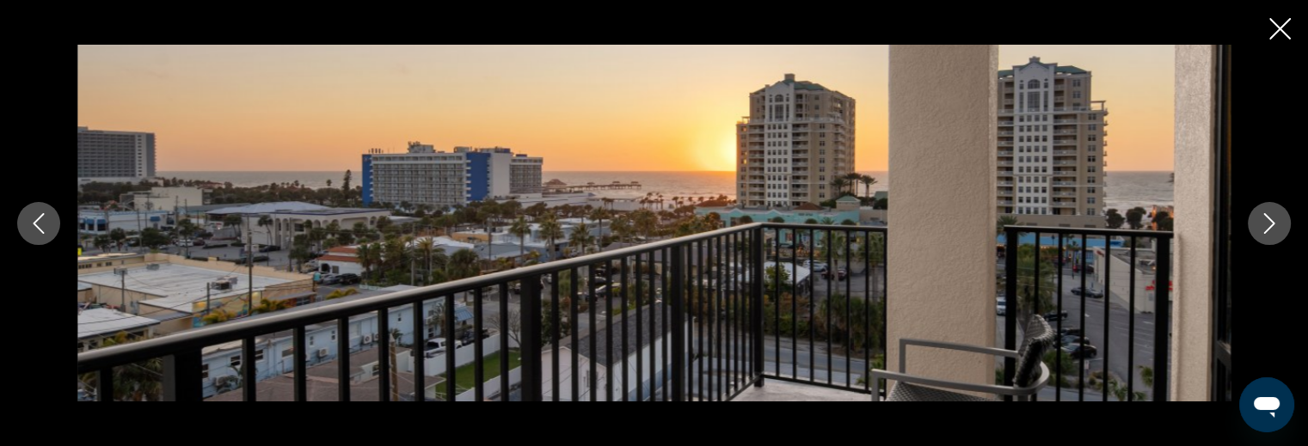
click at [30, 220] on icon "Previous image" at bounding box center [38, 223] width 21 height 21
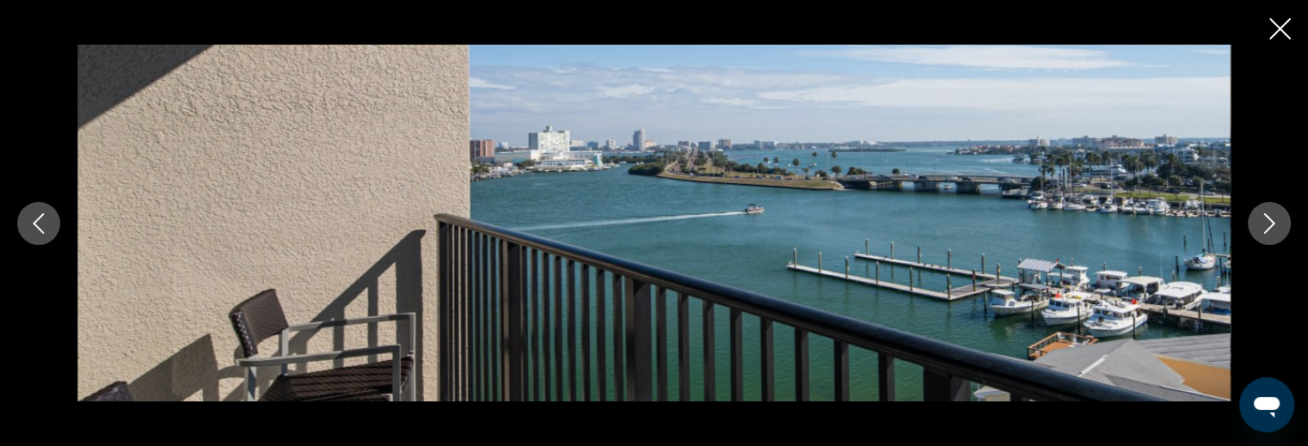
click at [1263, 222] on icon "Next image" at bounding box center [1269, 223] width 21 height 21
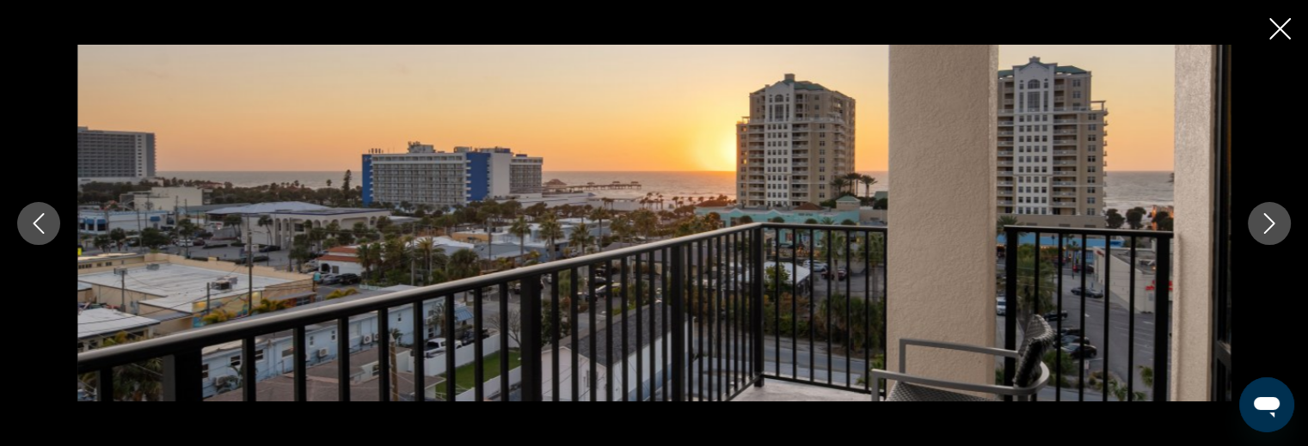
click at [1271, 221] on icon "Next image" at bounding box center [1269, 223] width 11 height 21
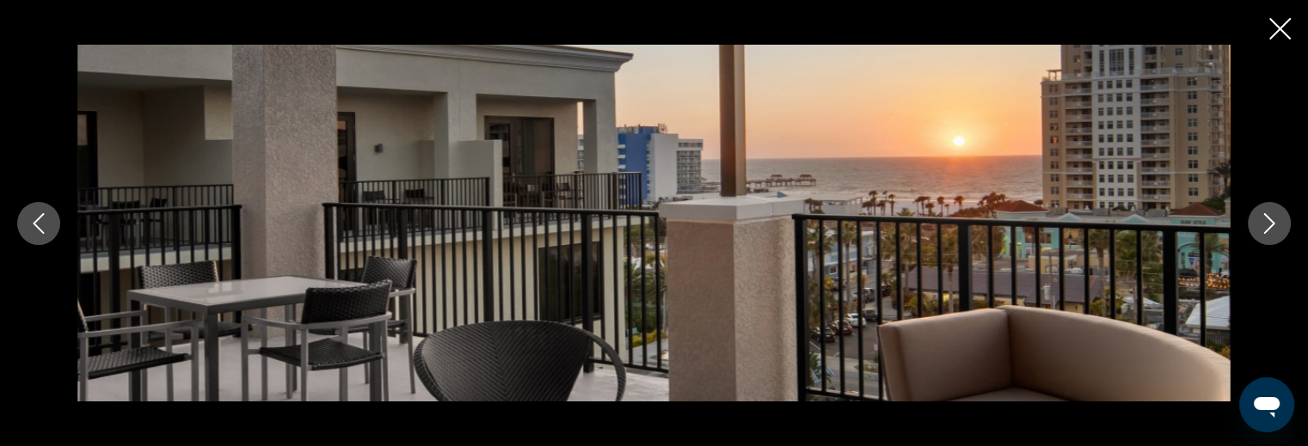
click at [1270, 220] on icon "Next image" at bounding box center [1269, 223] width 11 height 21
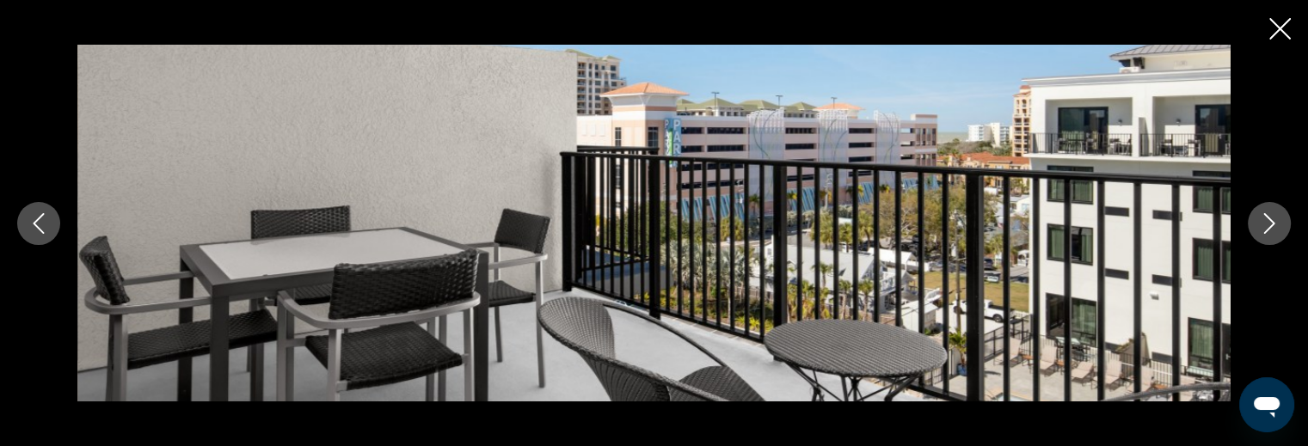
click at [1270, 220] on icon "Next image" at bounding box center [1269, 223] width 11 height 21
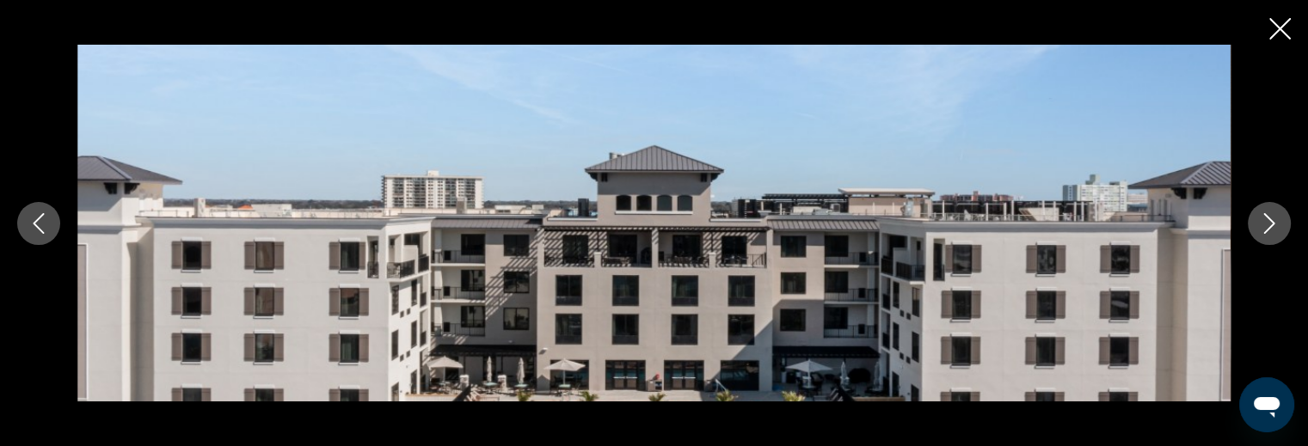
click at [1270, 220] on icon "Next image" at bounding box center [1269, 223] width 11 height 21
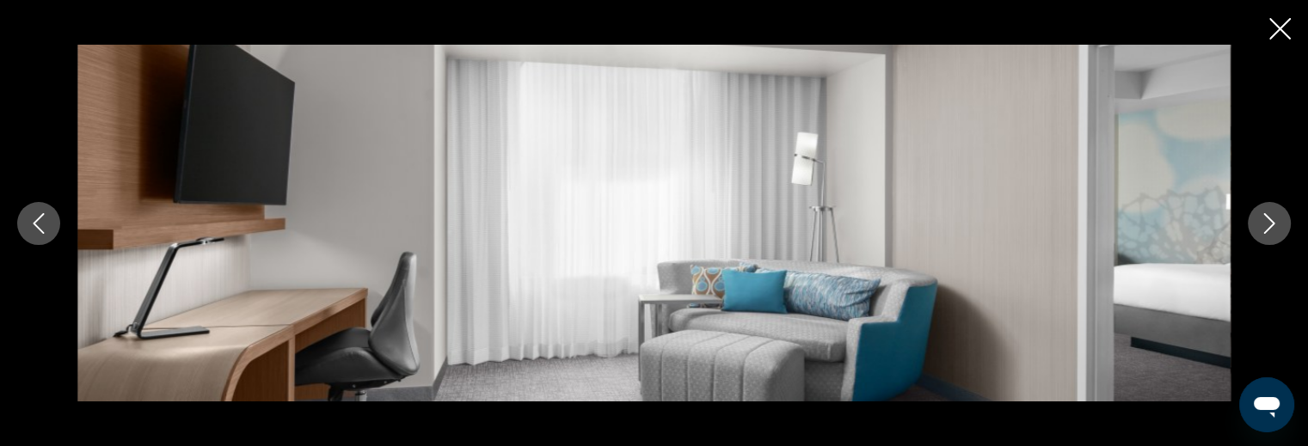
click at [1269, 219] on icon "Next image" at bounding box center [1269, 223] width 11 height 21
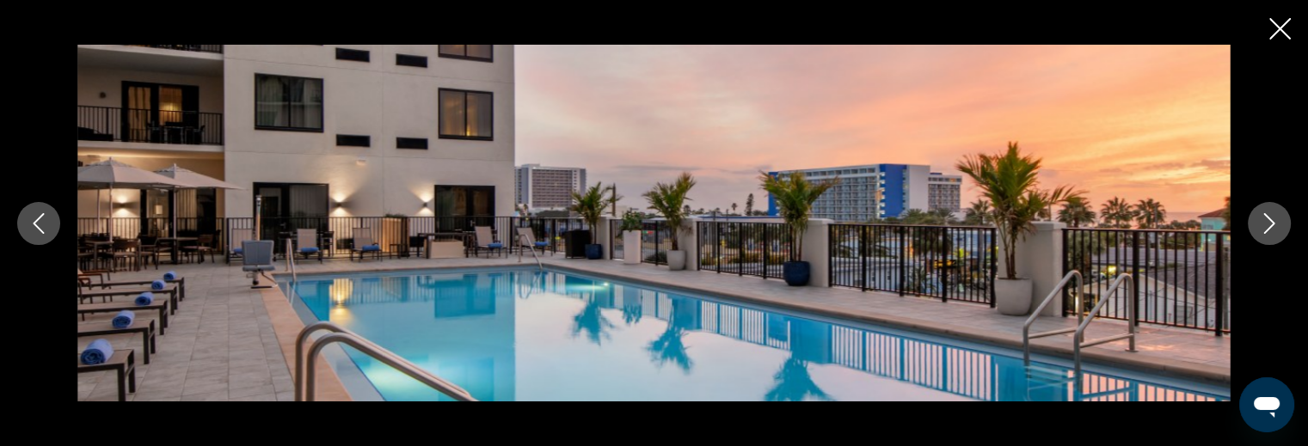
click at [1269, 220] on icon "Next image" at bounding box center [1269, 223] width 21 height 21
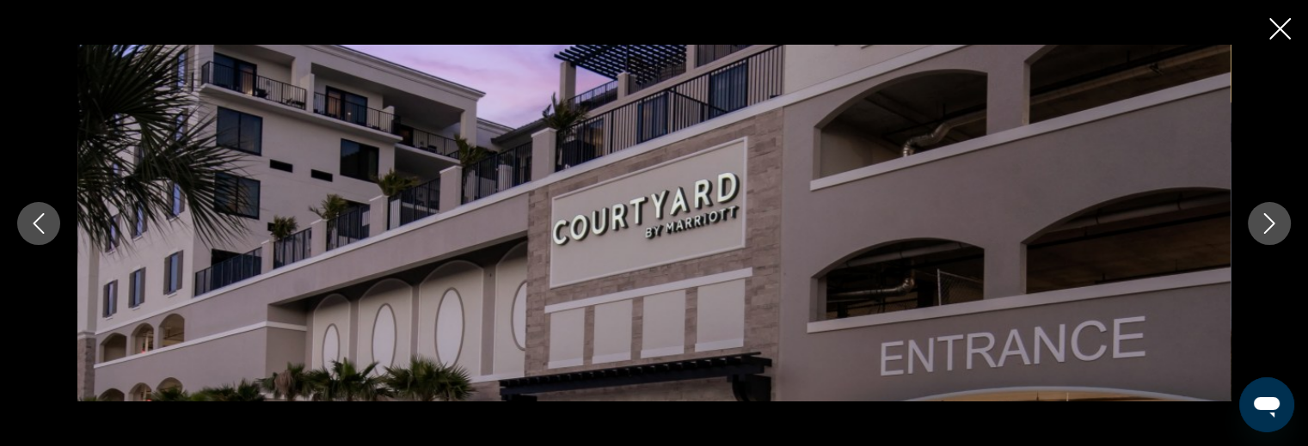
click at [39, 218] on icon "Previous image" at bounding box center [39, 223] width 11 height 21
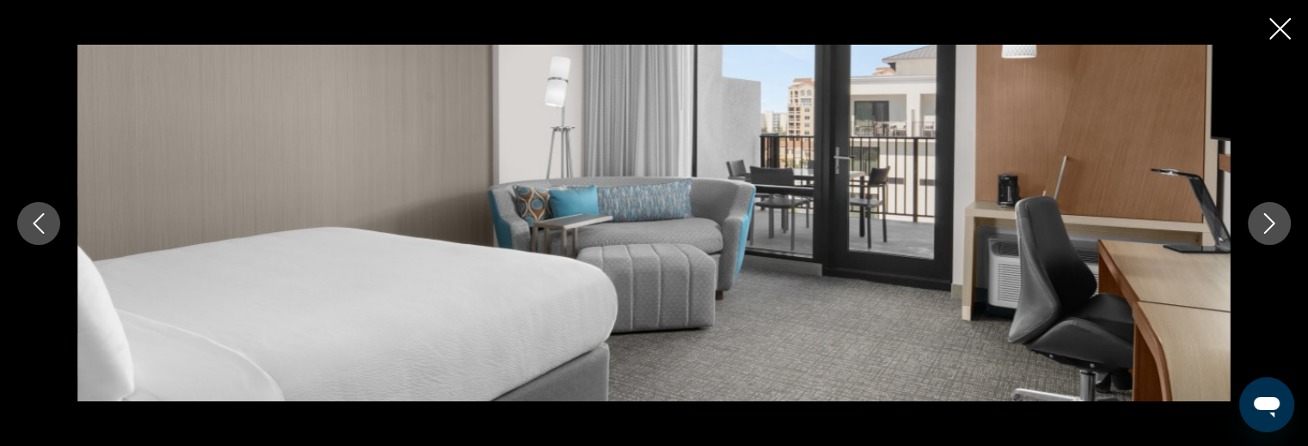
click at [1269, 214] on icon "Next image" at bounding box center [1269, 223] width 21 height 21
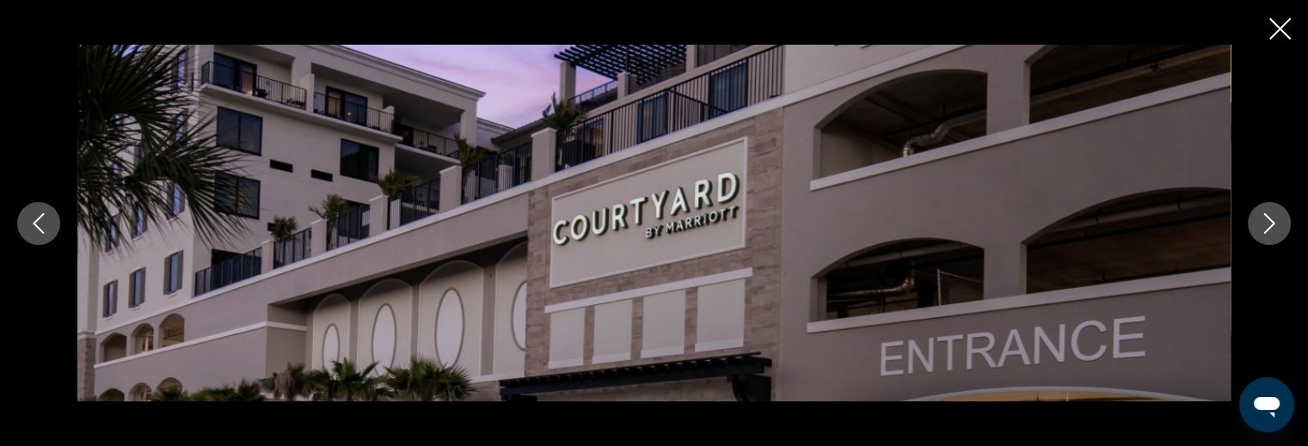
click at [1269, 214] on icon "Next image" at bounding box center [1269, 223] width 21 height 21
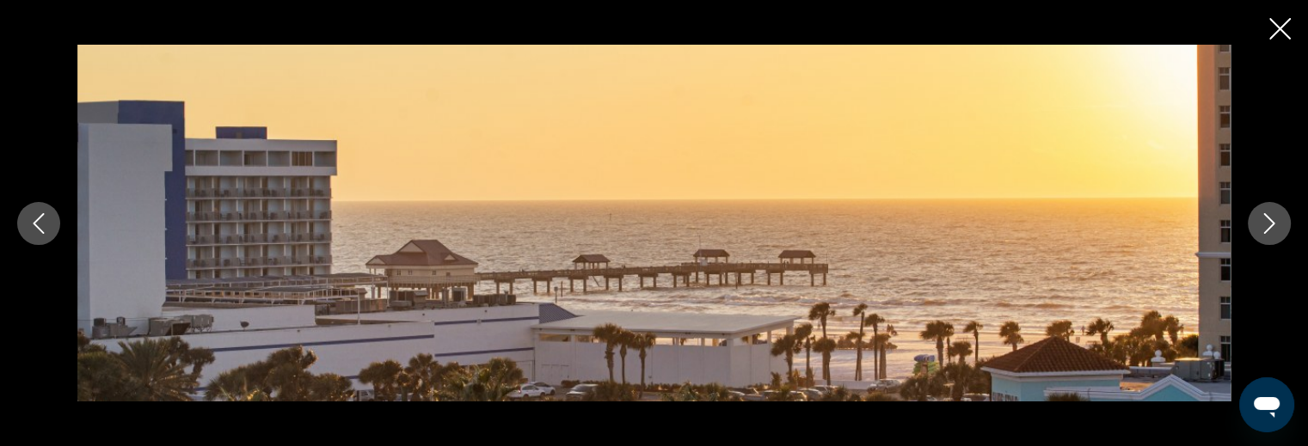
click at [1274, 216] on icon "Next image" at bounding box center [1269, 223] width 21 height 21
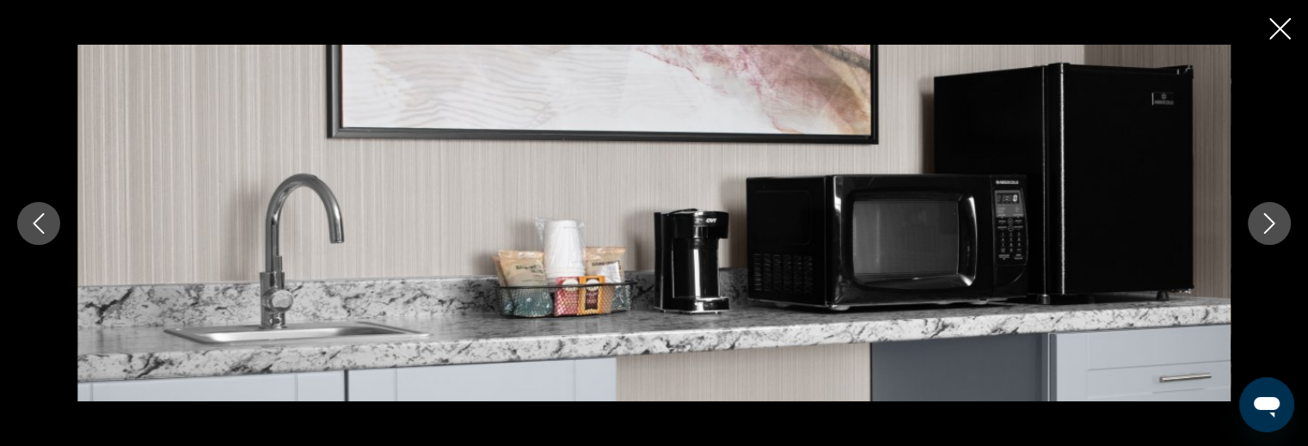
click at [1264, 211] on button "Next image" at bounding box center [1269, 223] width 43 height 43
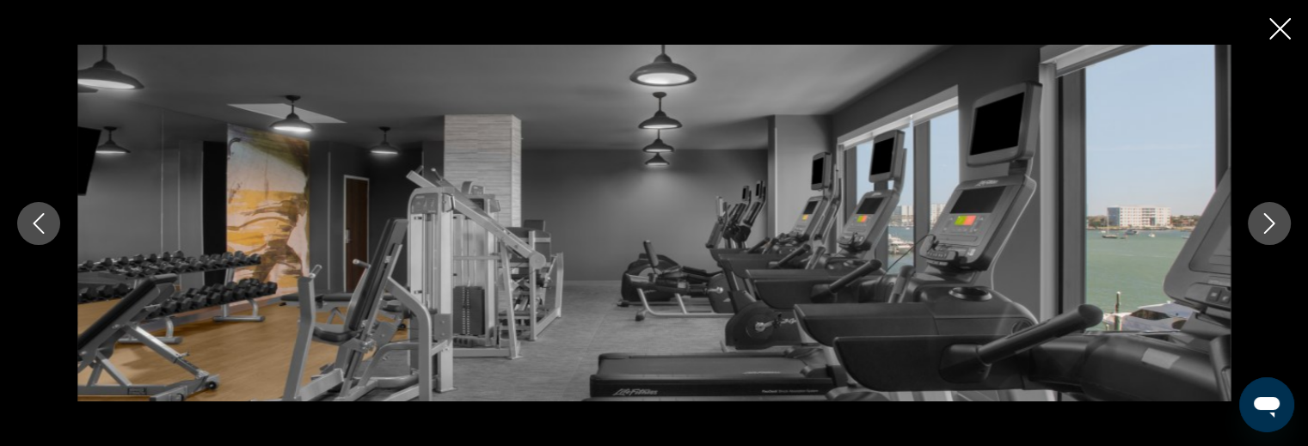
scroll to position [1462, 0]
click at [1275, 27] on icon "Close slideshow" at bounding box center [1280, 29] width 22 height 22
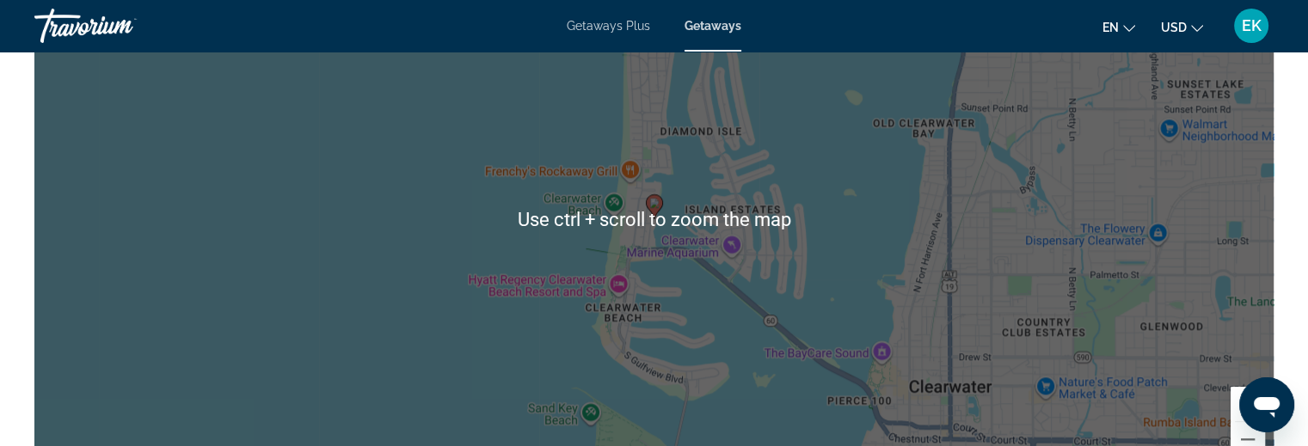
scroll to position [1978, 0]
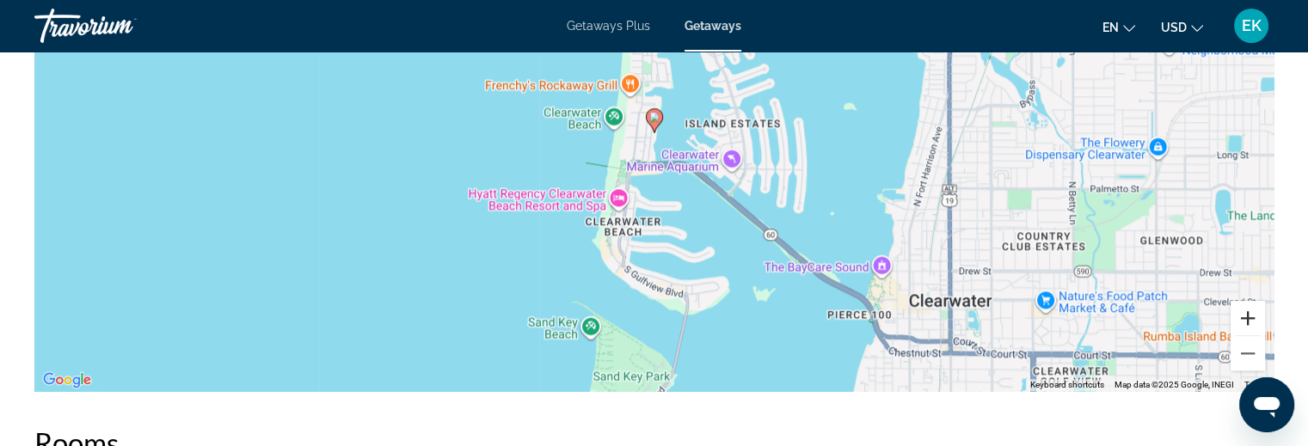
click at [1252, 314] on button "Zoom in" at bounding box center [1248, 318] width 34 height 34
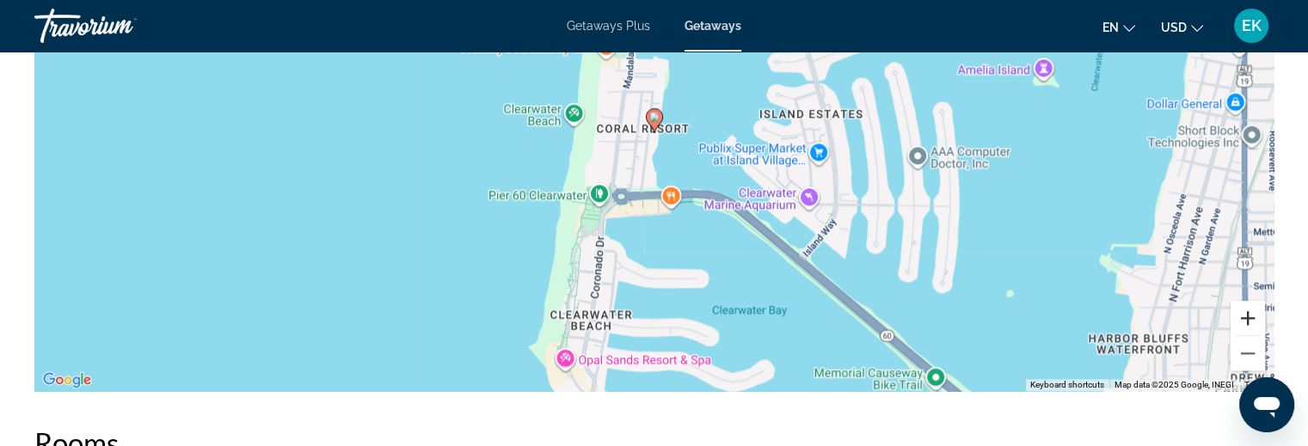
click at [1252, 314] on button "Zoom in" at bounding box center [1248, 318] width 34 height 34
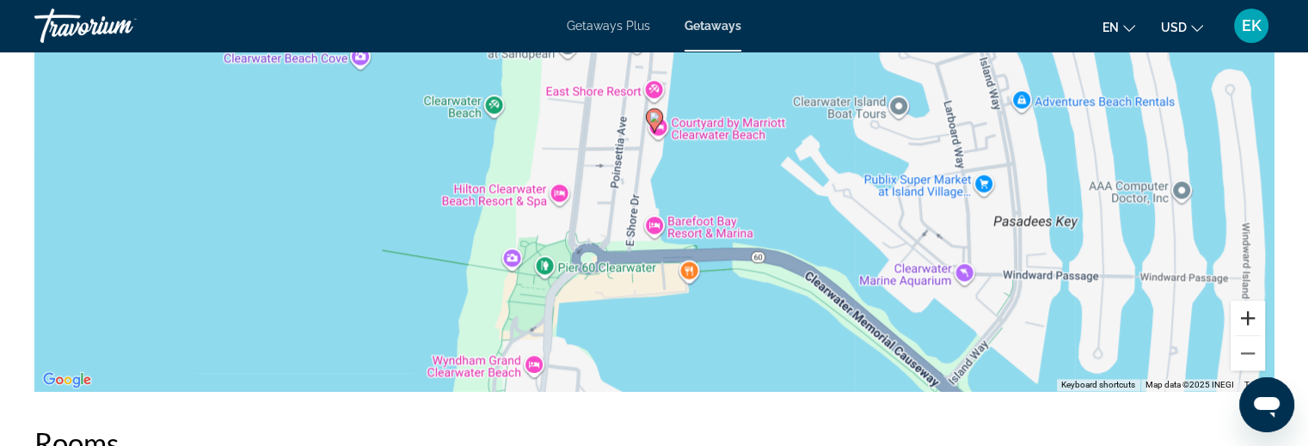
click at [1249, 314] on button "Zoom in" at bounding box center [1248, 318] width 34 height 34
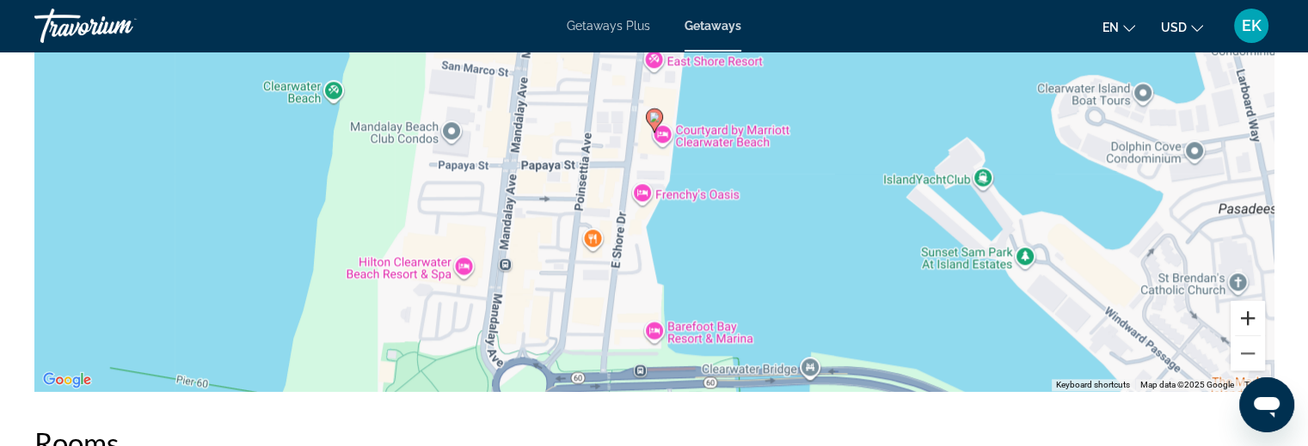
click at [1249, 314] on button "Zoom in" at bounding box center [1248, 318] width 34 height 34
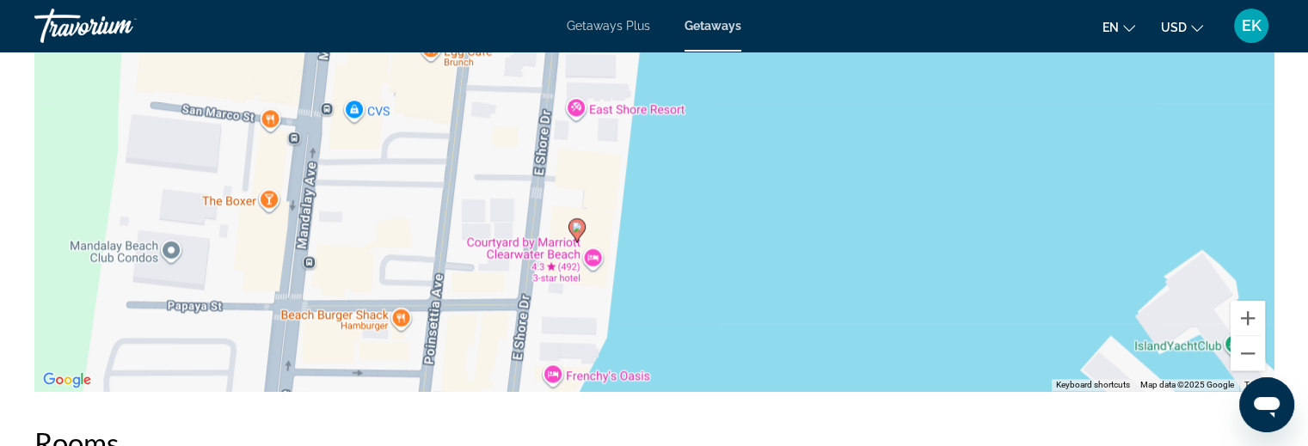
drag, startPoint x: 950, startPoint y: 179, endPoint x: 874, endPoint y: 290, distance: 134.3
click at [874, 290] on div "To activate drag with keyboard, press Alt + Enter. Once in keyboard drag state,…" at bounding box center [653, 133] width 1239 height 516
click at [1249, 310] on button "Zoom in" at bounding box center [1248, 318] width 34 height 34
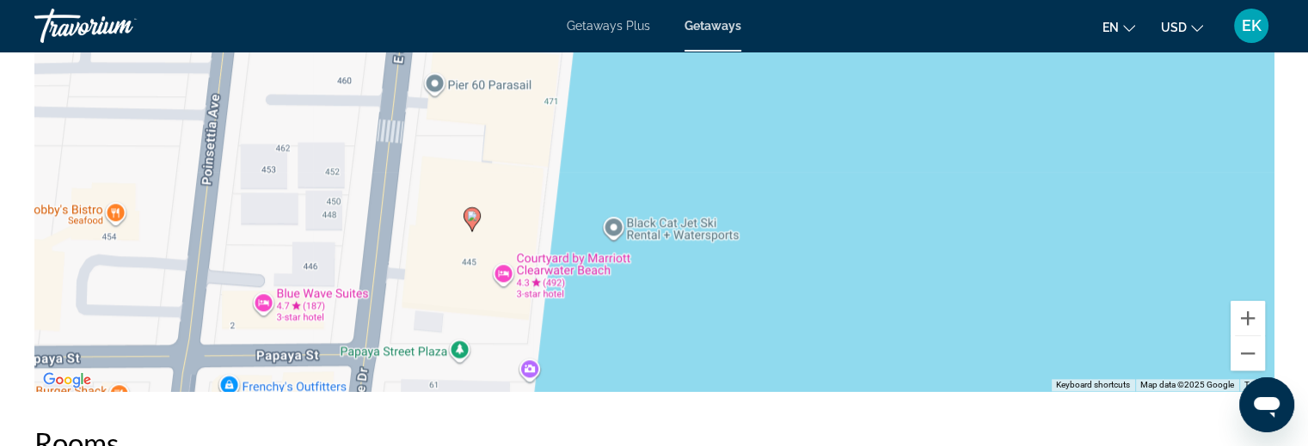
drag, startPoint x: 815, startPoint y: 300, endPoint x: 788, endPoint y: 177, distance: 126.0
click at [788, 177] on div "To activate drag with keyboard, press Alt + Enter. Once in keyboard drag state,…" at bounding box center [653, 133] width 1239 height 516
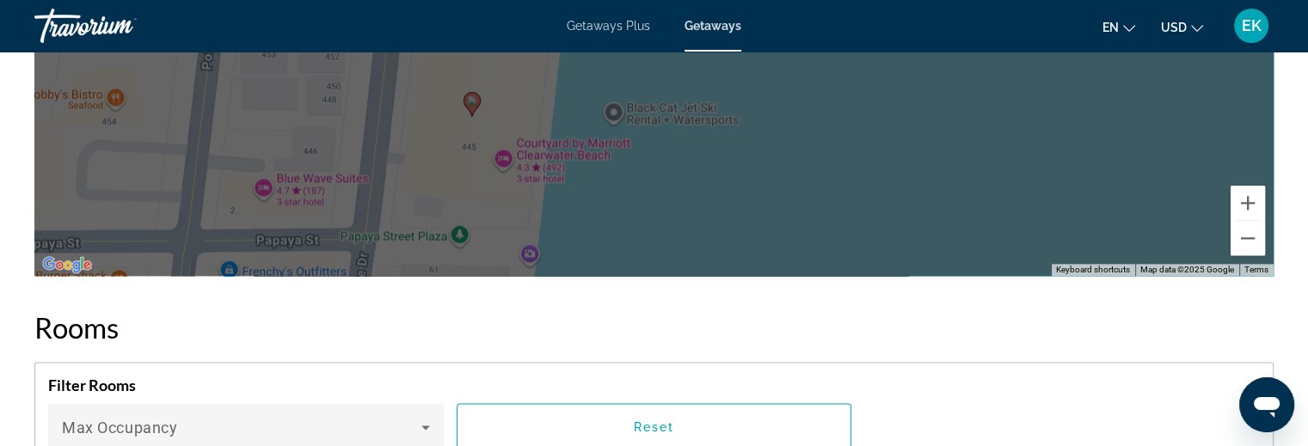
scroll to position [2150, 0]
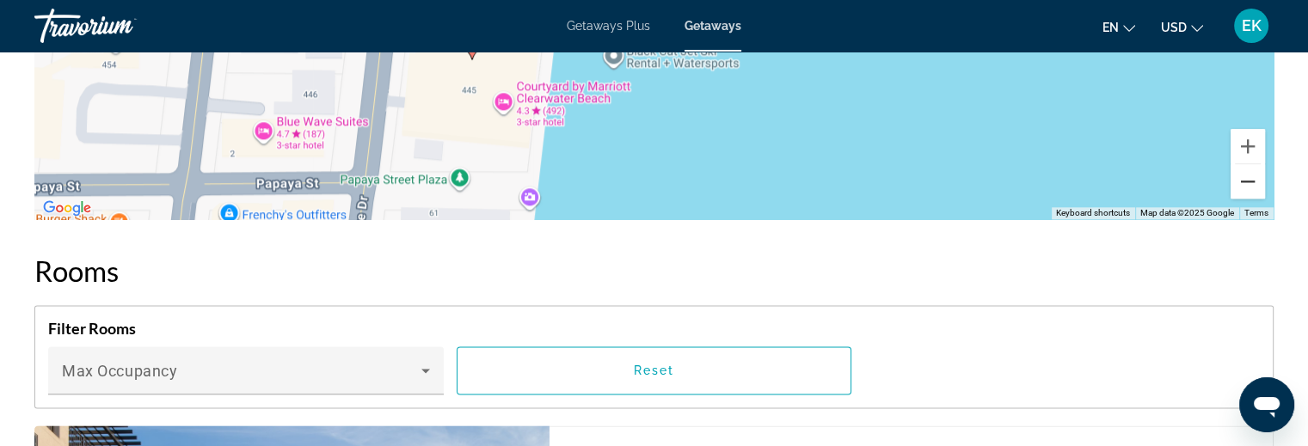
click at [1254, 181] on button "Zoom out" at bounding box center [1248, 181] width 34 height 34
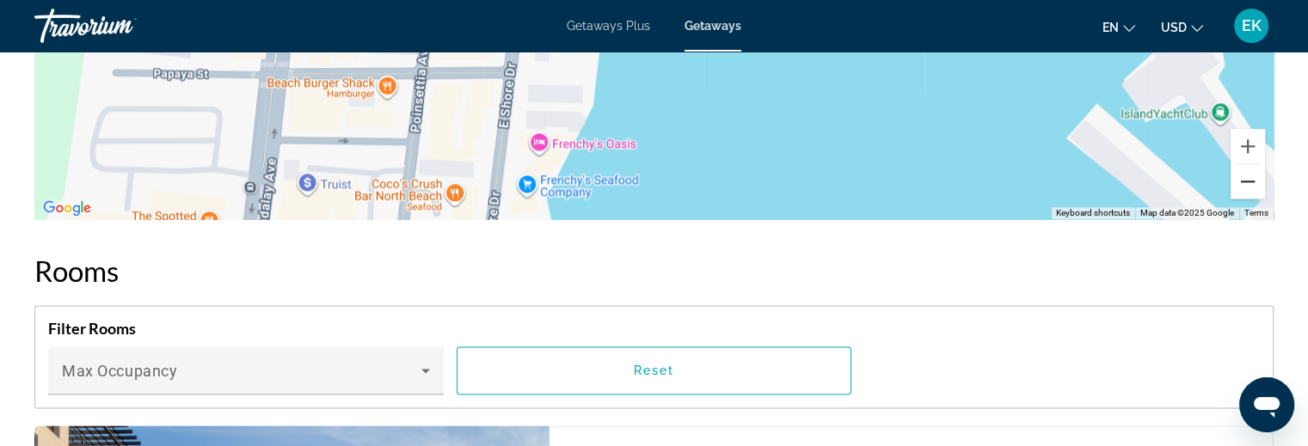
click at [1253, 180] on button "Zoom out" at bounding box center [1248, 181] width 34 height 34
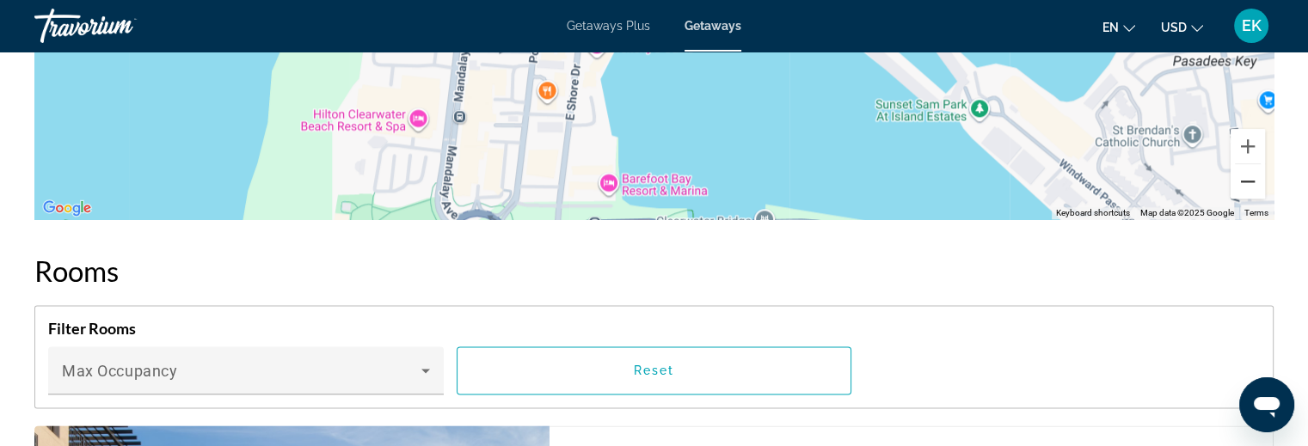
click at [1252, 180] on button "Zoom out" at bounding box center [1248, 181] width 34 height 34
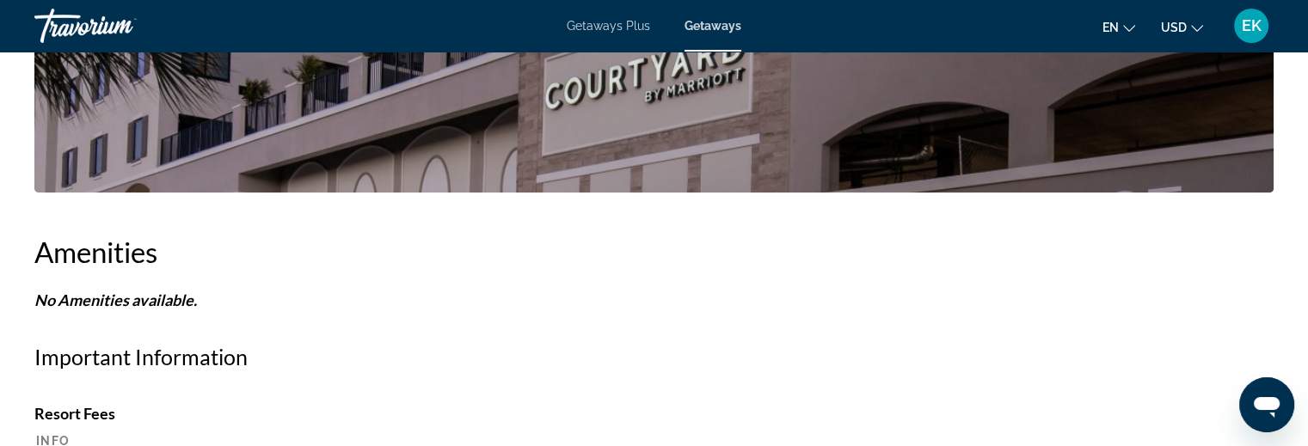
scroll to position [1462, 0]
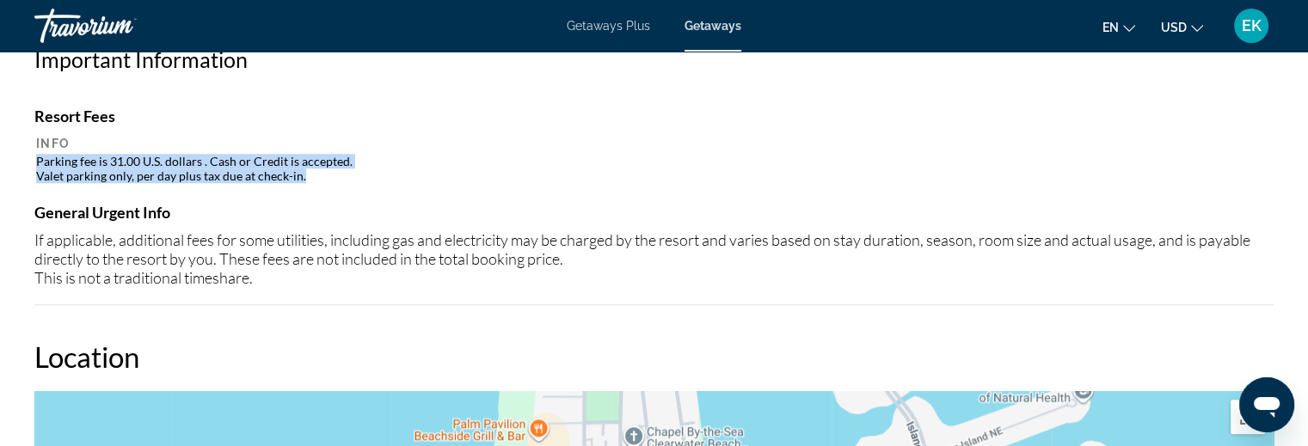
drag, startPoint x: 34, startPoint y: 163, endPoint x: 335, endPoint y: 181, distance: 301.6
click at [336, 182] on table "Info Parking fee is 31.00 U.S. dollars . Cash or Credit is accepted. Valet park…" at bounding box center [653, 160] width 1239 height 52
copy td "Parking fee is 31.00 U.S. dollars . Cash or Credit is accepted. Valet parking o…"
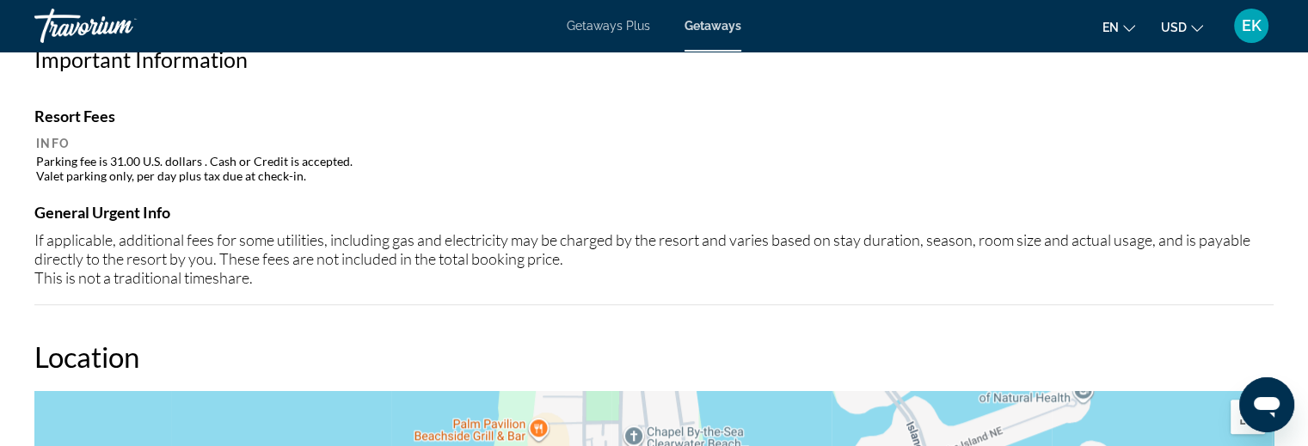
click at [486, 131] on div "Resort Fees Info Parking fee is 31.00 U.S. dollars . Cash or Credit is accepted…" at bounding box center [653, 146] width 1239 height 79
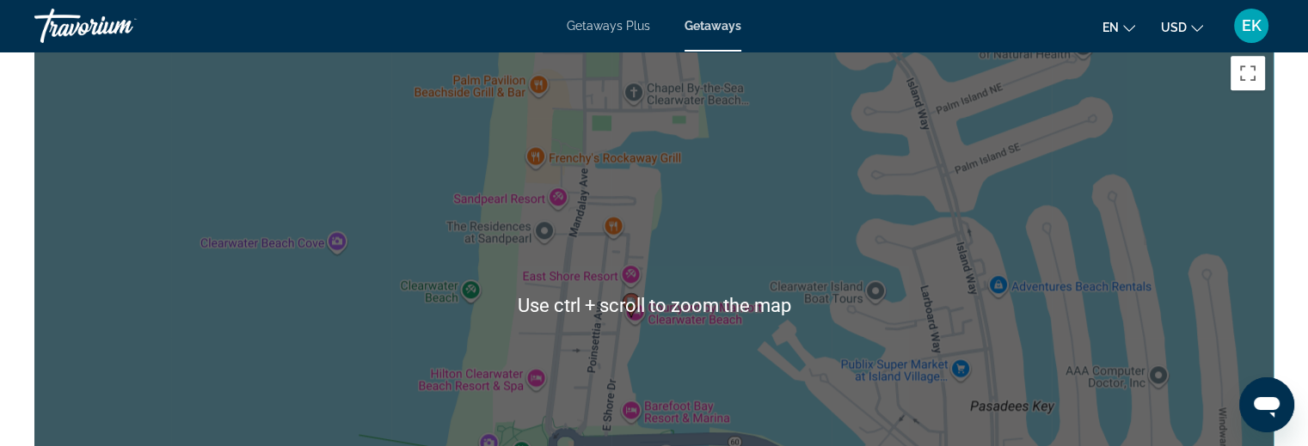
scroll to position [1978, 0]
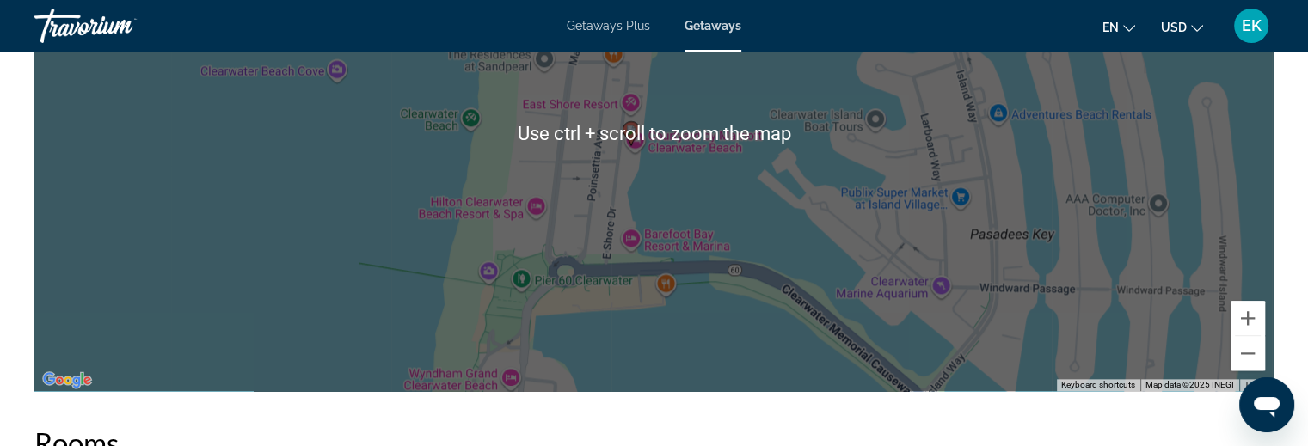
click at [365, 173] on div "To activate drag with keyboard, press Alt + Enter. Once in keyboard drag state,…" at bounding box center [653, 133] width 1239 height 516
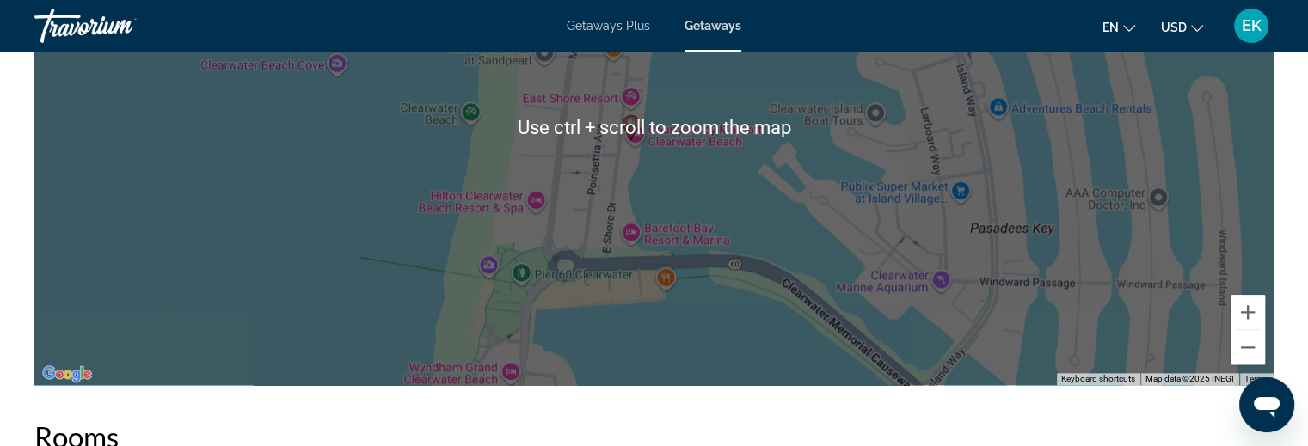
scroll to position [2064, 0]
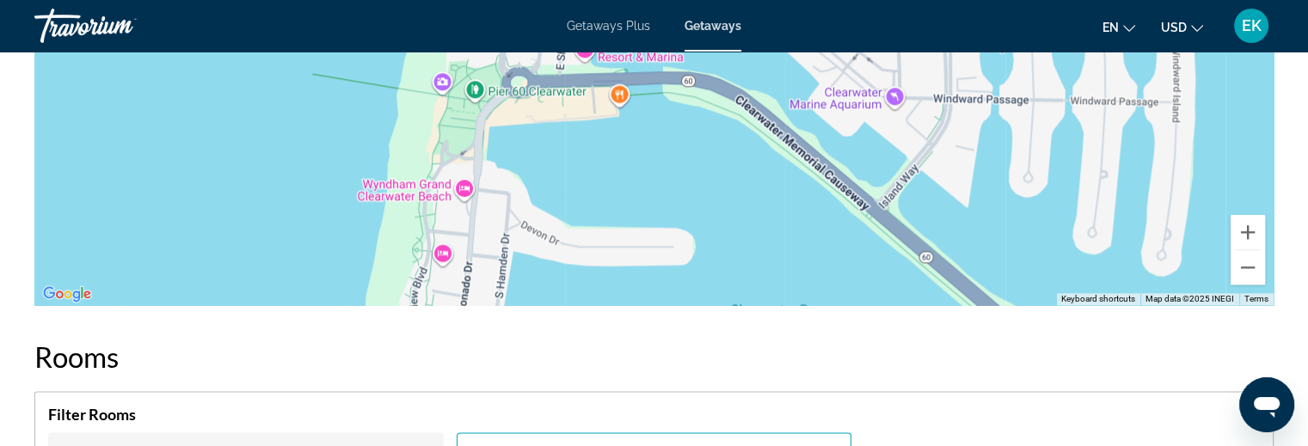
drag, startPoint x: 752, startPoint y: 187, endPoint x: 705, endPoint y: 82, distance: 114.7
click at [705, 82] on div "To activate drag with keyboard, press Alt + Enter. Once in keyboard drag state,…" at bounding box center [653, 47] width 1239 height 516
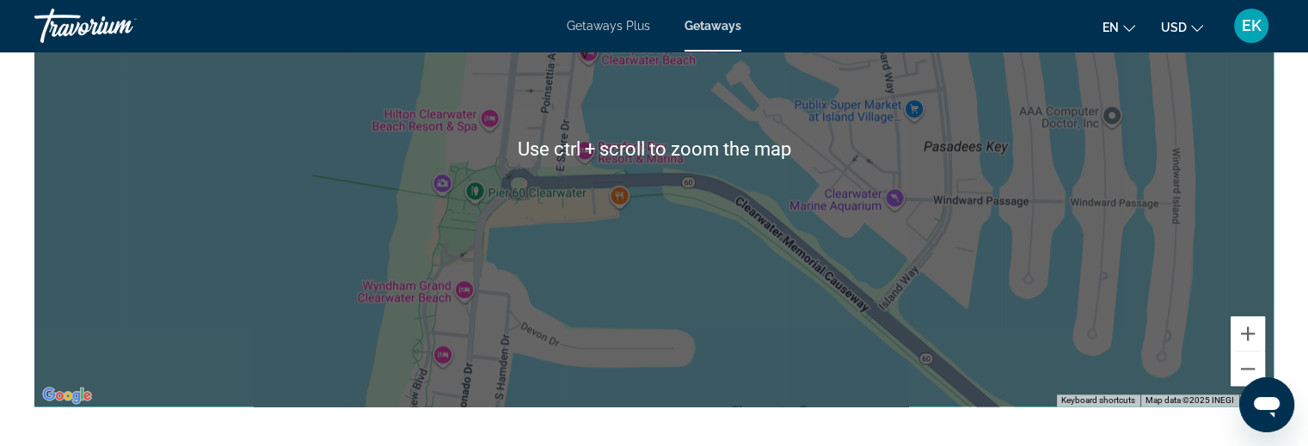
scroll to position [1892, 0]
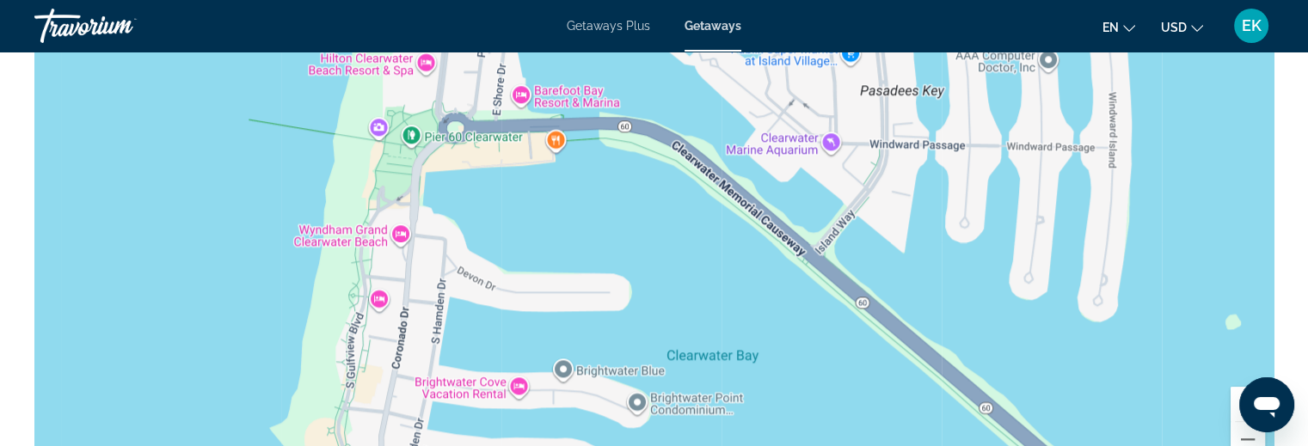
drag, startPoint x: 735, startPoint y: 289, endPoint x: 710, endPoint y: 187, distance: 104.3
click at [670, 161] on div "To activate drag with keyboard, press Alt + Enter. Once in keyboard drag state,…" at bounding box center [653, 219] width 1239 height 516
click at [1246, 429] on button "Zoom out" at bounding box center [1248, 439] width 34 height 34
